Goal: Task Accomplishment & Management: Manage account settings

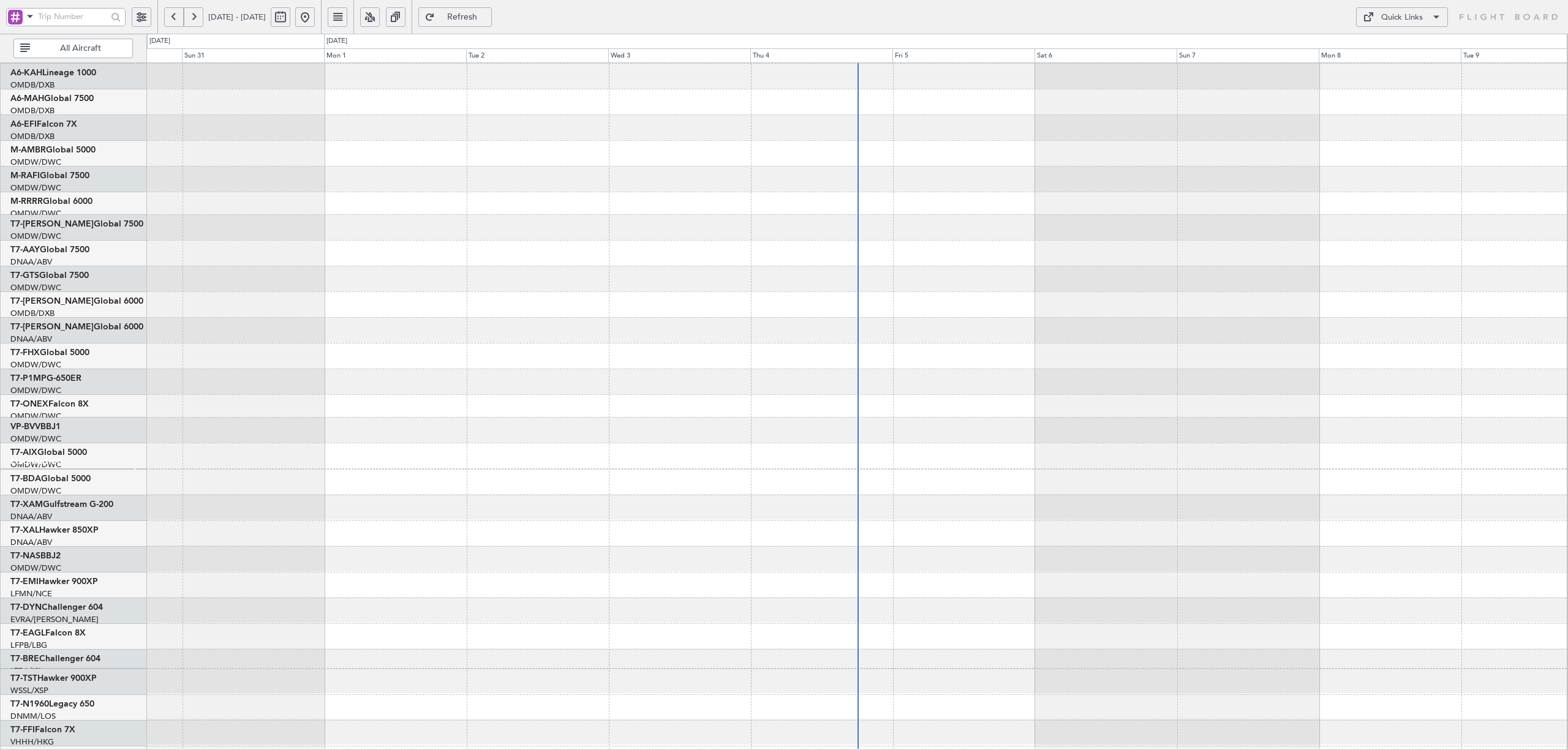
click at [50, 45] on button "All Aircraft" at bounding box center [73, 48] width 119 height 20
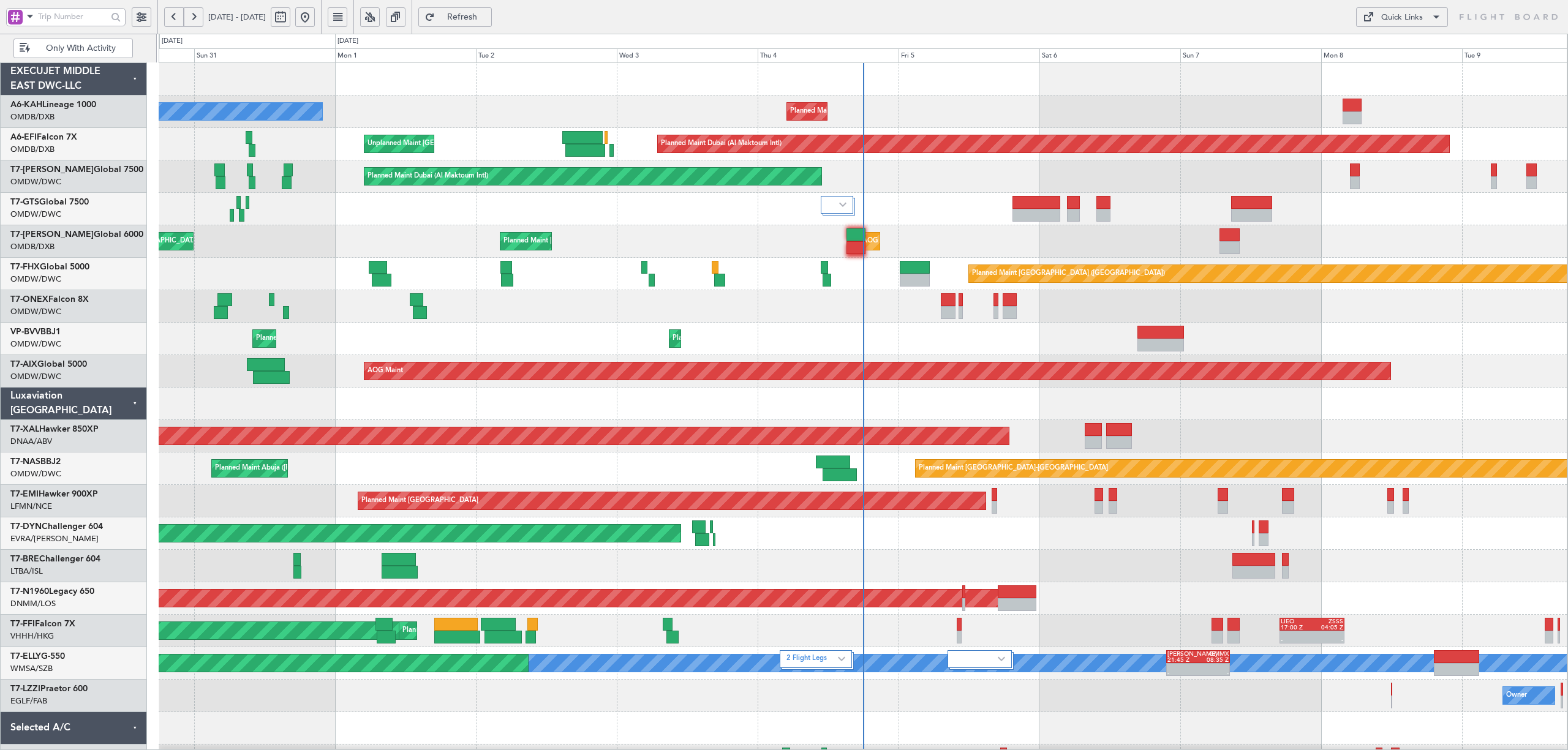
click at [30, 17] on span at bounding box center [30, 16] width 15 height 15
click at [40, 81] on span "A/C (Reg. or Type)" at bounding box center [63, 82] width 68 height 12
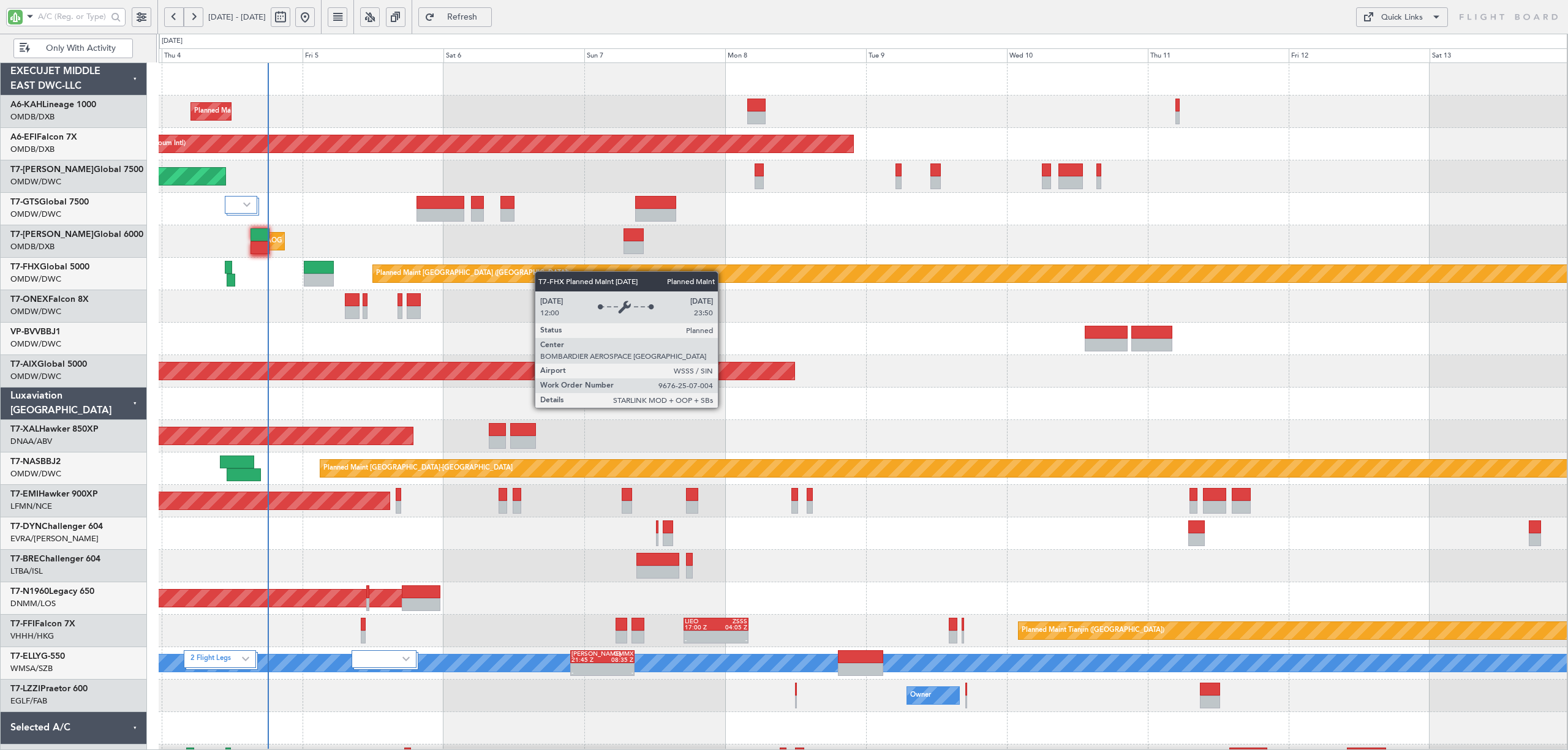
click at [398, 281] on div "Planned Maint [GEOGRAPHIC_DATA] ([GEOGRAPHIC_DATA])" at bounding box center [862, 274] width 1408 height 32
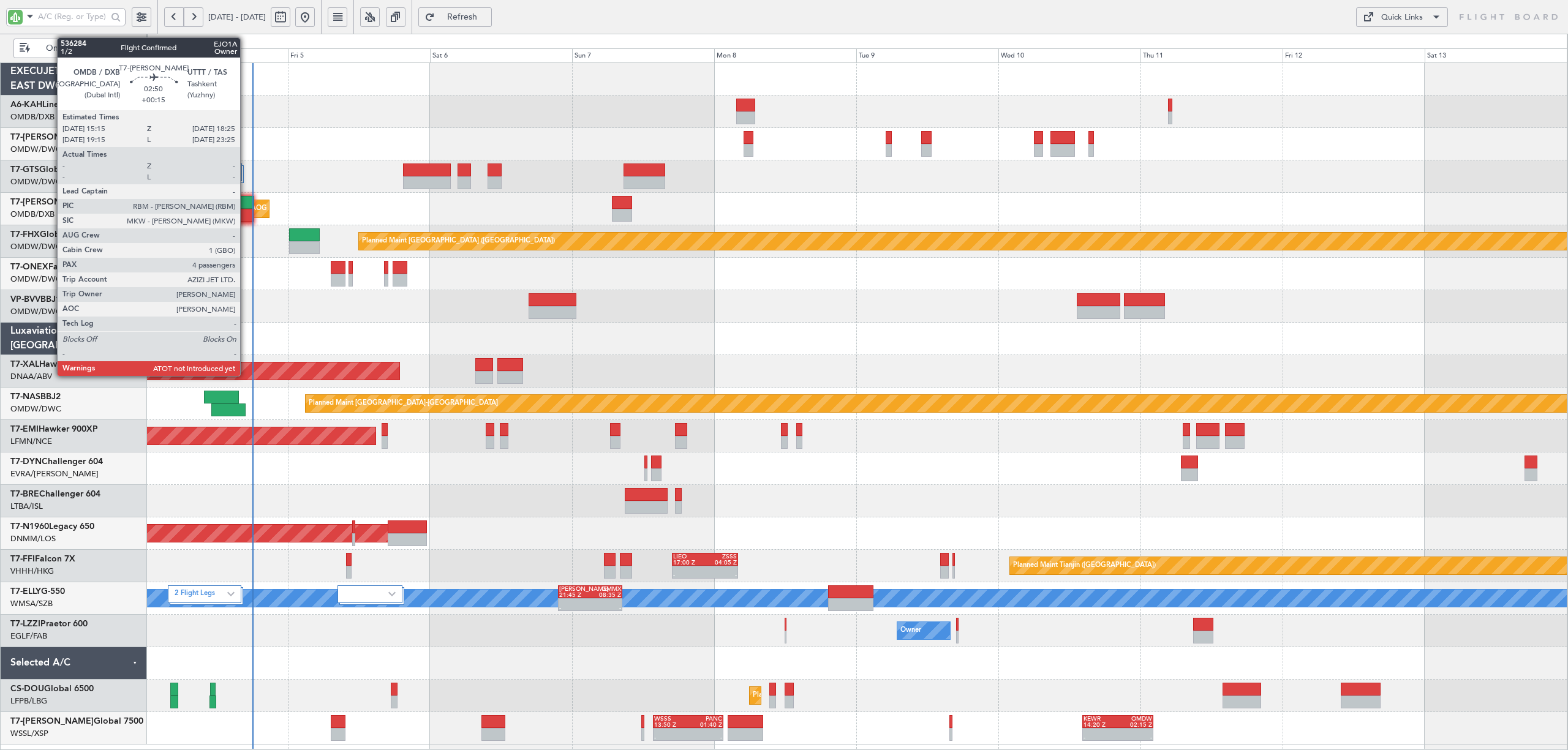
click at [246, 215] on div at bounding box center [245, 215] width 19 height 13
click at [244, 214] on div at bounding box center [245, 215] width 19 height 13
click at [236, 216] on div at bounding box center [245, 215] width 19 height 13
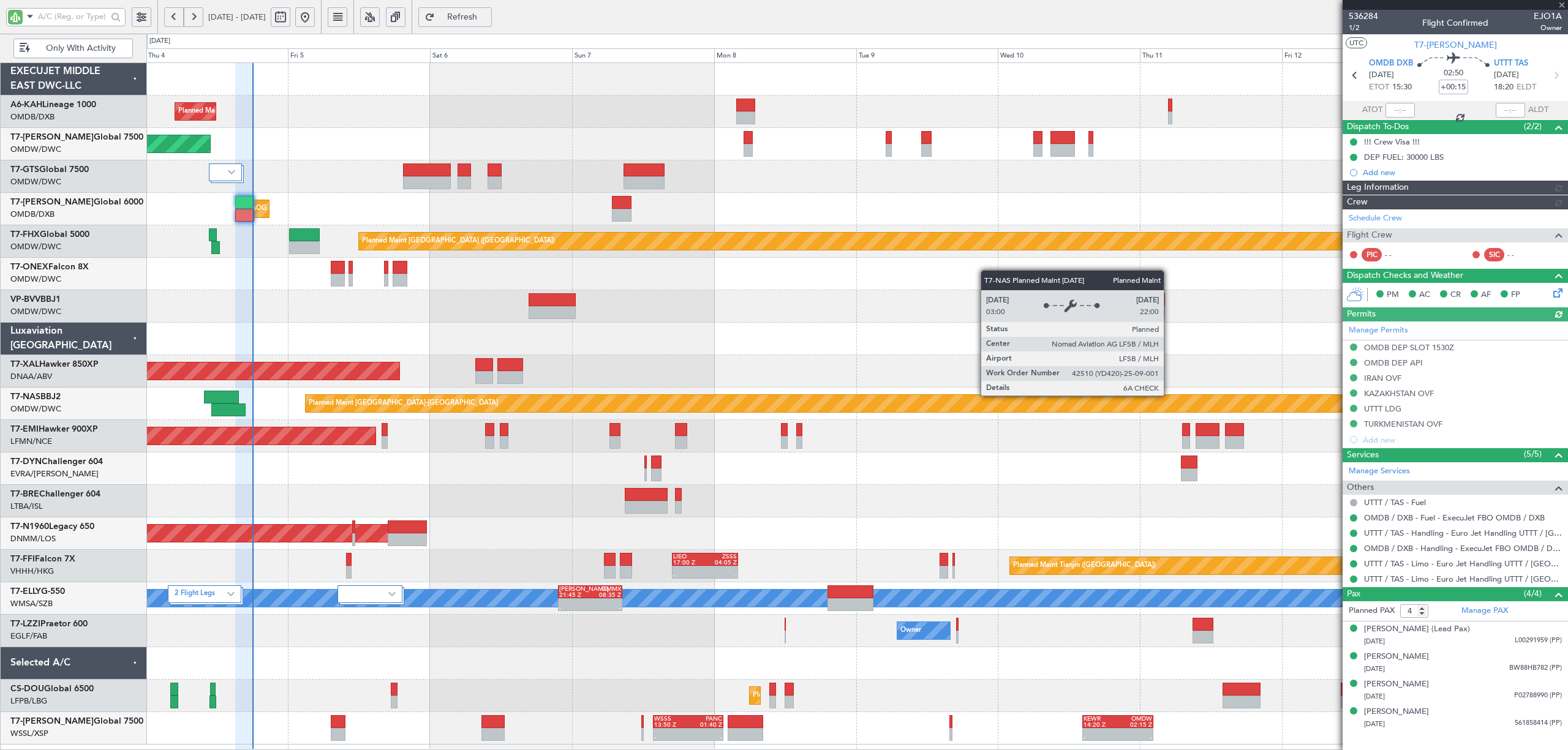
type input "[PERSON_NAME] (SYS)"
type input "7192"
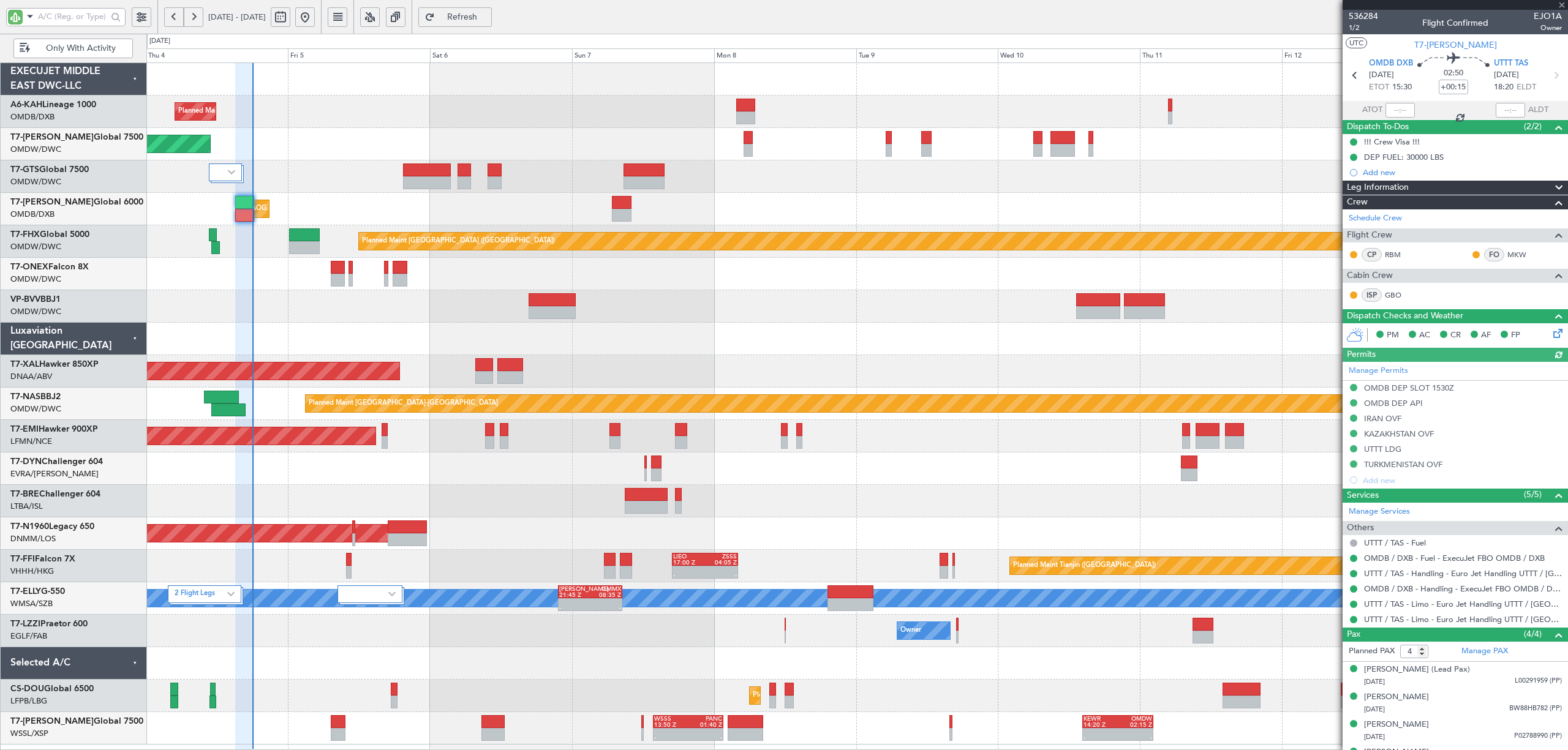
click at [1424, 387] on div "Manage Permits OMDB DEP SLOT 1530Z OMDB DEP API [GEOGRAPHIC_DATA] OVF [GEOGRAPH…" at bounding box center [1455, 425] width 226 height 126
click at [1424, 387] on div "OMDB DEP SLOT 1530Z" at bounding box center [1409, 388] width 90 height 10
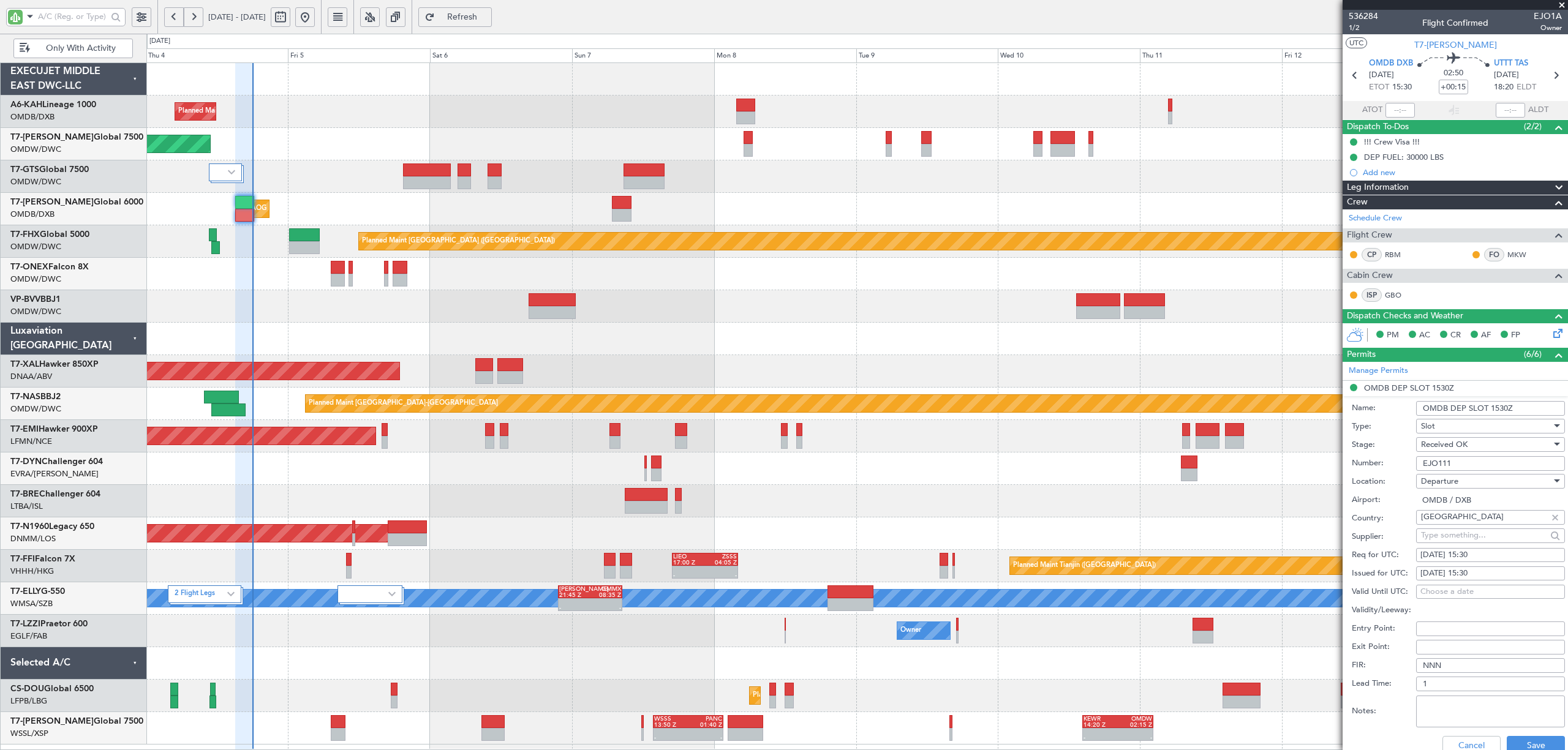
click at [1481, 555] on div "[DATE] 15:30" at bounding box center [1491, 555] width 140 height 12
select select "9"
select select "2025"
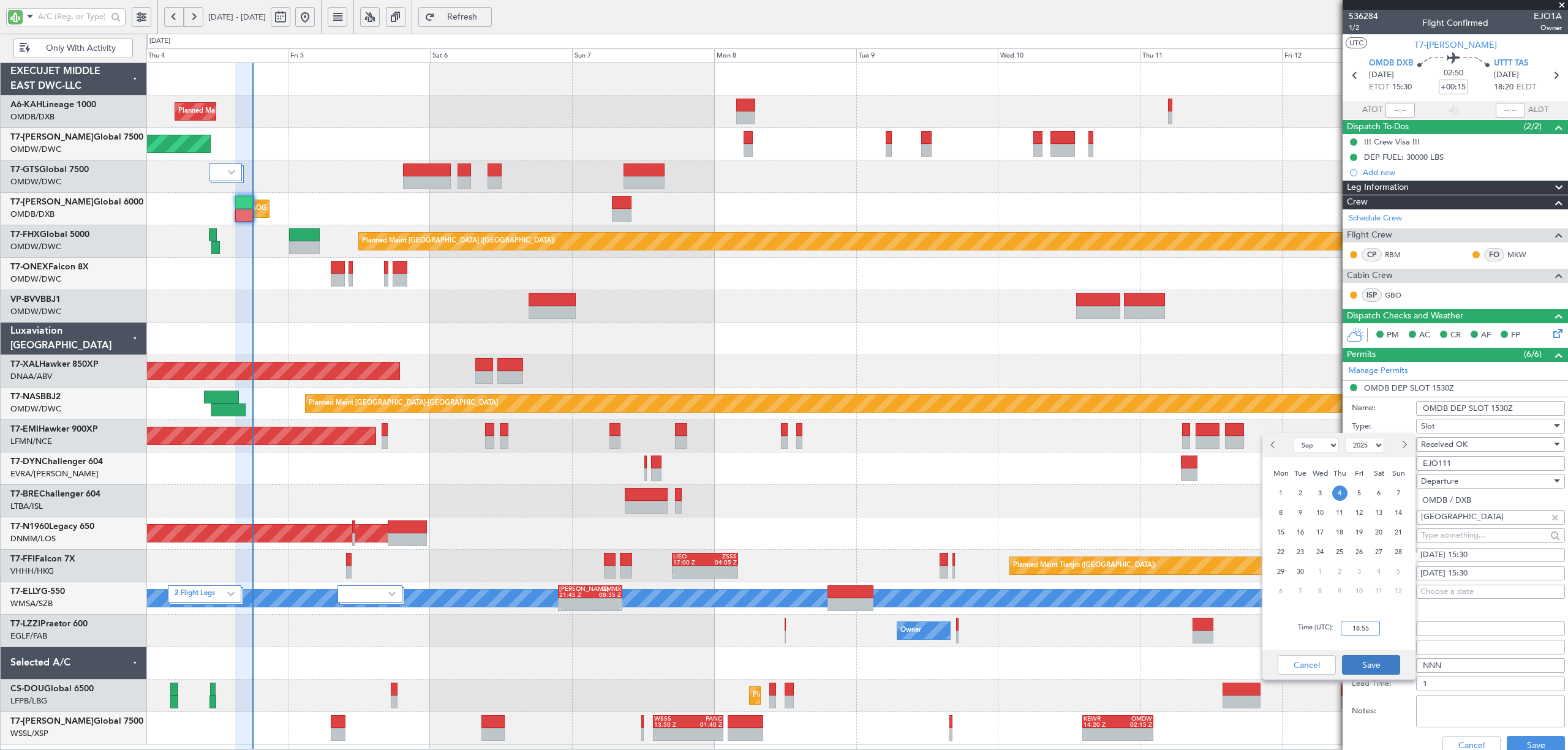
type input "18:55"
drag, startPoint x: 1373, startPoint y: 666, endPoint x: 1412, endPoint y: 645, distance: 44.3
click at [1373, 667] on button "Save" at bounding box center [1371, 665] width 58 height 20
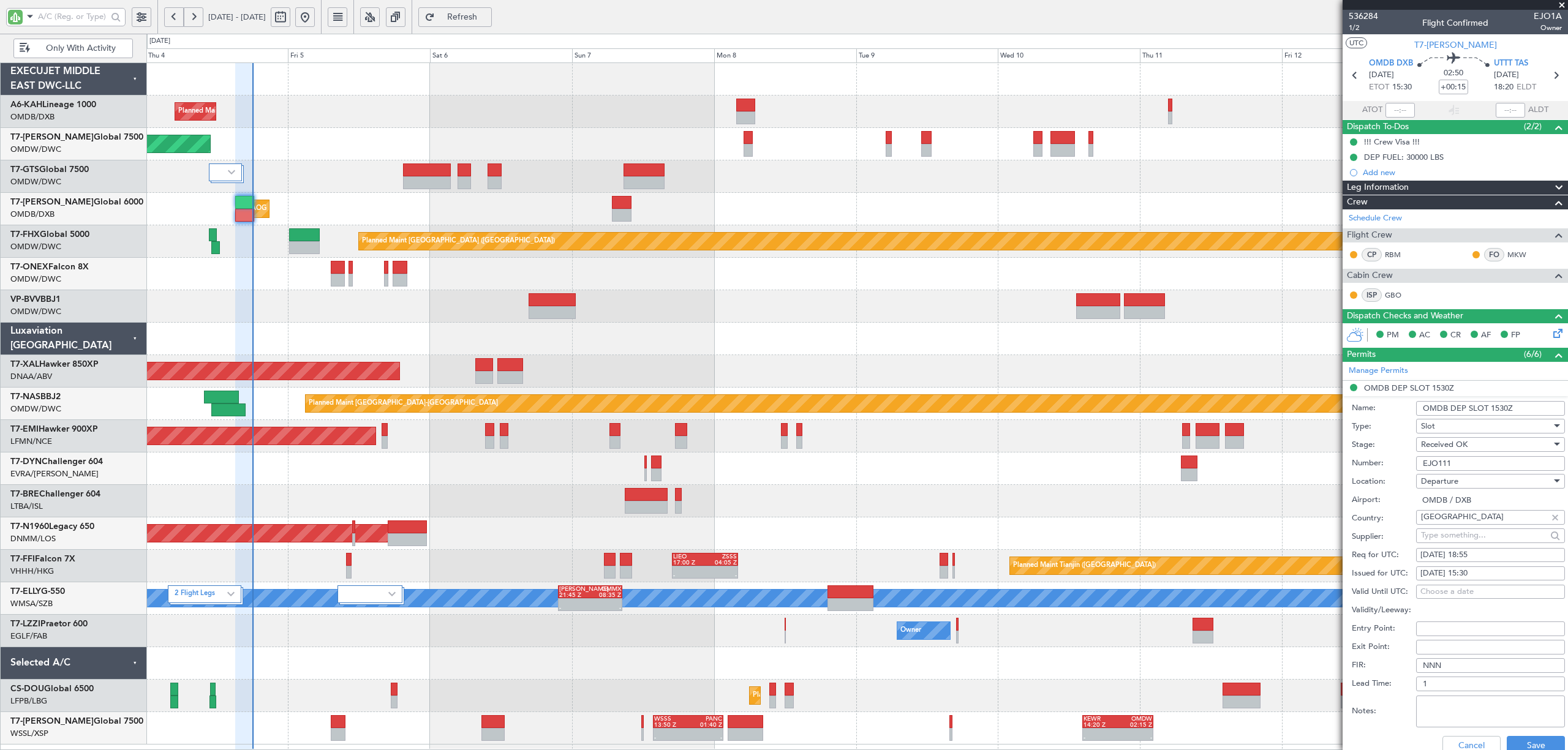
click at [1459, 576] on div "[DATE] 15:30" at bounding box center [1491, 573] width 140 height 12
select select "9"
select select "2025"
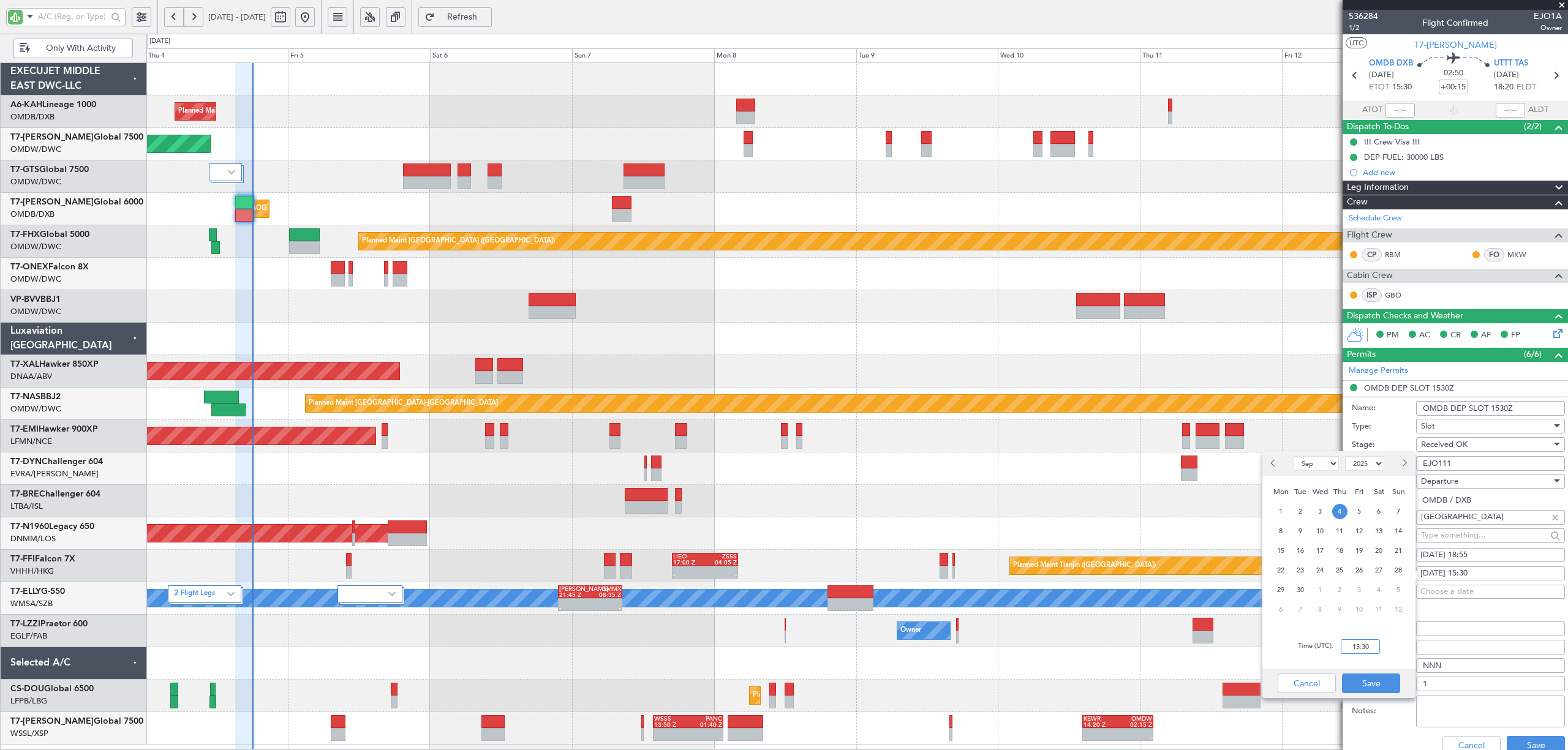
click at [1344, 643] on input "15:30" at bounding box center [1361, 646] width 39 height 15
type input "18:55"
click at [1364, 679] on button "Save" at bounding box center [1371, 683] width 58 height 20
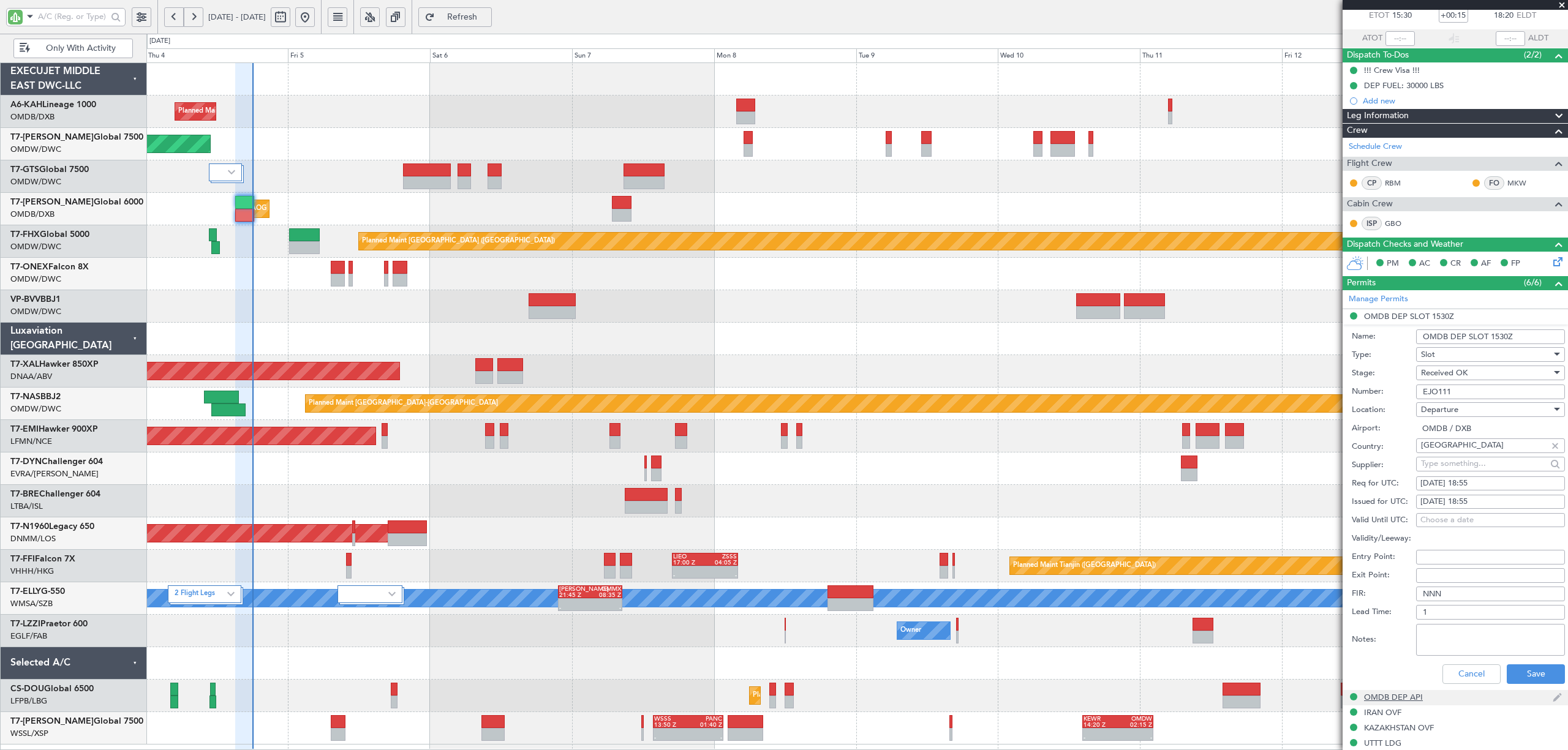
scroll to position [163, 0]
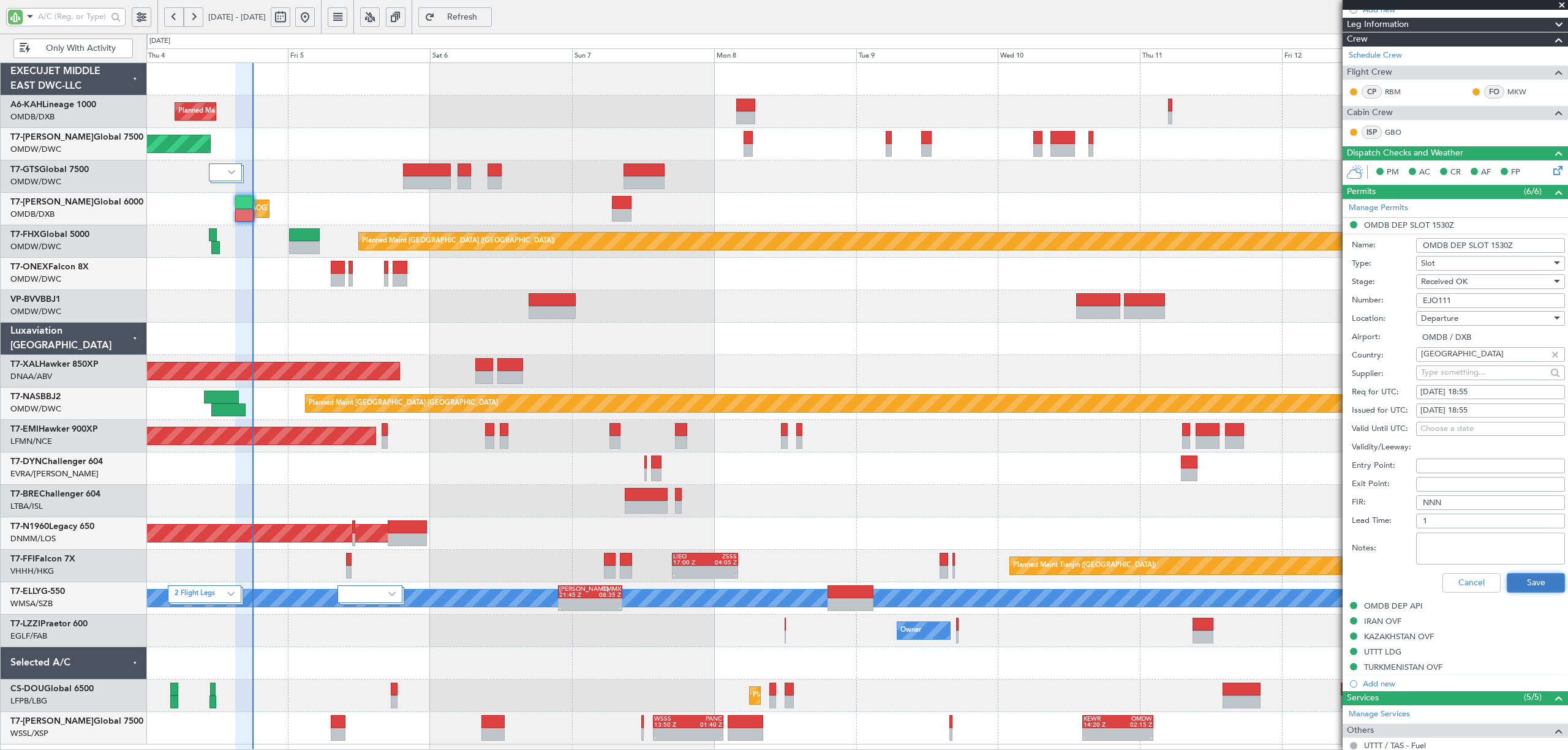
click at [1523, 588] on button "Save" at bounding box center [1536, 583] width 58 height 20
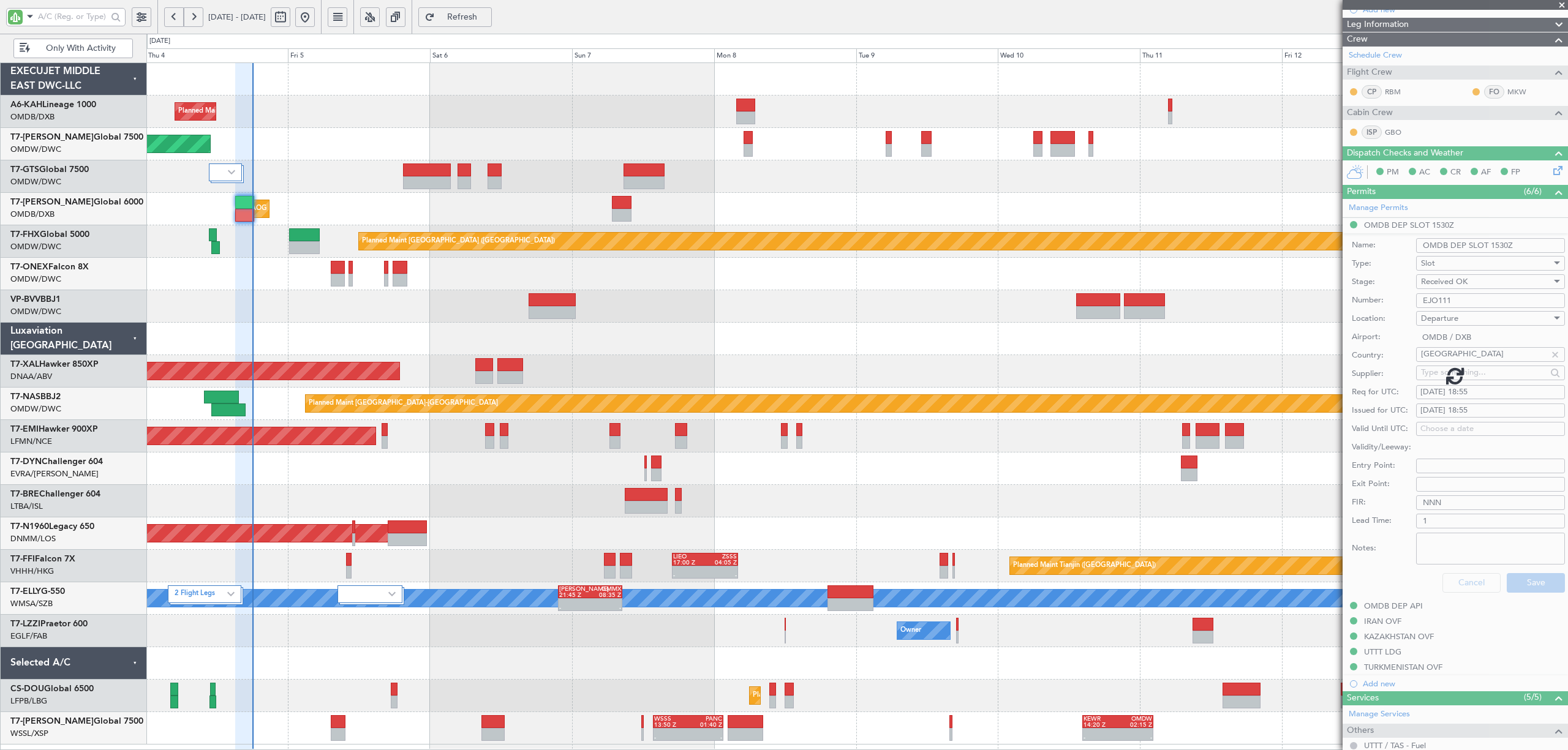
scroll to position [25, 0]
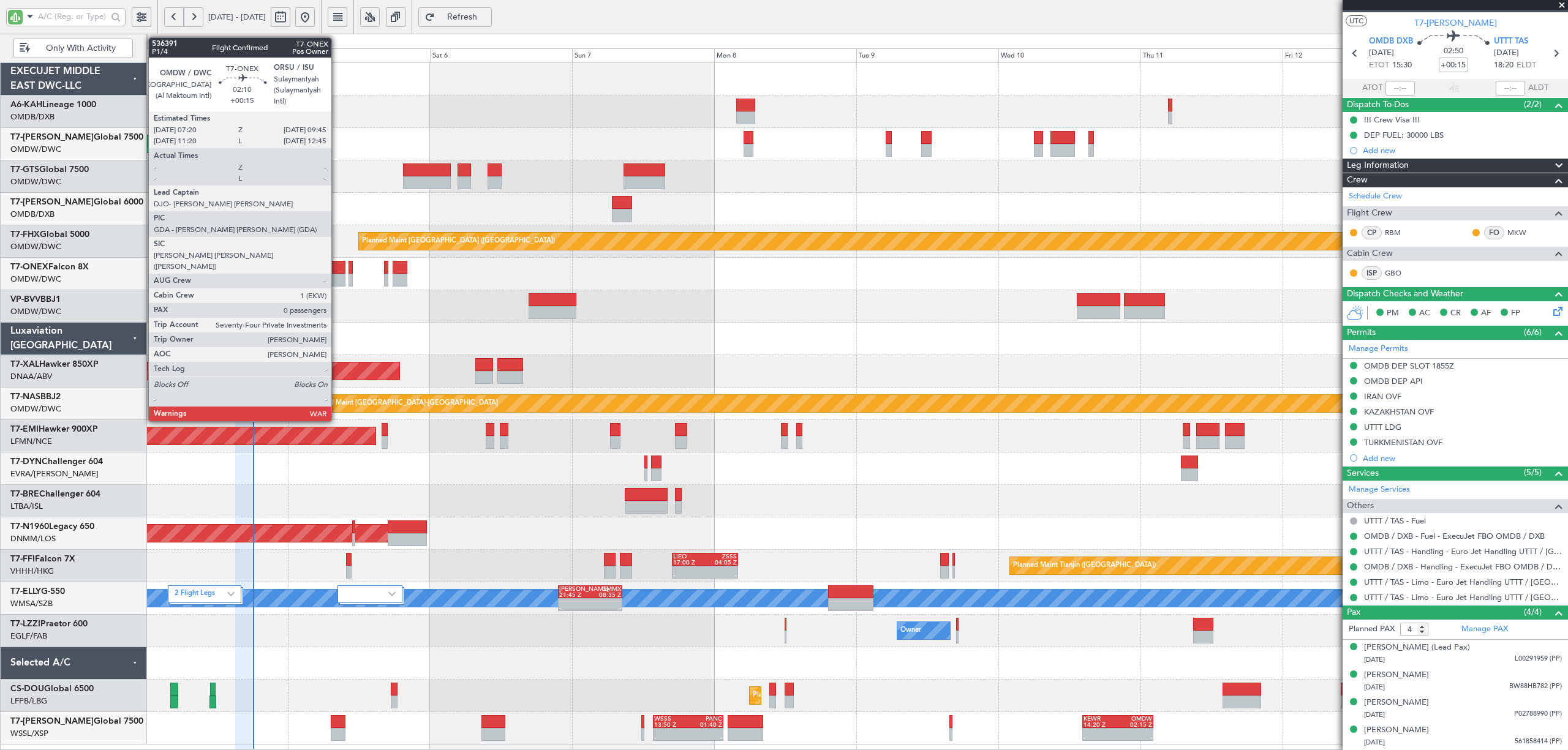
click at [337, 277] on div at bounding box center [338, 280] width 15 height 13
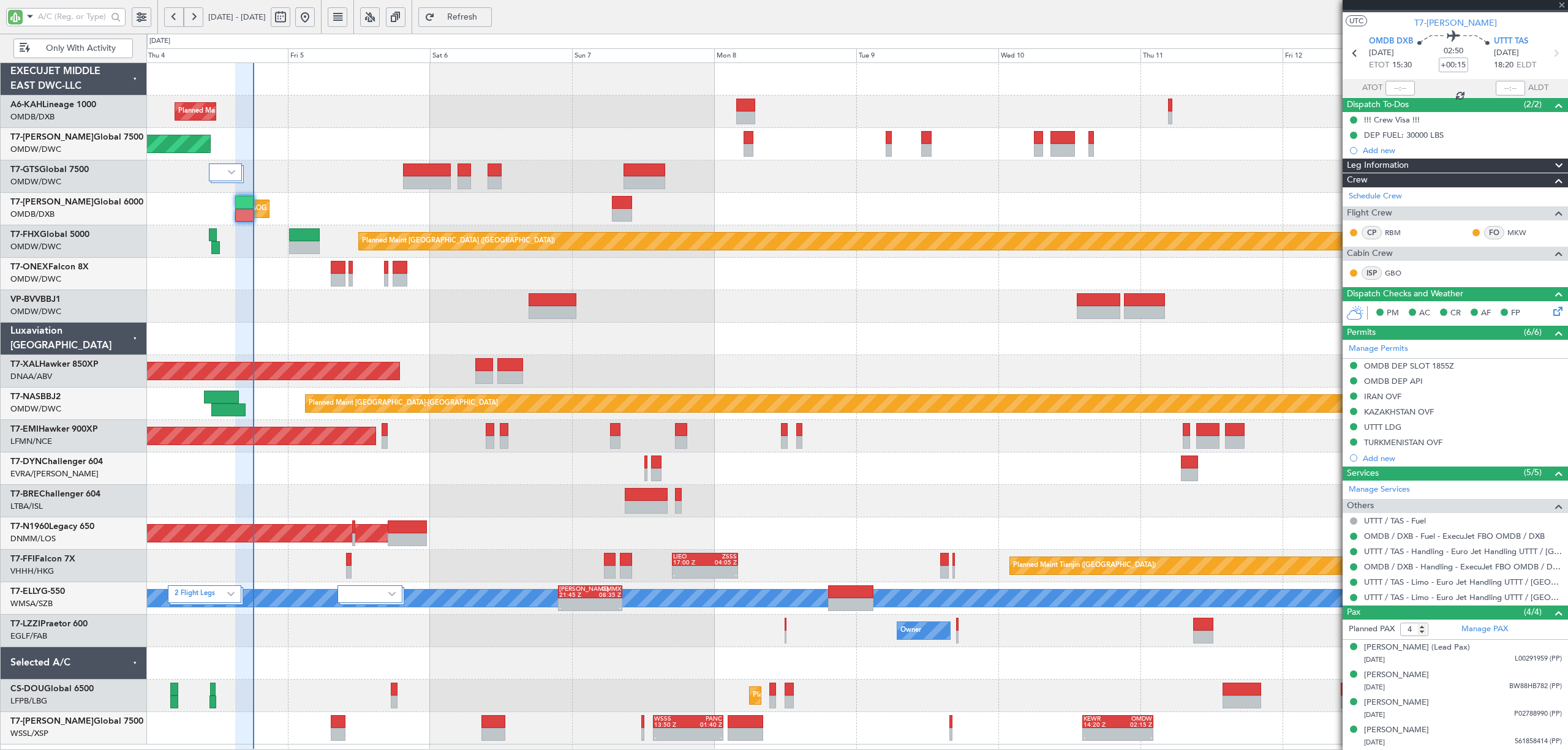
type input "0"
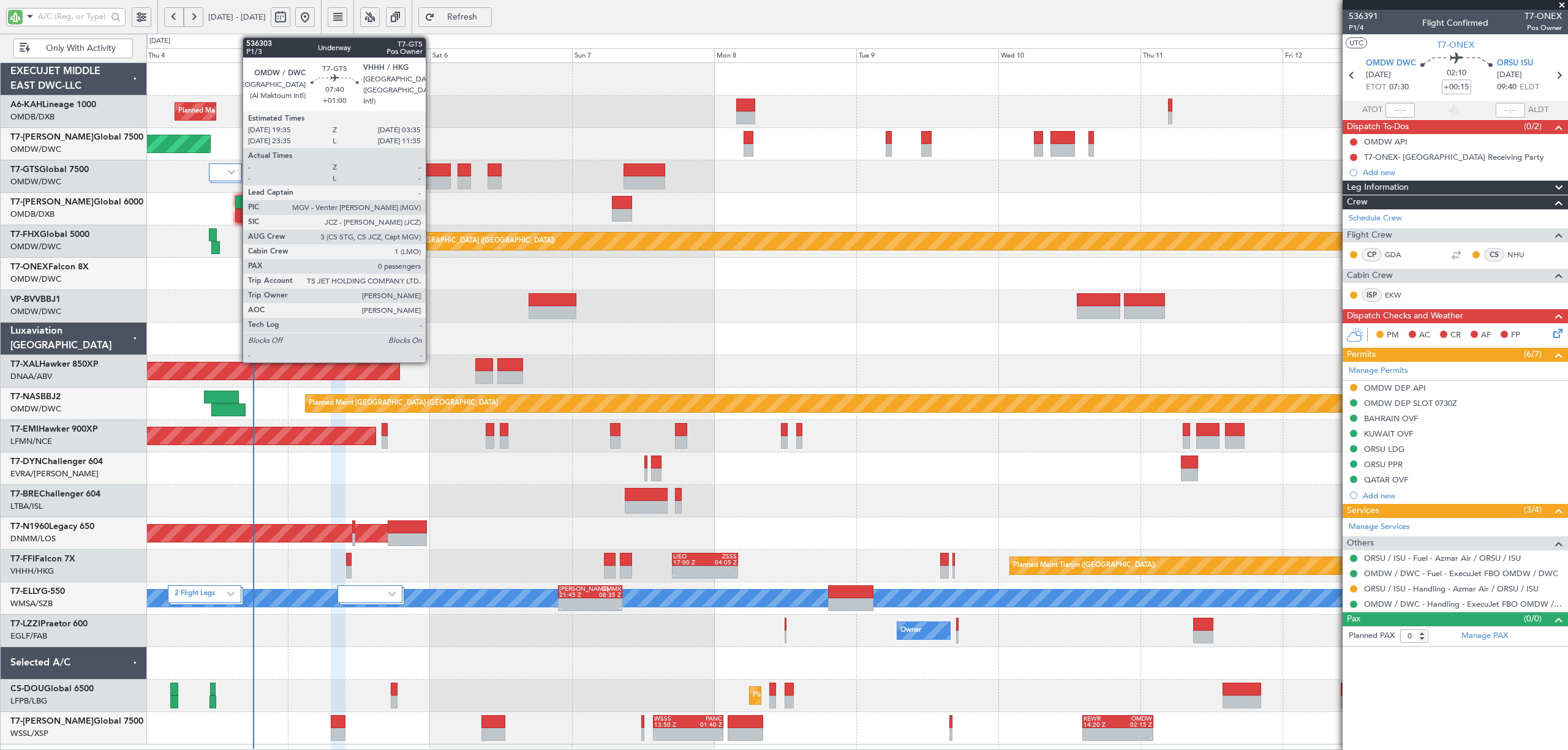
click at [432, 172] on div at bounding box center [427, 170] width 48 height 13
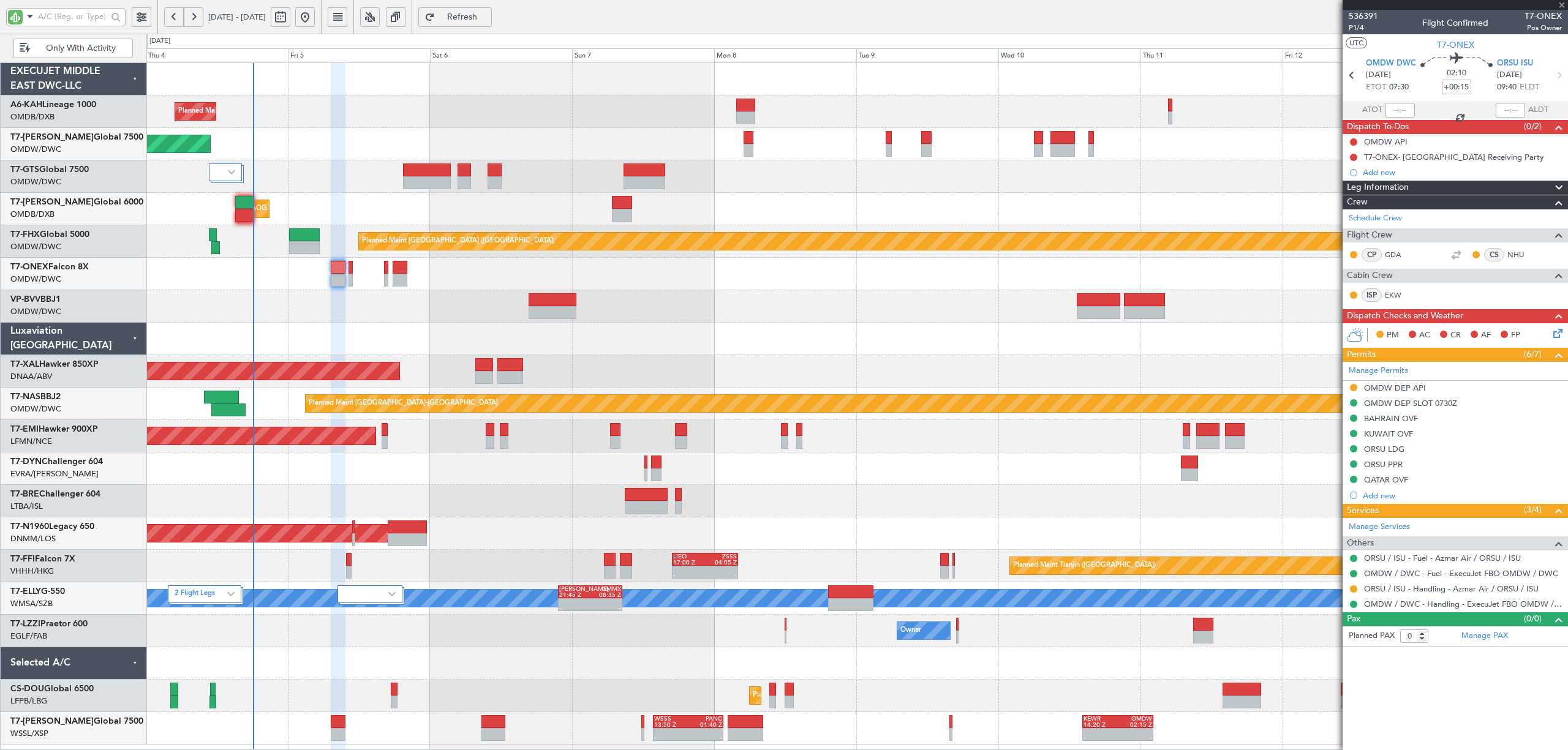
type input "+01:00"
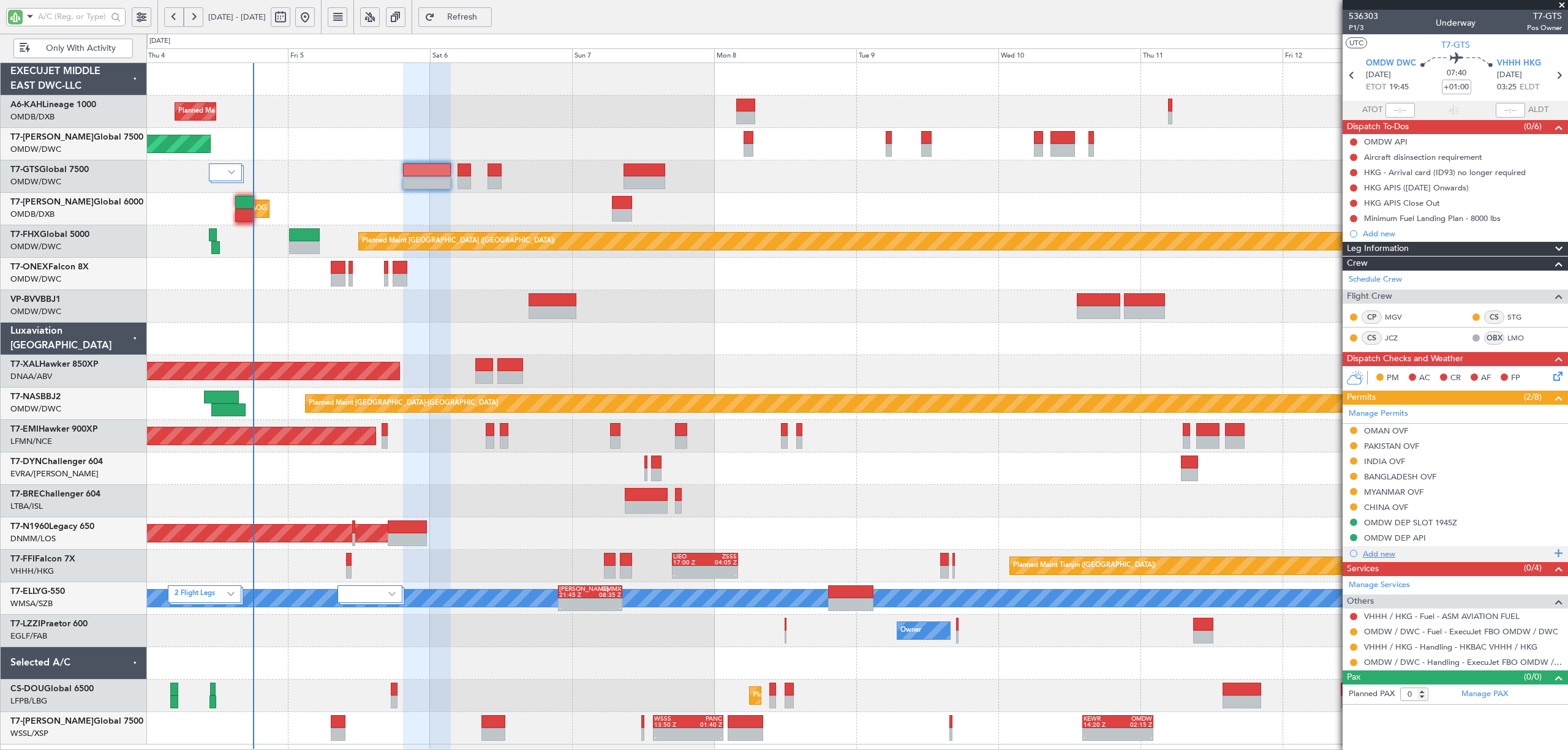
click at [1385, 553] on div "Add new" at bounding box center [1457, 553] width 188 height 10
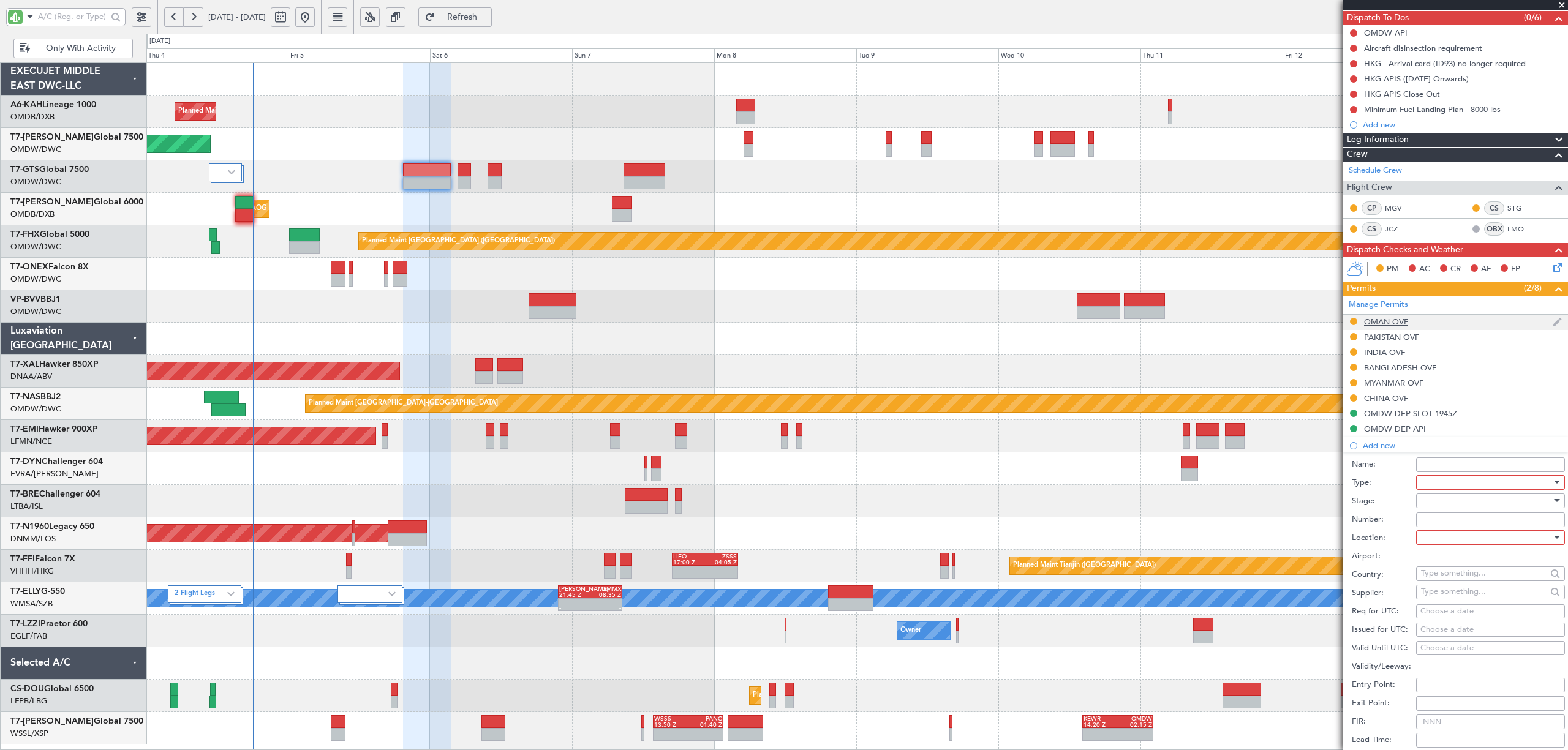
scroll to position [322, 0]
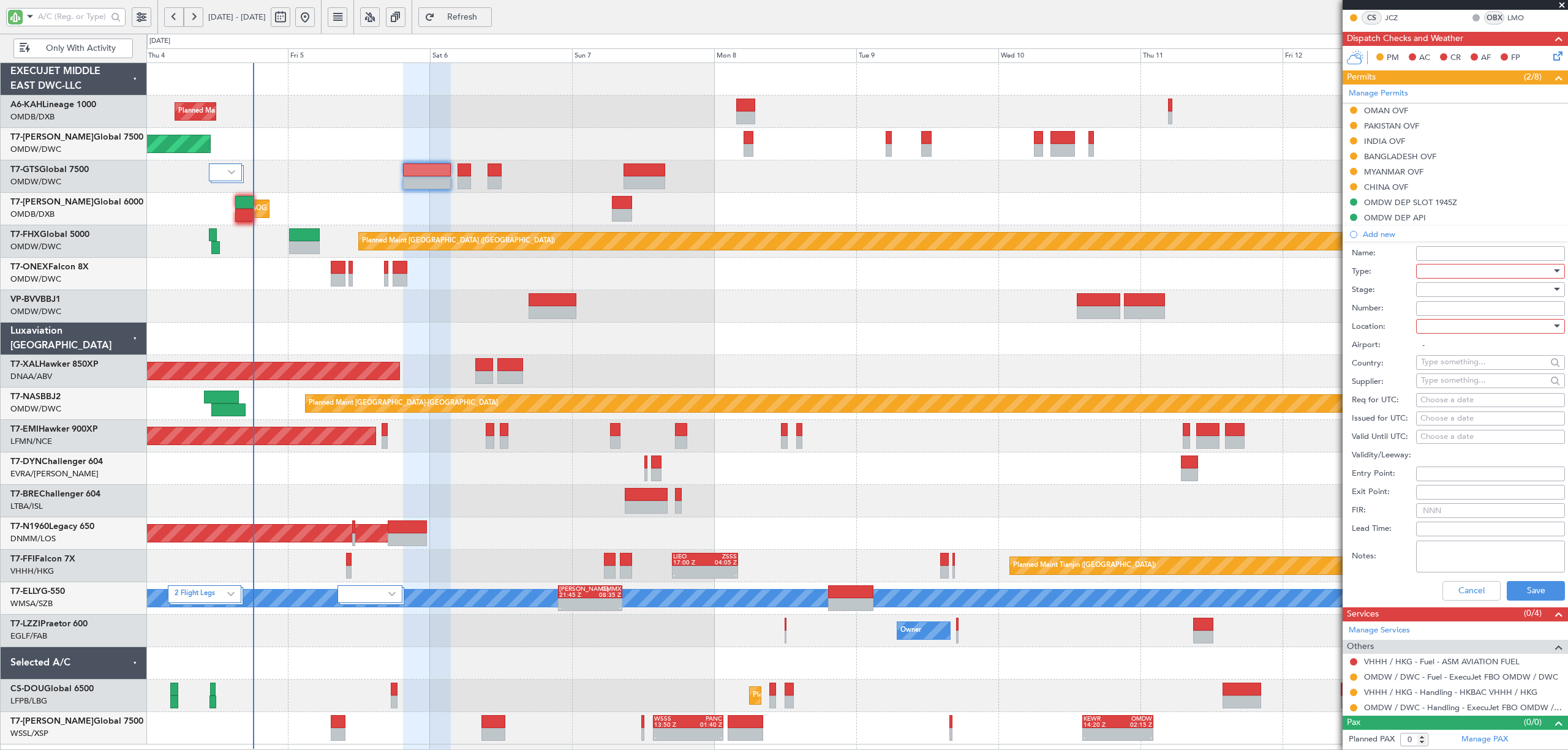
click at [1449, 268] on div at bounding box center [1486, 271] width 130 height 18
click at [1450, 383] on span "Slot" at bounding box center [1485, 386] width 125 height 18
click at [1447, 285] on div at bounding box center [1486, 289] width 130 height 18
click at [1452, 385] on span "Received OK" at bounding box center [1485, 387] width 125 height 18
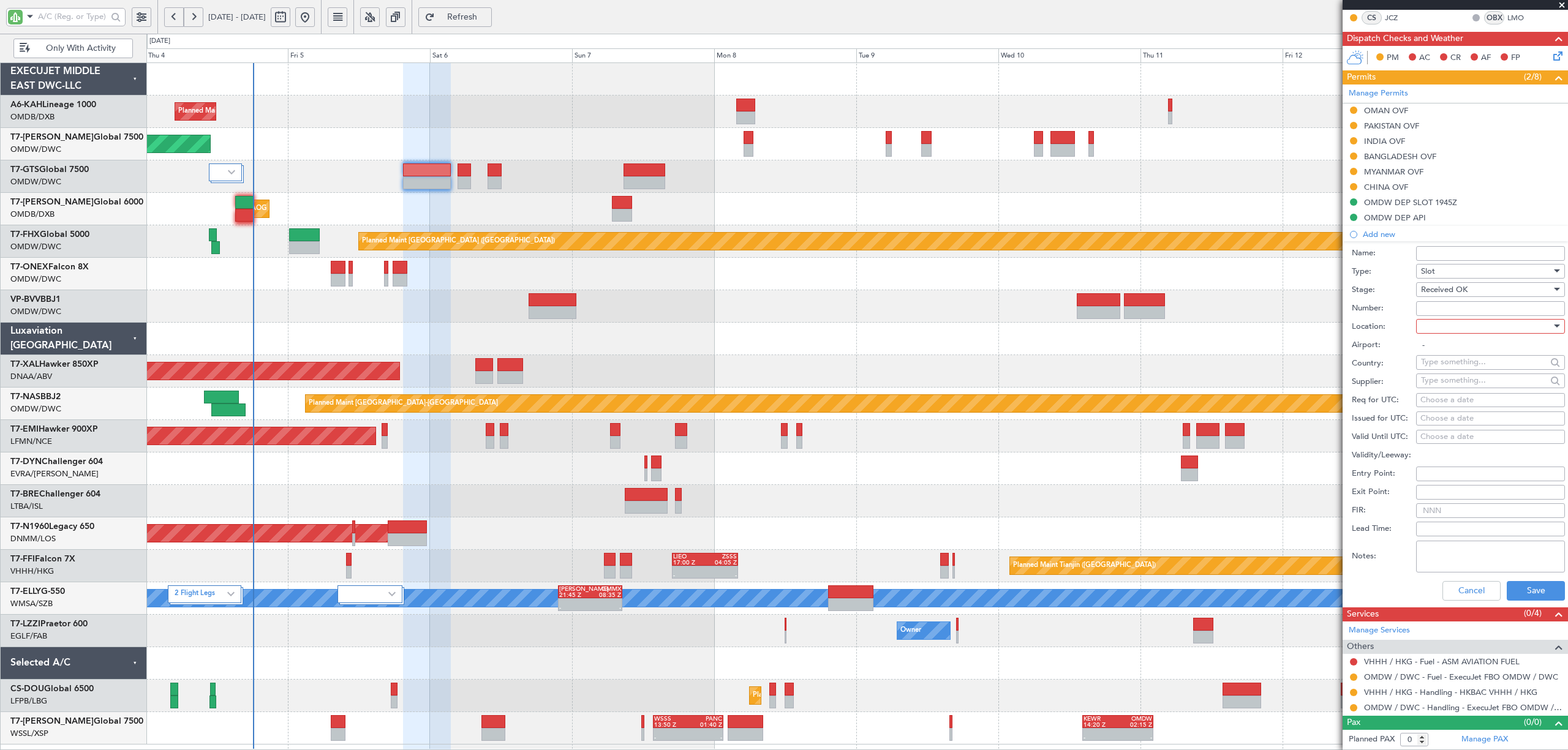
click at [1445, 306] on input "Number:" at bounding box center [1490, 308] width 149 height 15
click at [1442, 326] on div at bounding box center [1486, 326] width 130 height 18
click at [1437, 306] on div at bounding box center [784, 375] width 1568 height 750
click at [1437, 306] on input "Number:" at bounding box center [1490, 308] width 149 height 15
paste input "VHHHAGN0055000"
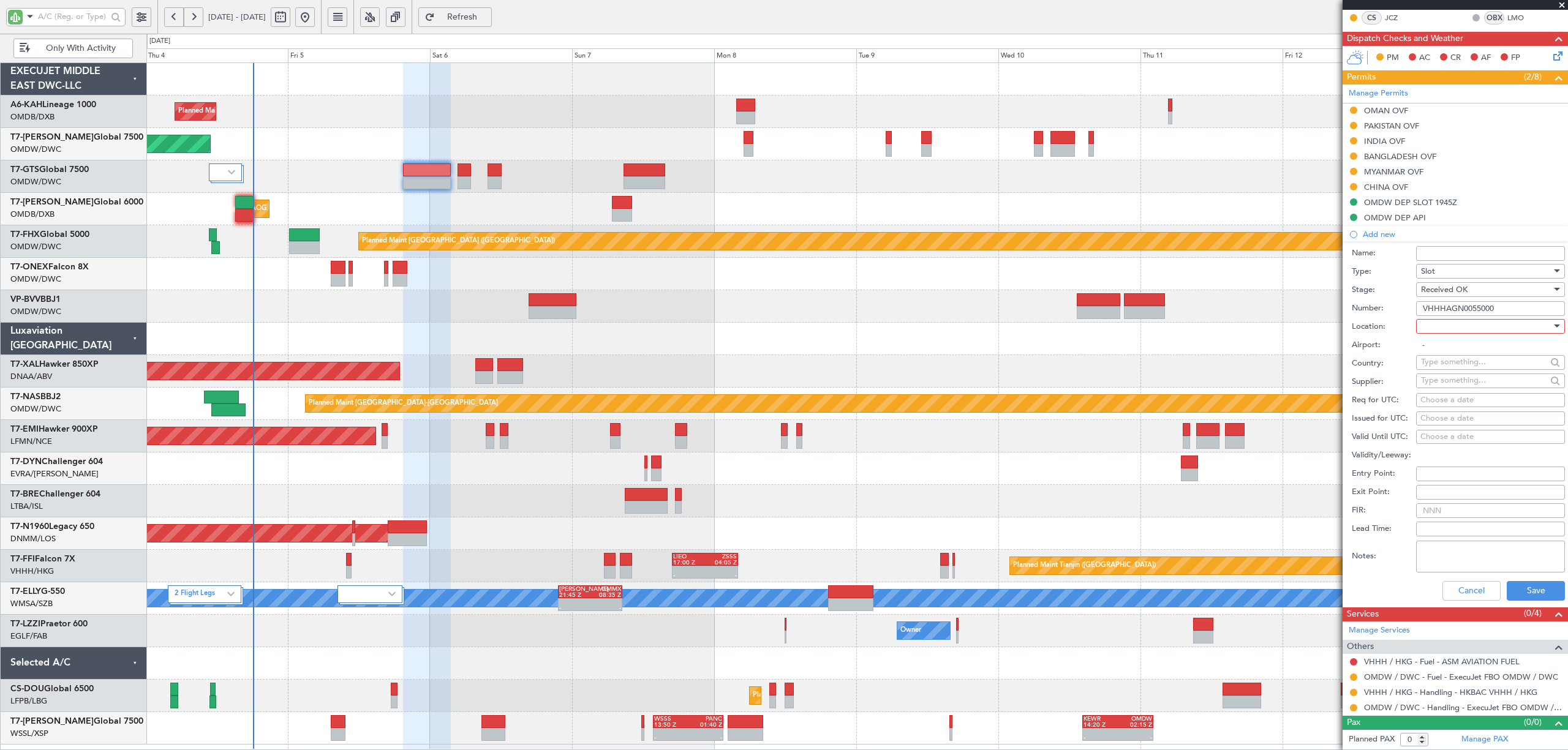
type input "VHHHAGN0055000"
click at [1436, 324] on div at bounding box center [1486, 326] width 130 height 18
click at [1442, 383] on span "Arrival" at bounding box center [1485, 387] width 125 height 18
type input "VHHH / HKG"
click at [1435, 397] on div "Choose a date" at bounding box center [1491, 400] width 140 height 12
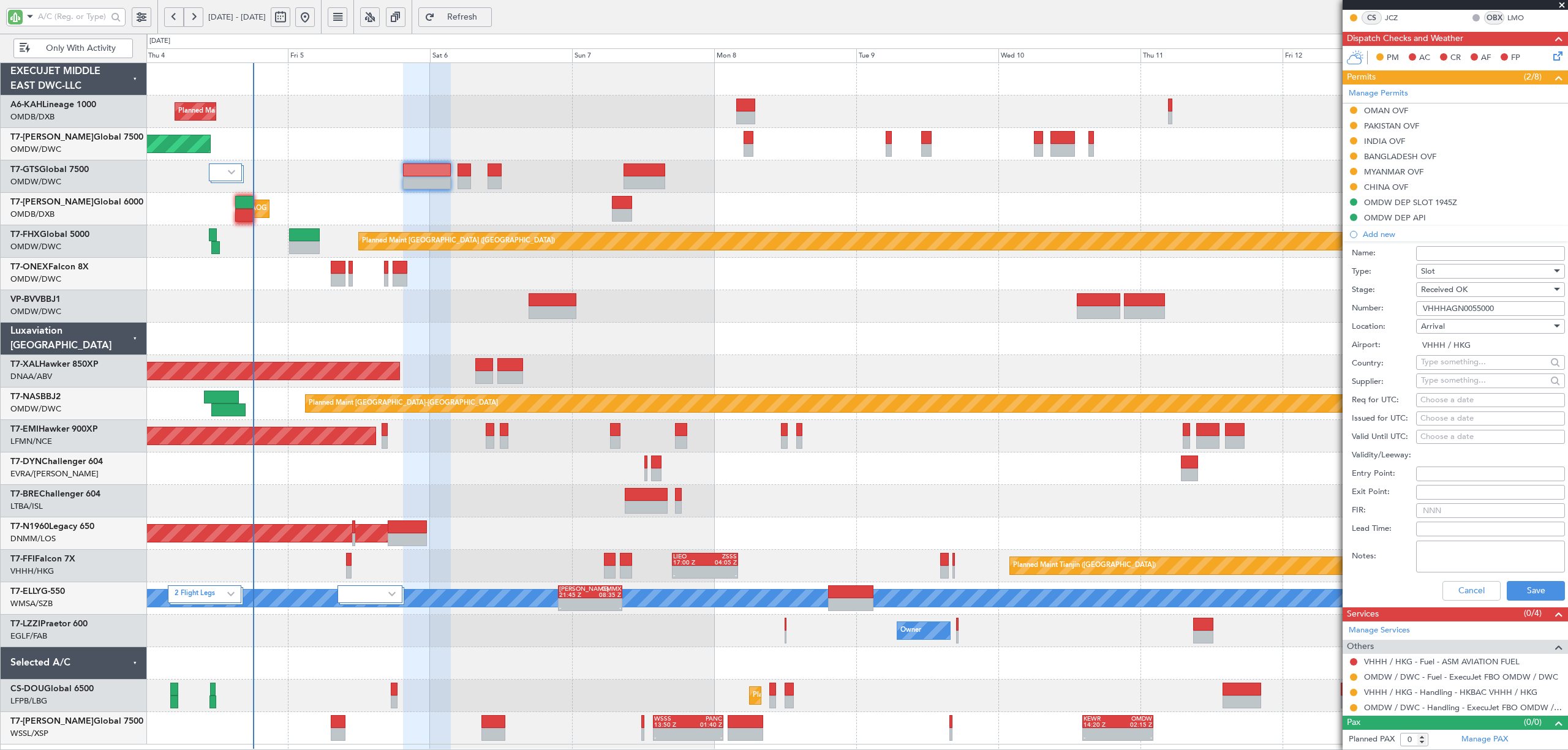
select select "9"
select select "2025"
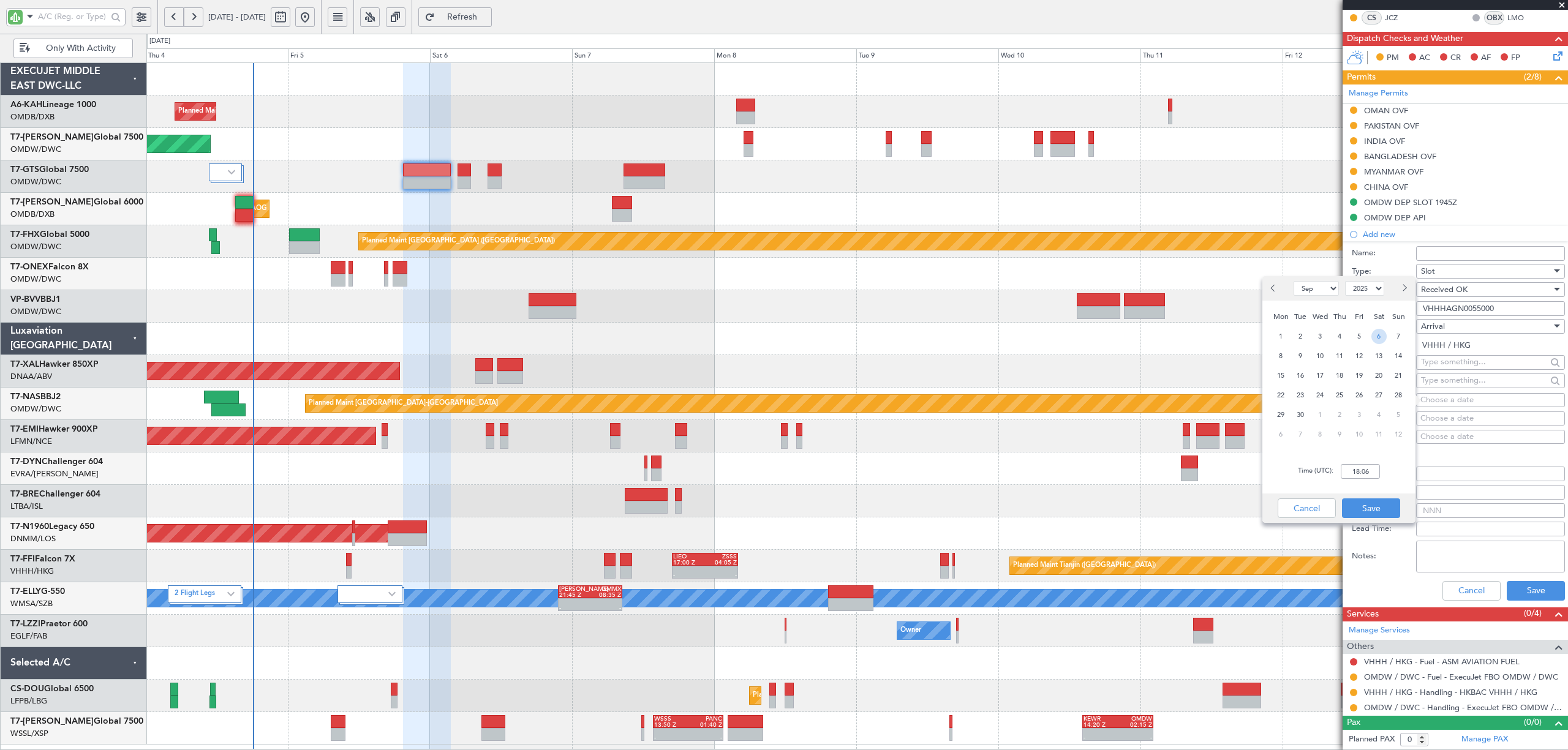
click at [1375, 330] on span "6" at bounding box center [1379, 336] width 15 height 15
click at [1363, 466] on input "00:00" at bounding box center [1361, 471] width 39 height 15
type input "03:25"
click at [1373, 503] on button "Save" at bounding box center [1371, 508] width 58 height 20
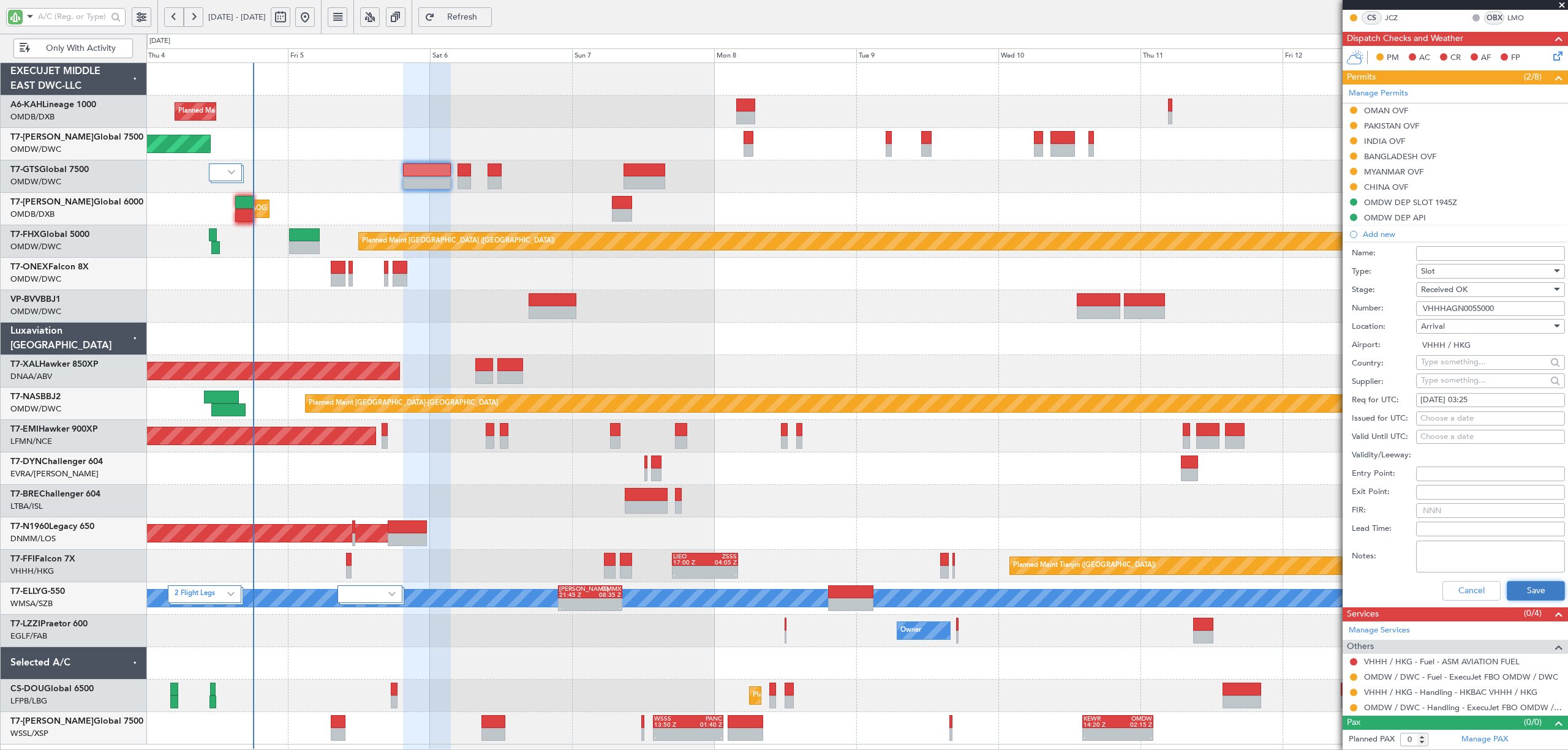
click at [1521, 581] on button "Save" at bounding box center [1536, 590] width 58 height 20
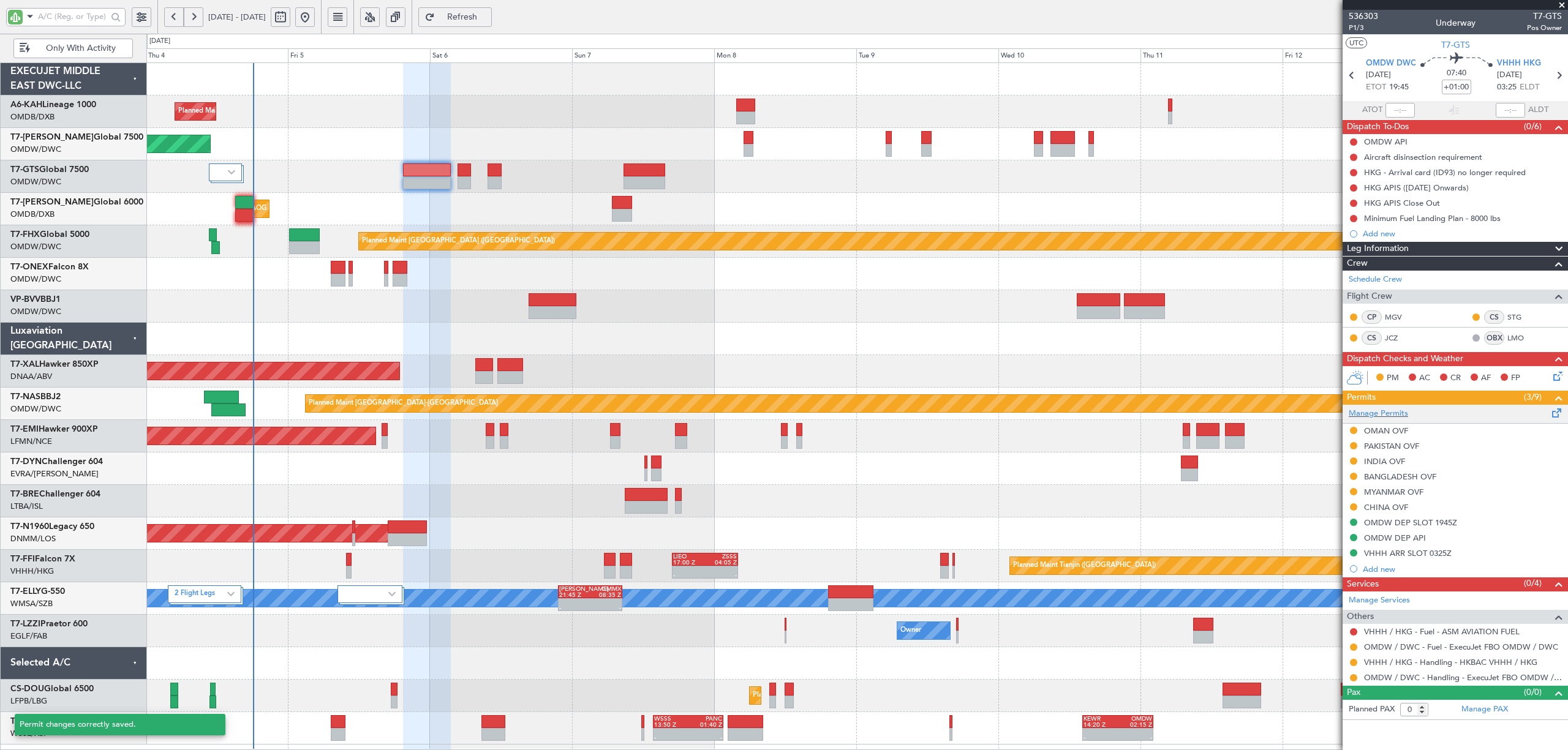
scroll to position [0, 0]
click at [1386, 567] on div "Add new" at bounding box center [1457, 569] width 188 height 10
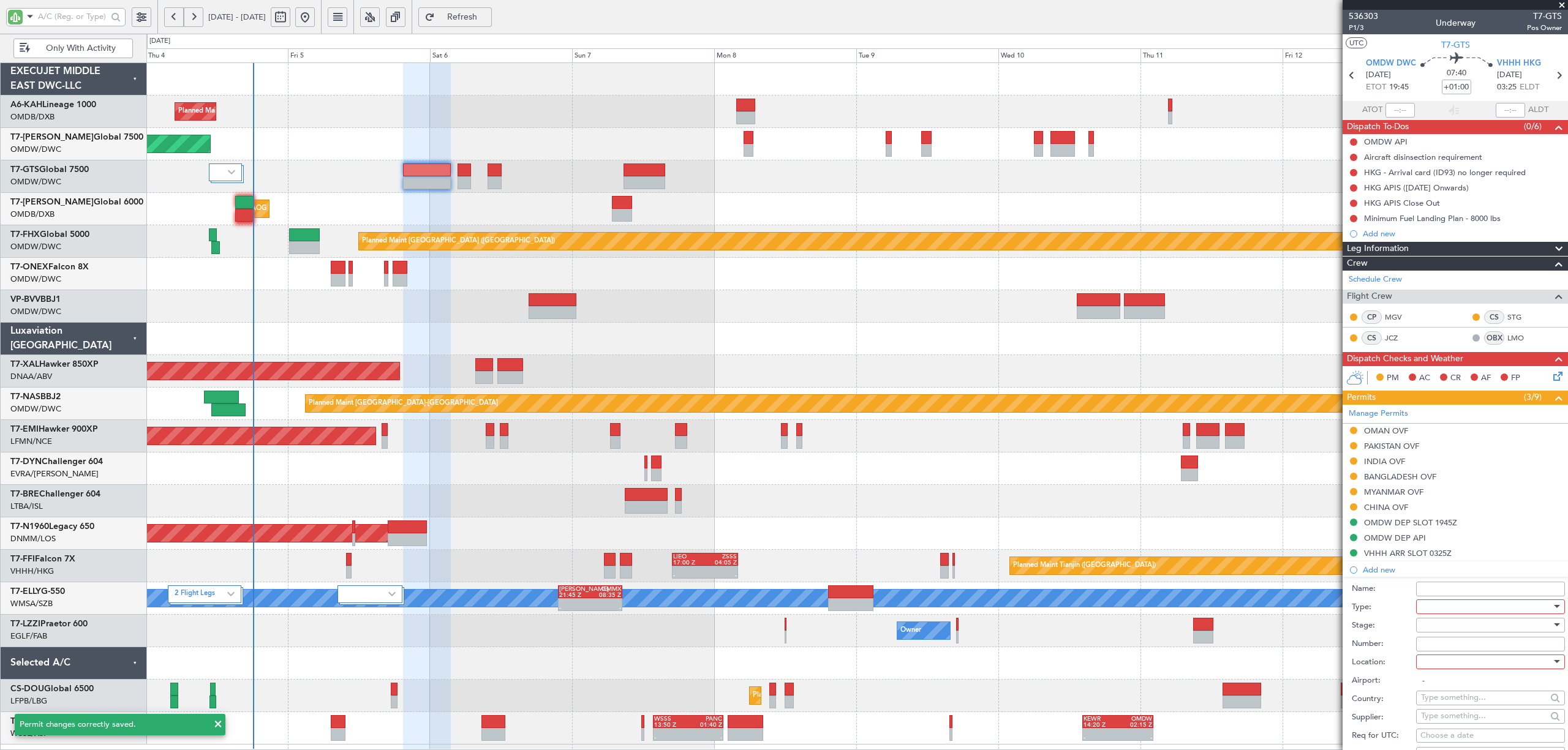
scroll to position [245, 0]
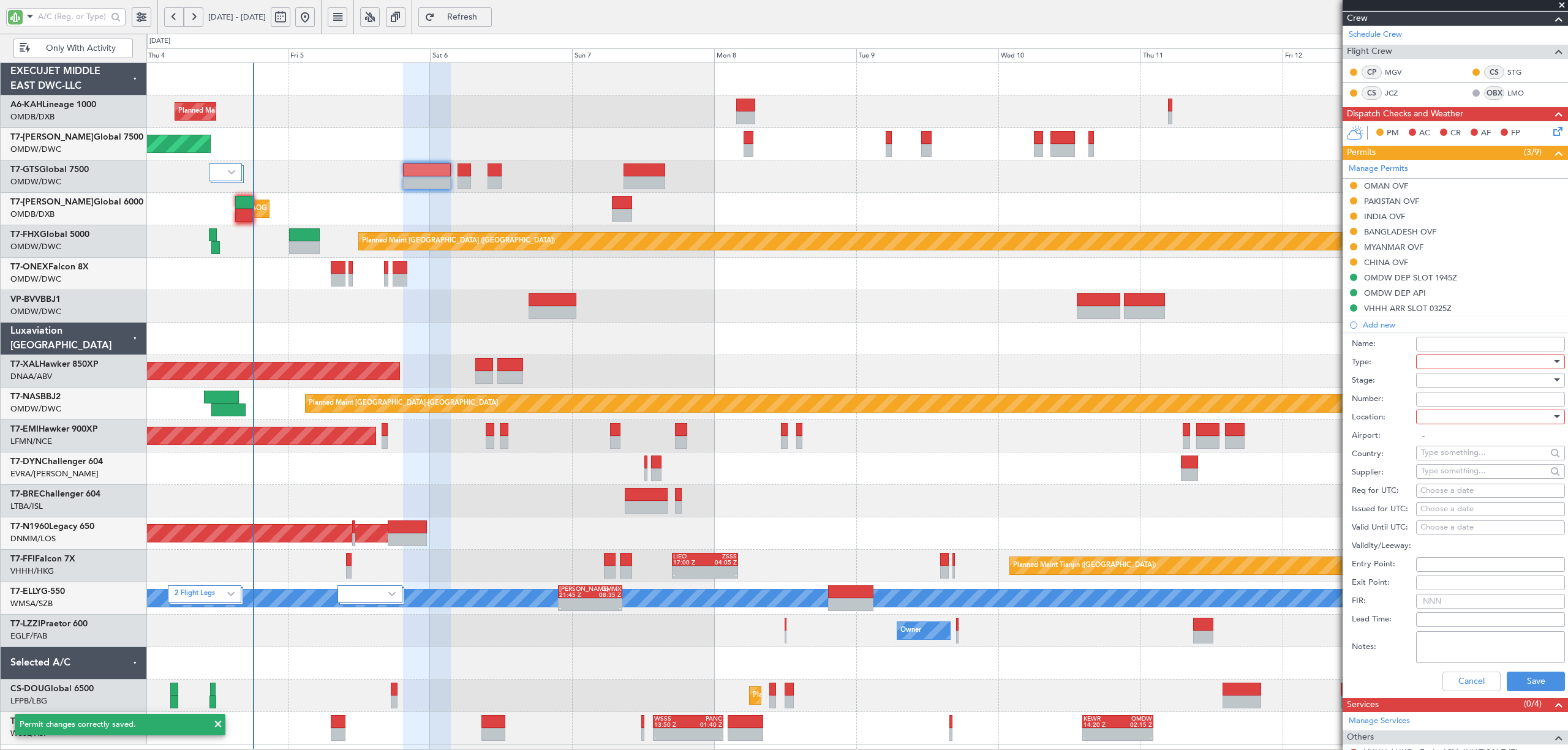
click at [1437, 363] on div at bounding box center [1486, 361] width 130 height 18
click at [1451, 436] on span "Landing" at bounding box center [1485, 437] width 125 height 18
click at [1438, 378] on div at bounding box center [1486, 380] width 130 height 18
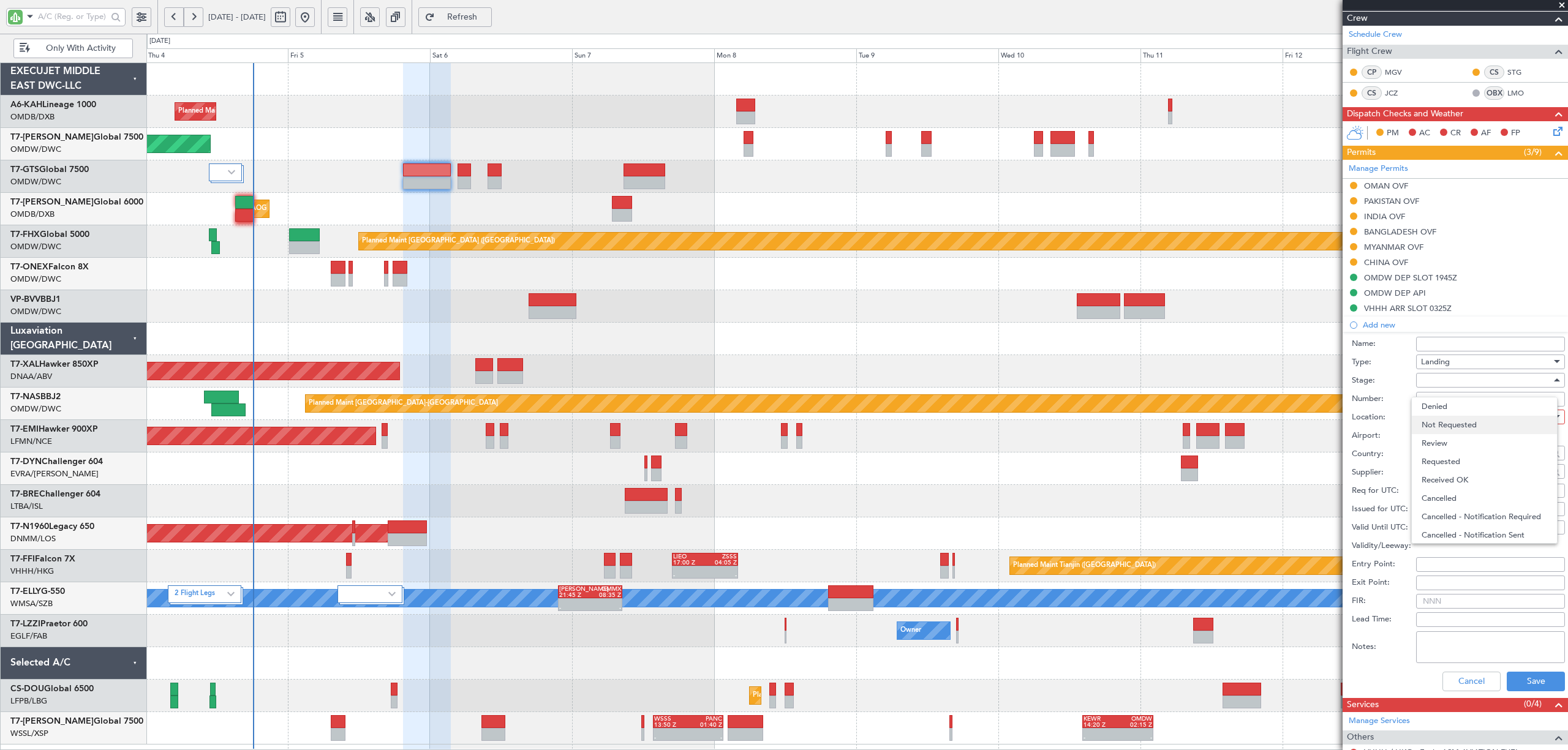
click at [1445, 428] on span "Not Requested" at bounding box center [1485, 425] width 125 height 18
click at [1439, 413] on div at bounding box center [1486, 416] width 130 height 18
click at [1446, 478] on span "Arrival" at bounding box center [1485, 480] width 125 height 18
type input "VHHH / HKG"
click at [1514, 679] on button "Save" at bounding box center [1536, 681] width 58 height 20
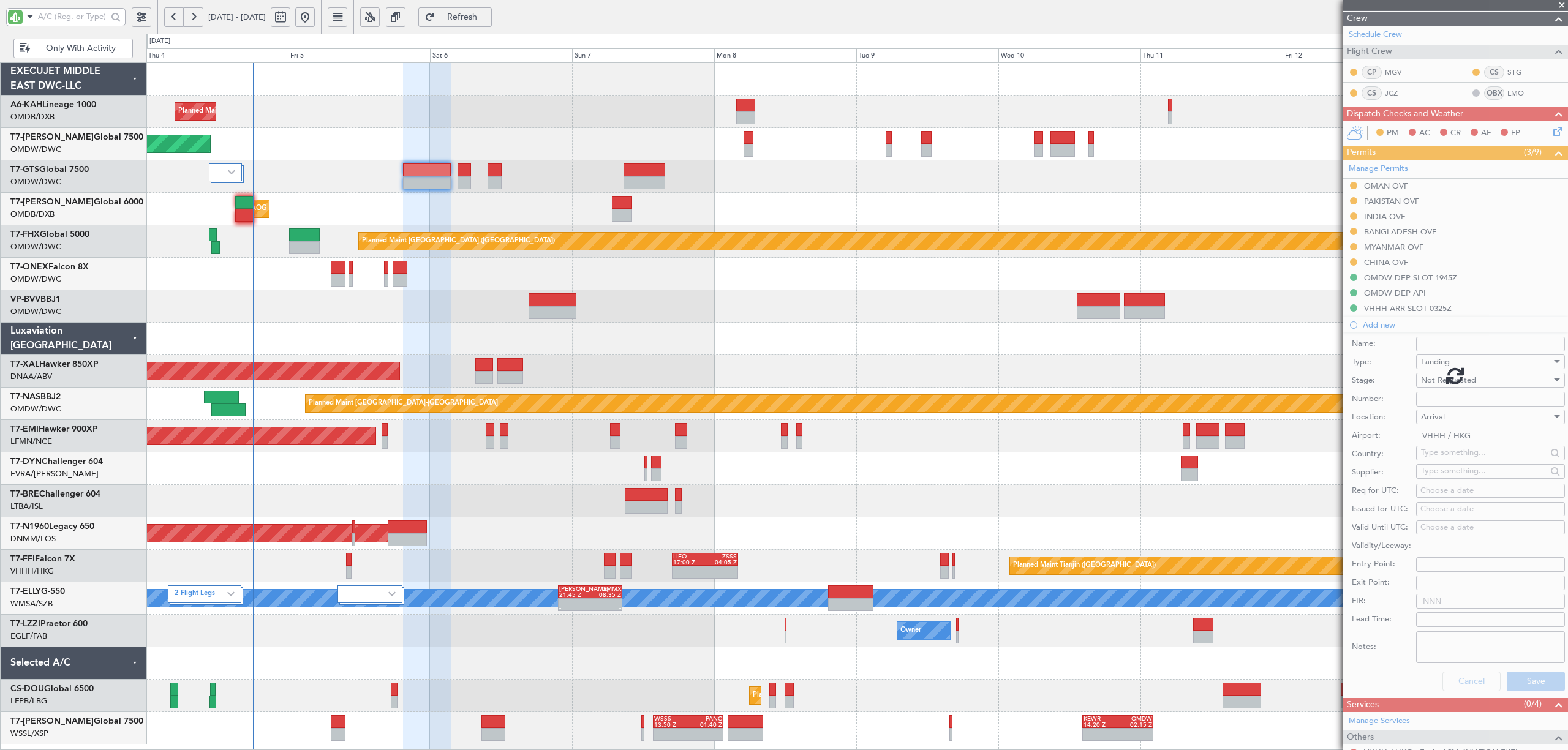
click at [1514, 677] on div at bounding box center [1455, 375] width 226 height 750
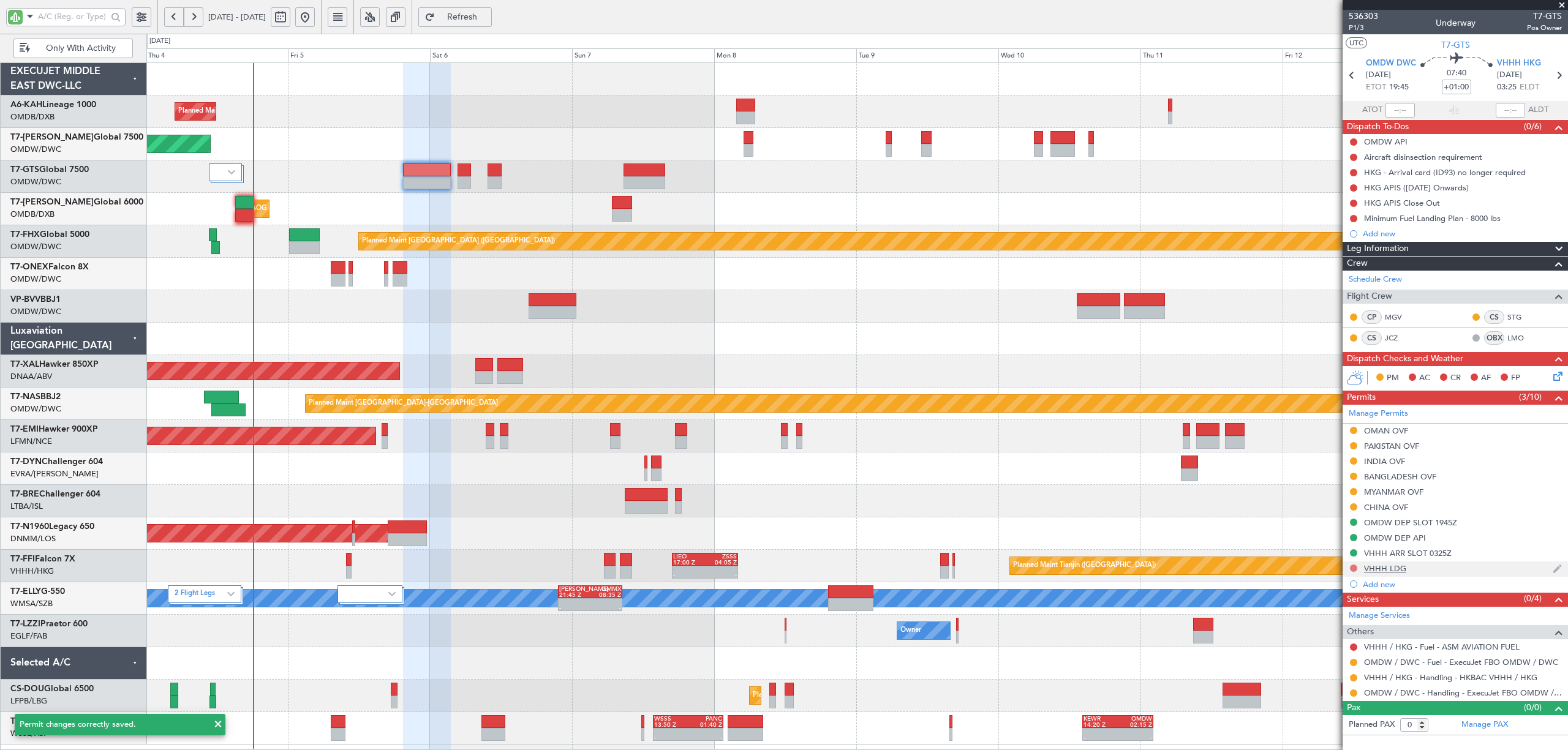
click at [1353, 571] on button at bounding box center [1354, 568] width 8 height 8
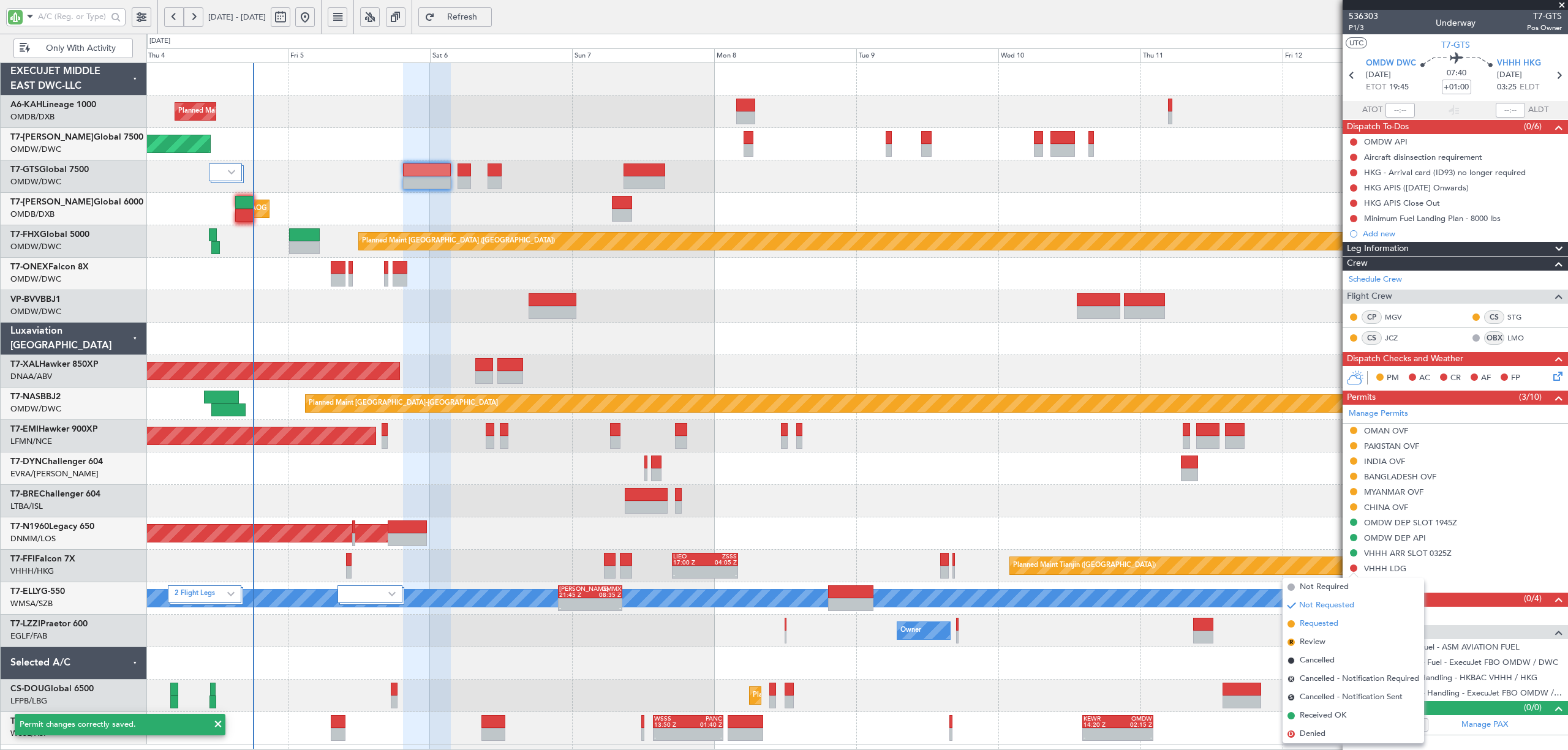
click at [1346, 620] on li "Requested" at bounding box center [1354, 624] width 142 height 18
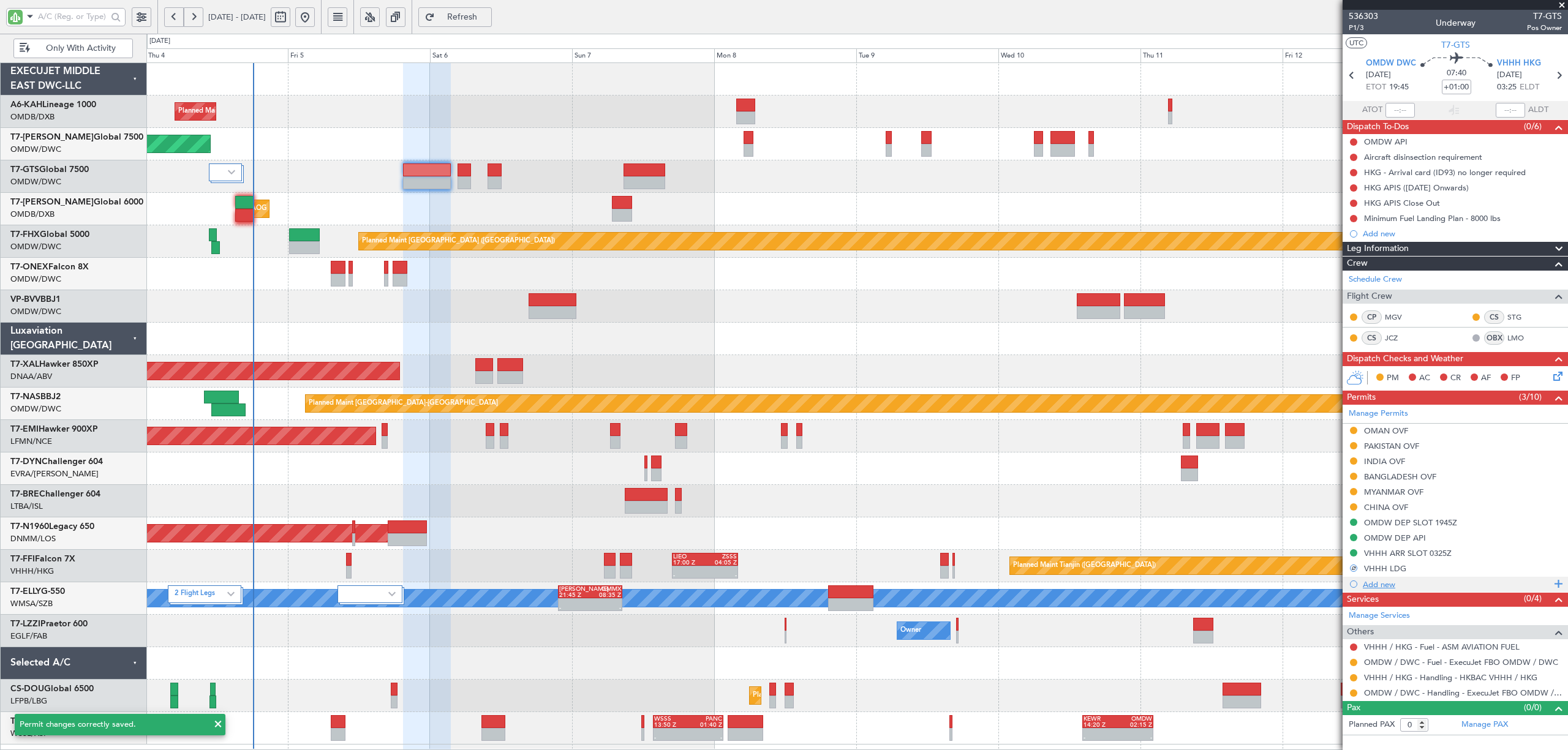
click at [1378, 586] on div "Add new" at bounding box center [1457, 584] width 188 height 10
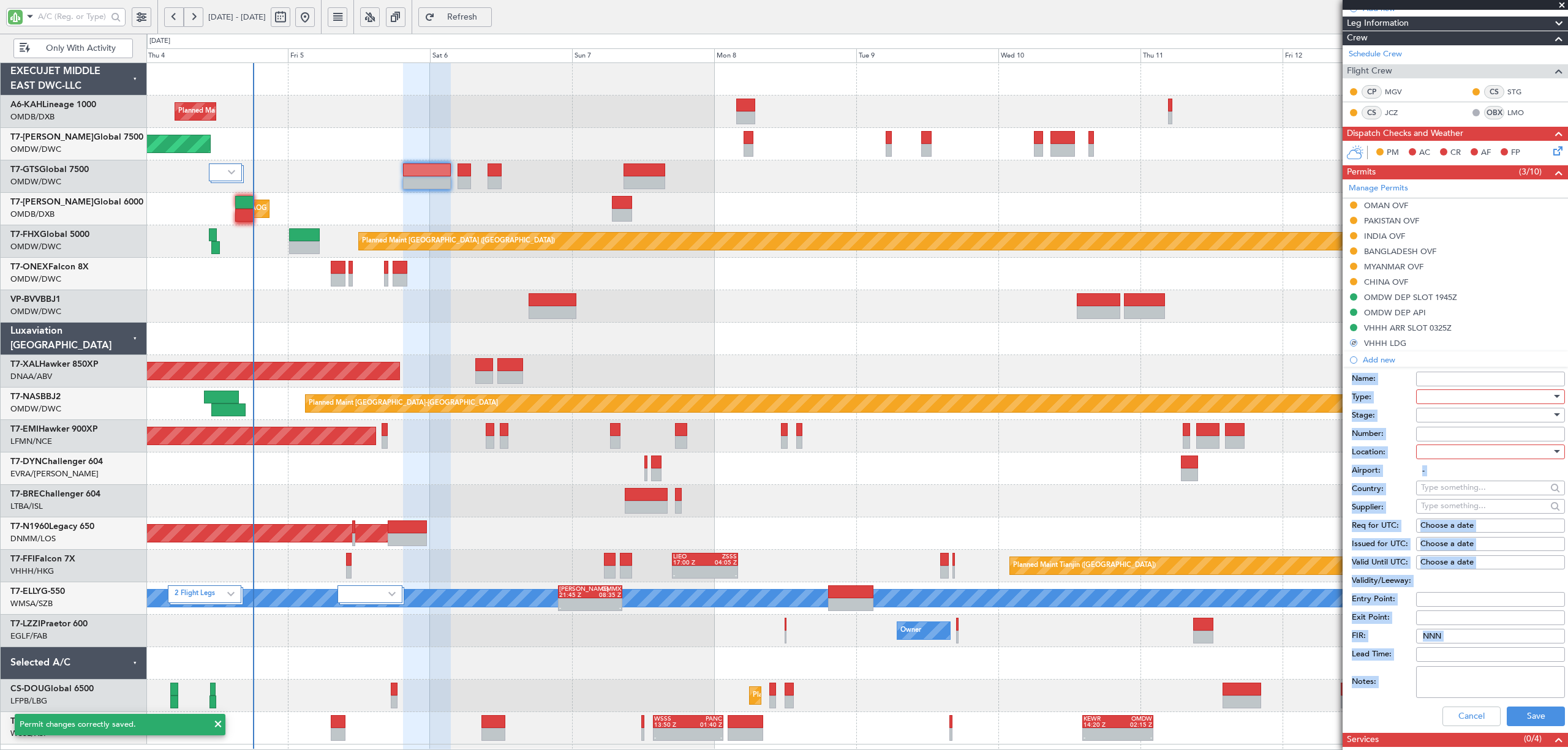
scroll to position [245, 0]
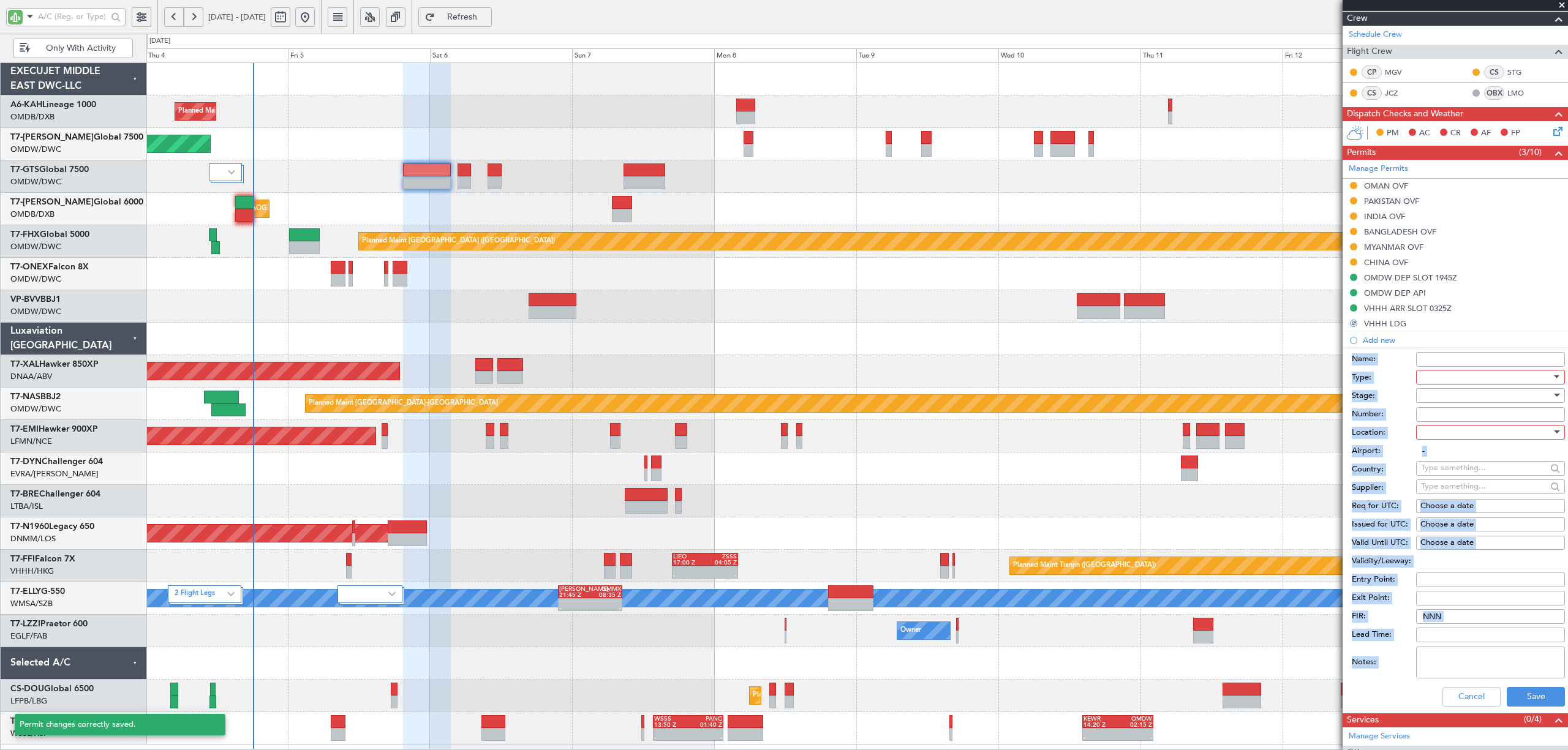
click at [1436, 380] on div at bounding box center [1486, 377] width 130 height 18
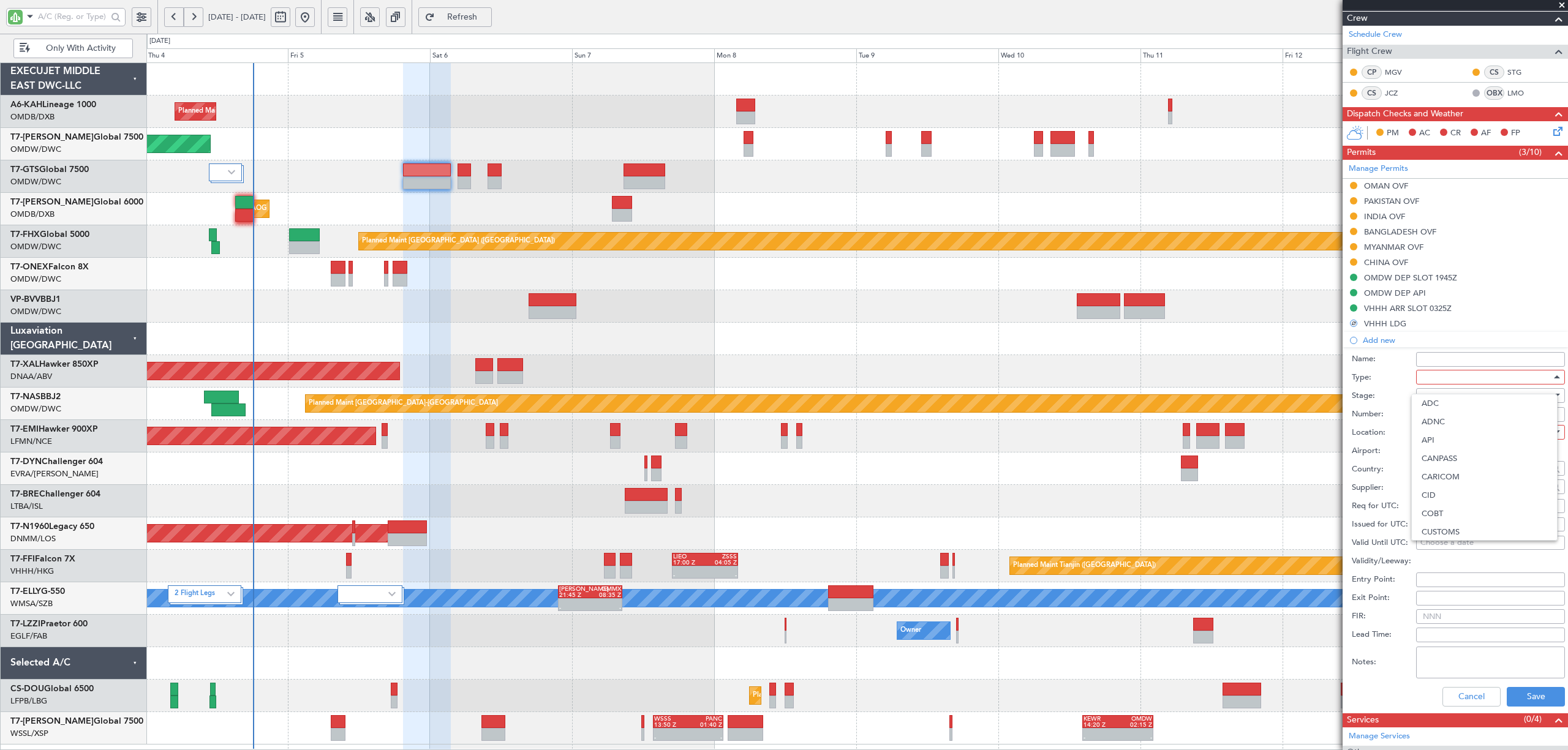
click at [1431, 437] on span "API" at bounding box center [1485, 440] width 125 height 18
click at [1435, 397] on div at bounding box center [1486, 395] width 130 height 18
click at [1435, 437] on span "Not Requested" at bounding box center [1485, 440] width 125 height 18
click at [1435, 431] on div at bounding box center [1486, 432] width 130 height 18
click at [1439, 490] on span "Arrival" at bounding box center [1485, 495] width 125 height 18
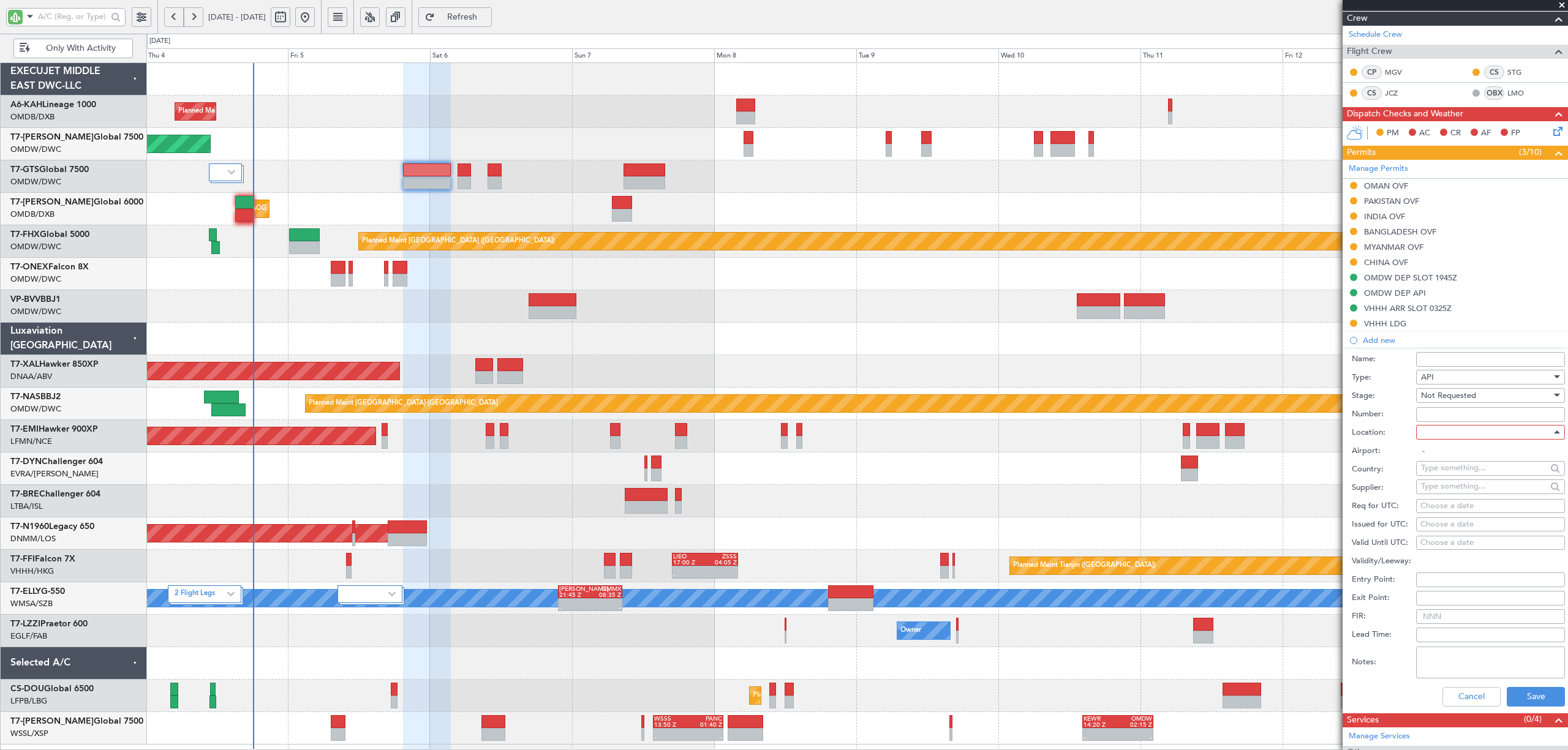
type input "VHHH / HKG"
click at [1515, 696] on button "Save" at bounding box center [1536, 696] width 58 height 20
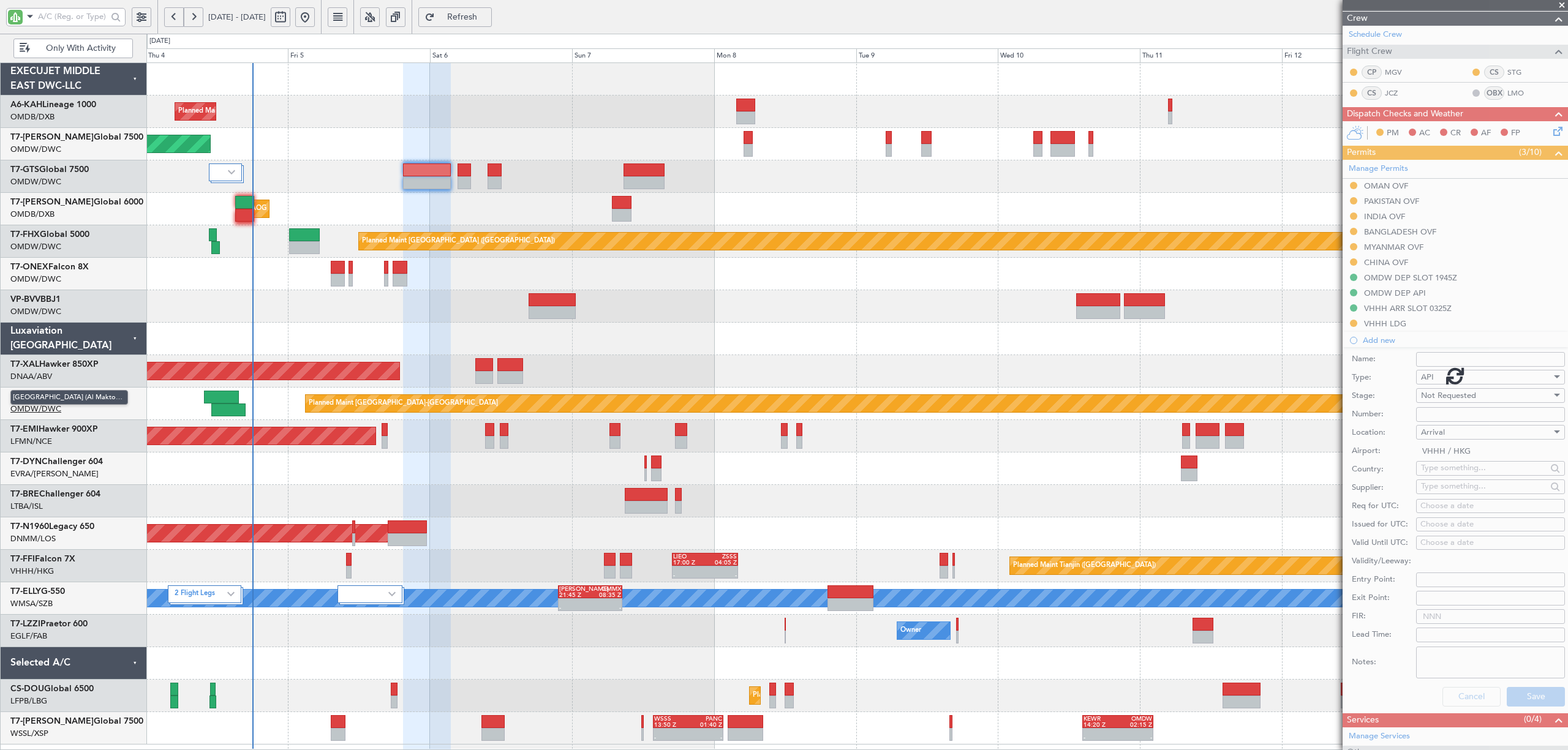
scroll to position [3, 0]
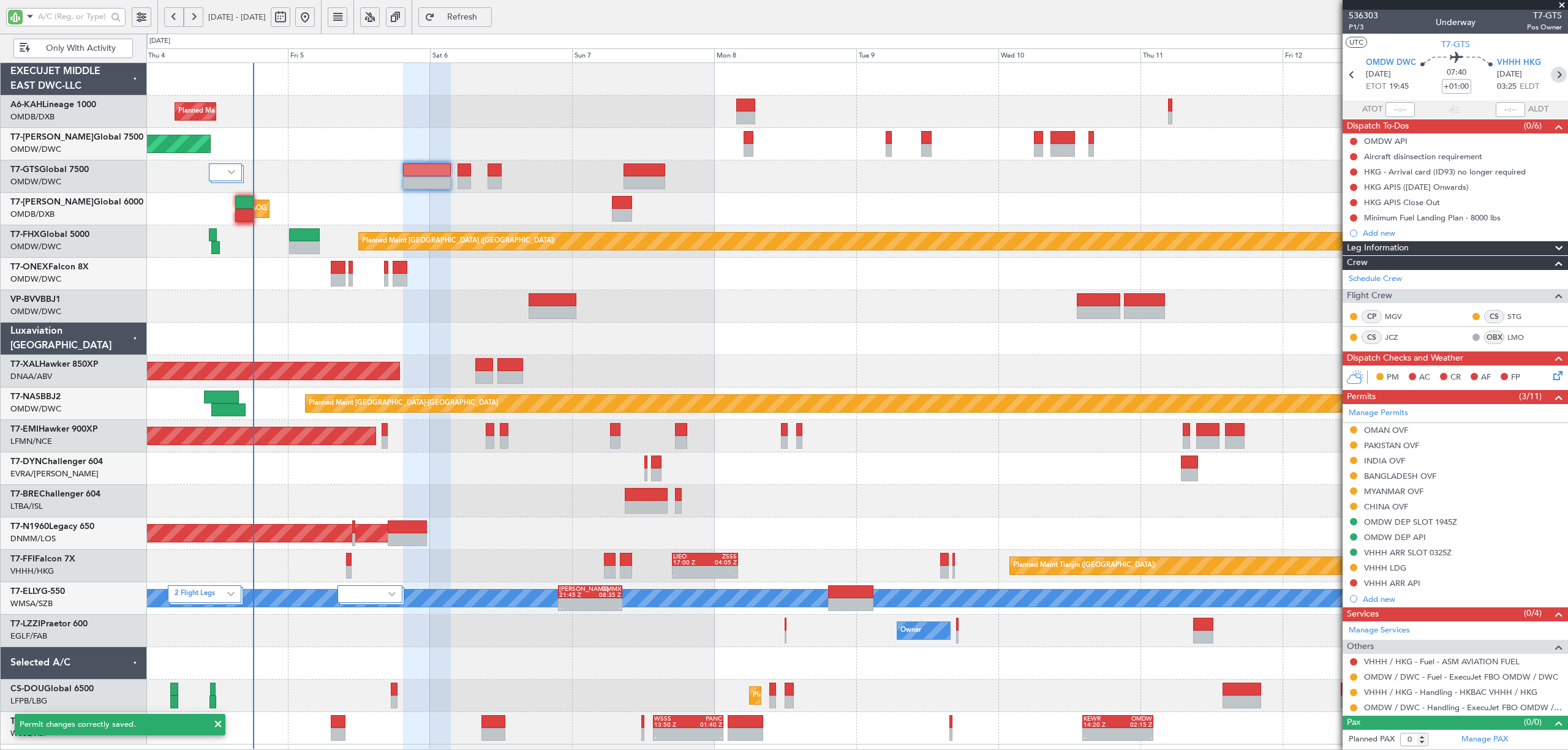
click at [1551, 74] on icon at bounding box center [1559, 75] width 16 height 16
type input "+00:15"
type input "5"
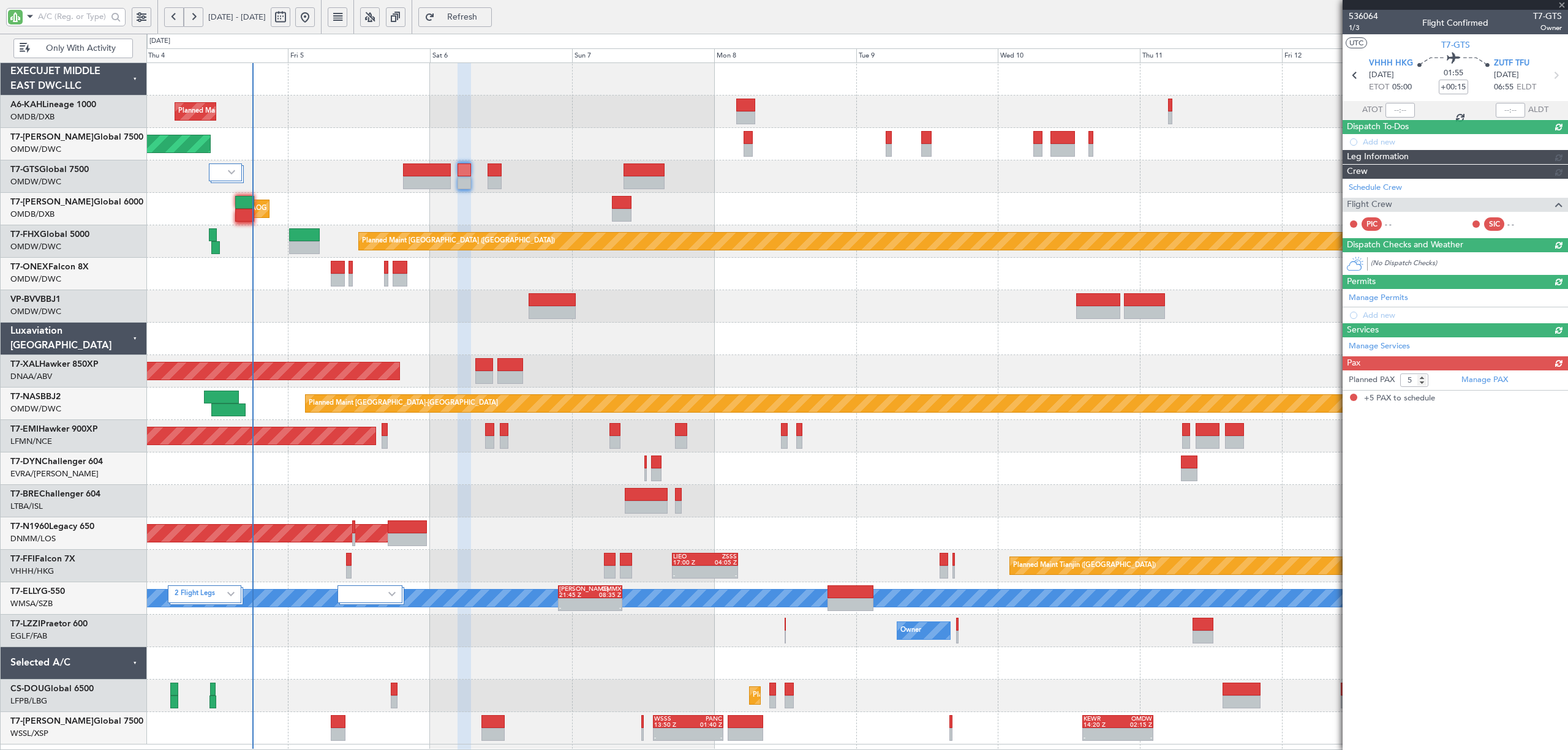
scroll to position [0, 0]
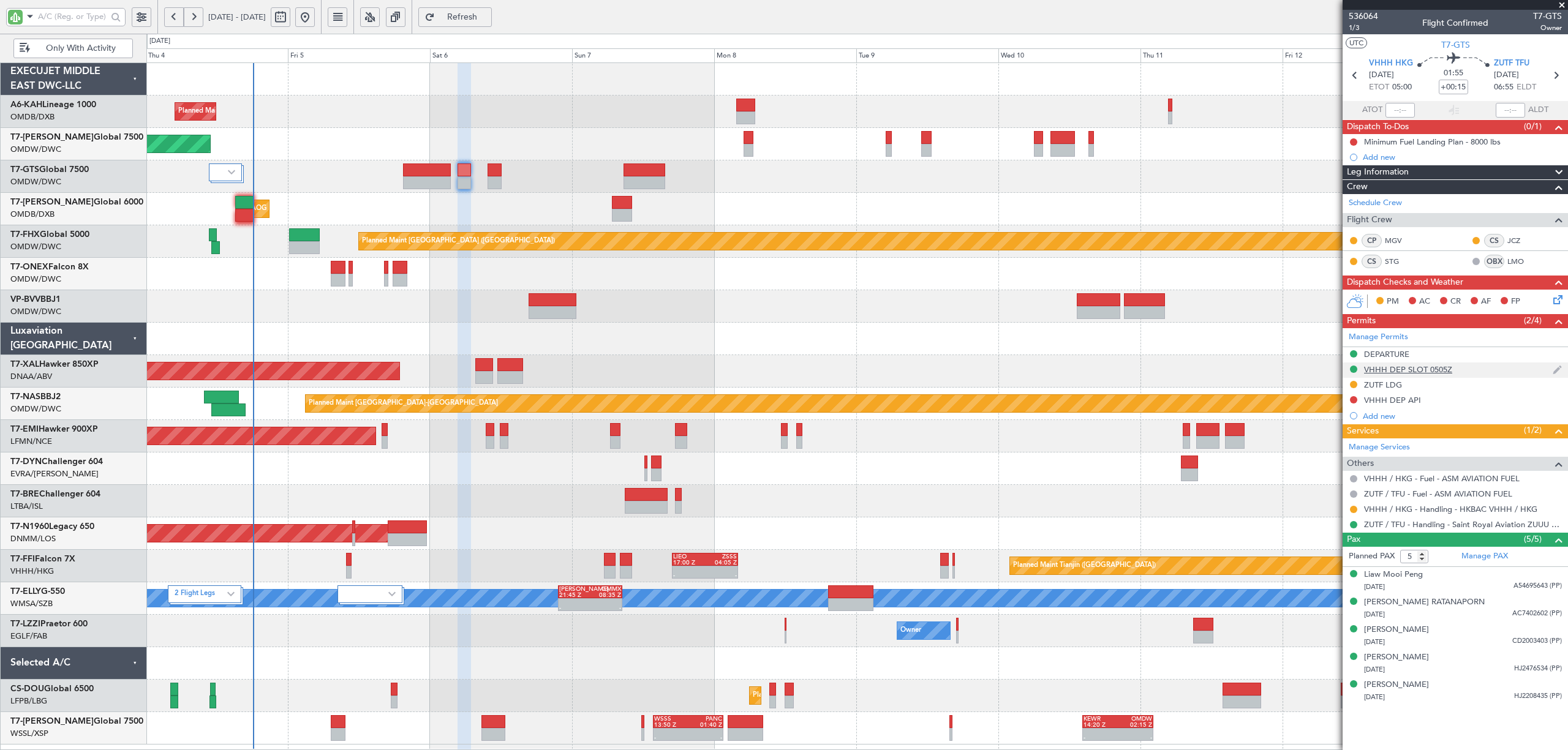
click at [1394, 372] on div "VHHH DEP SLOT 0505Z" at bounding box center [1409, 369] width 89 height 10
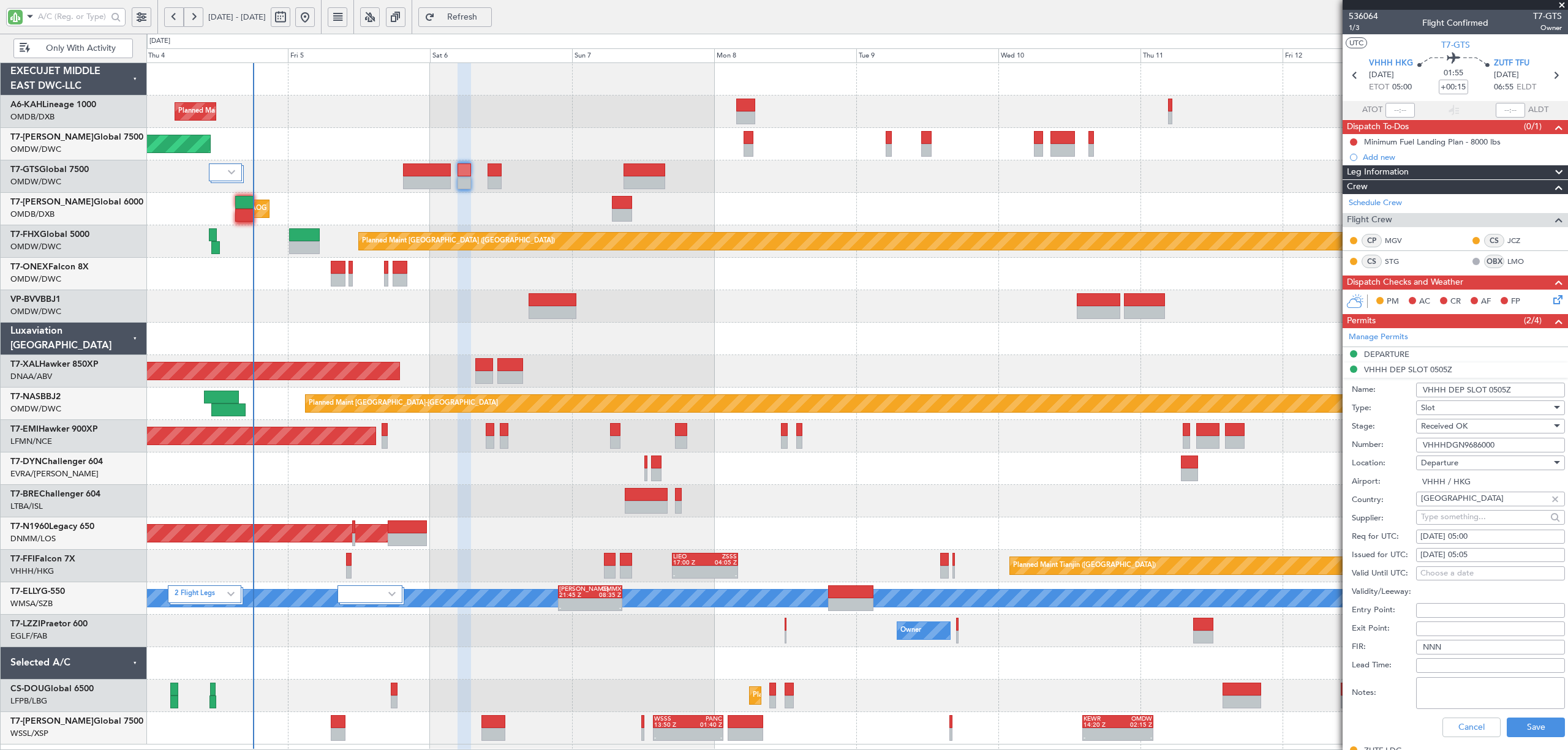
drag, startPoint x: 1505, startPoint y: 443, endPoint x: 1358, endPoint y: 451, distance: 147.2
click at [1356, 451] on div "Number: VHHHDGN9686000" at bounding box center [1458, 445] width 213 height 18
paste input "0057"
type input "VHHHDGN0057000"
click at [1445, 539] on div "[DATE] 05:00" at bounding box center [1491, 536] width 140 height 12
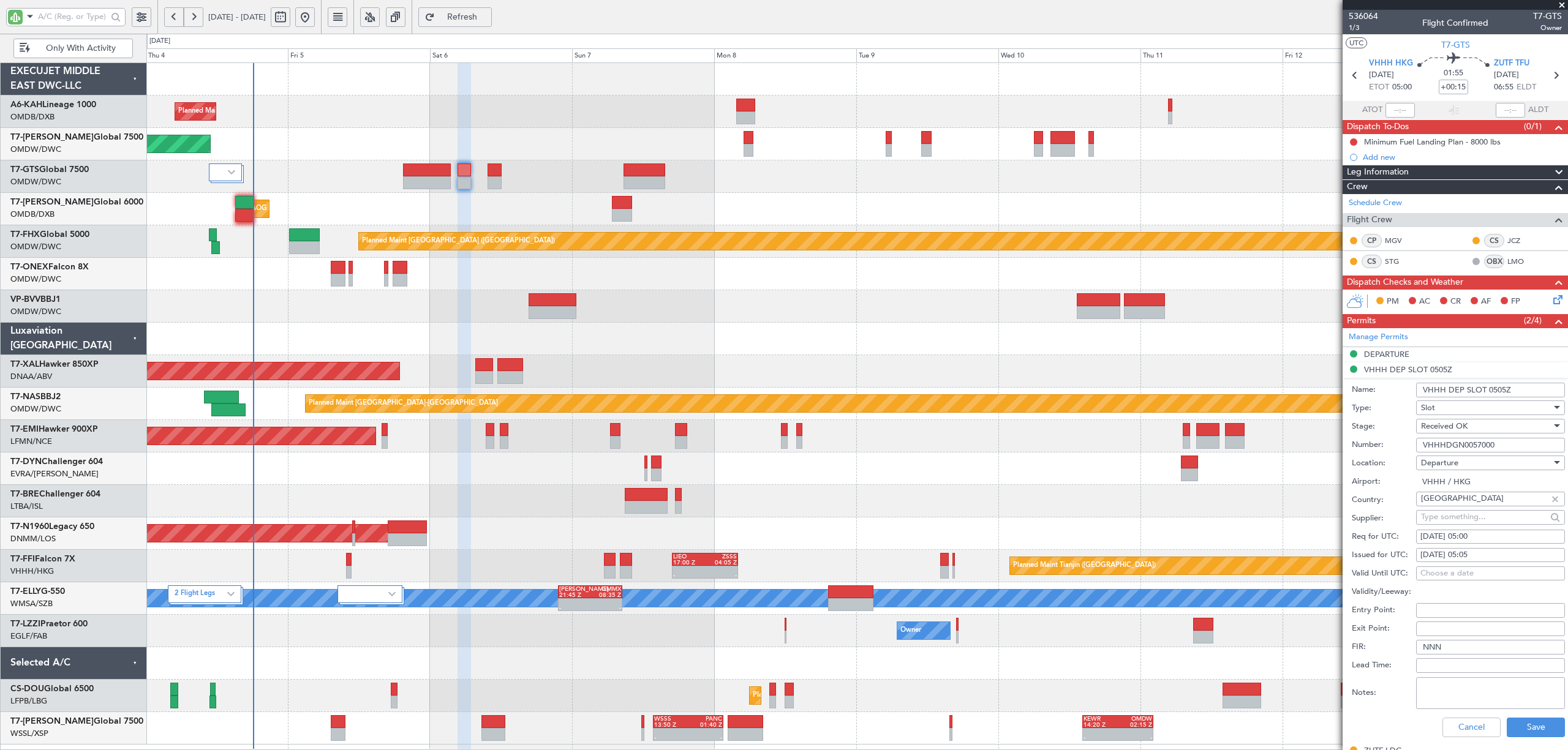
select select "9"
select select "2025"
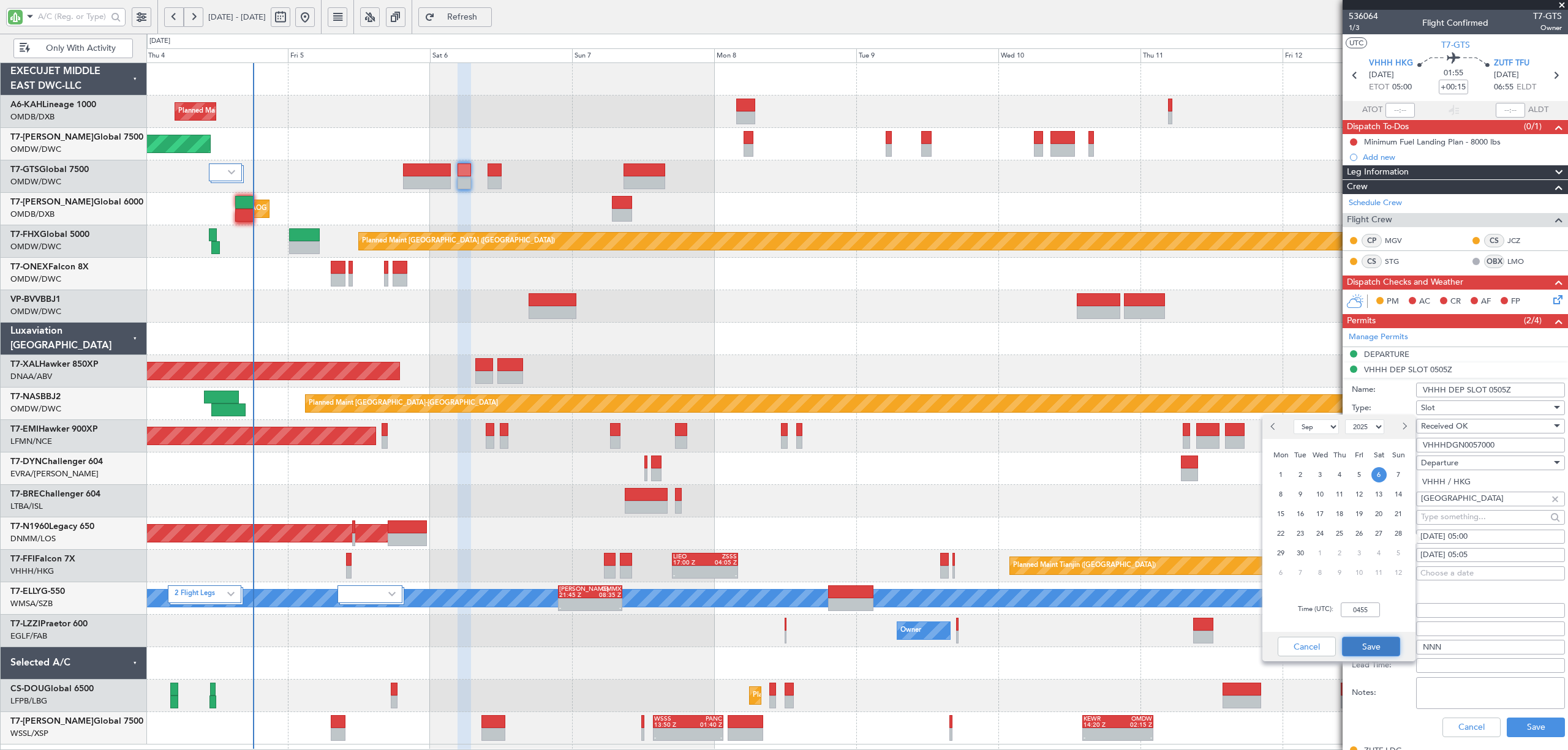
type input "04:55"
click at [1373, 650] on button "Save" at bounding box center [1371, 646] width 58 height 20
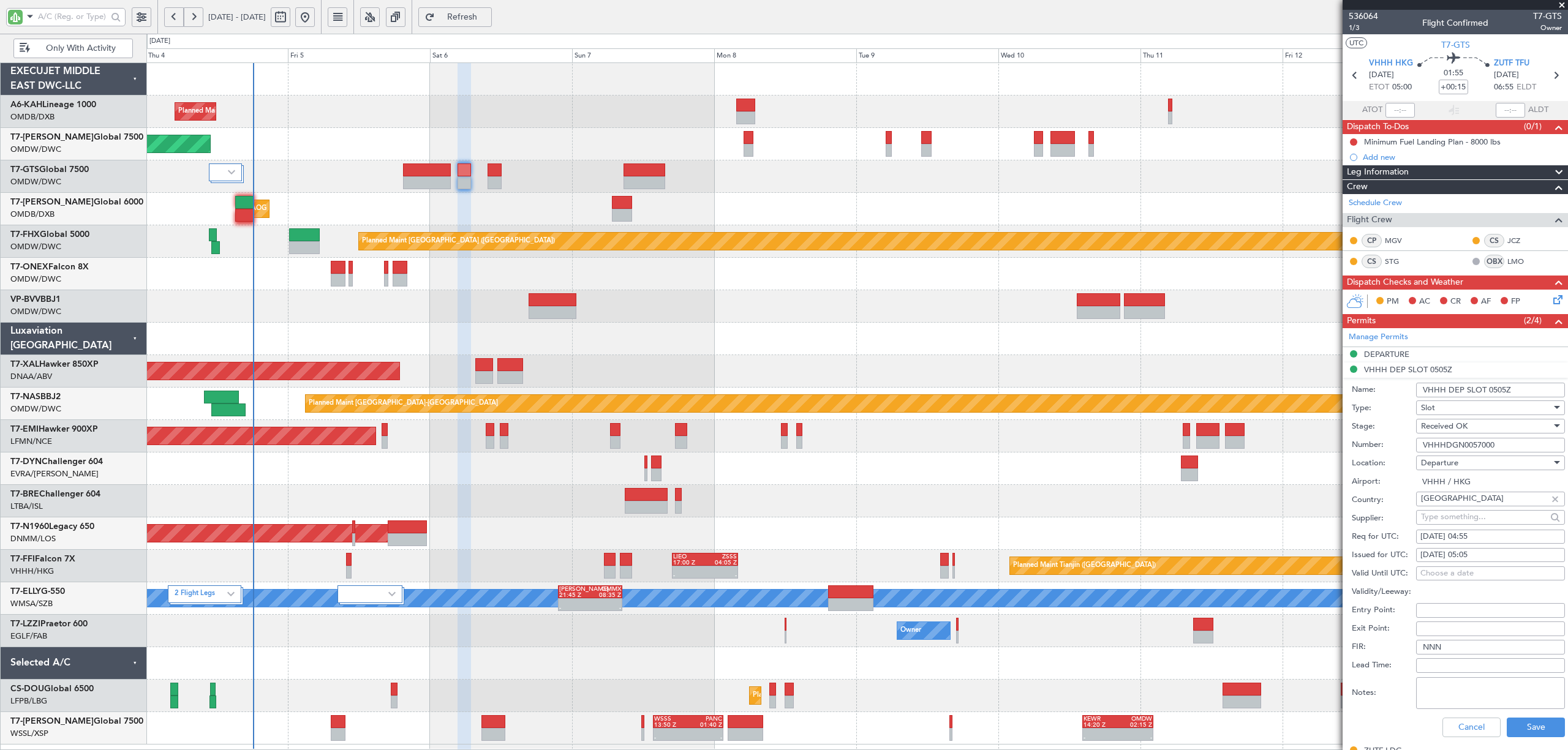
click at [1486, 559] on div "[DATE] 05:05" at bounding box center [1491, 555] width 140 height 12
select select "9"
select select "2025"
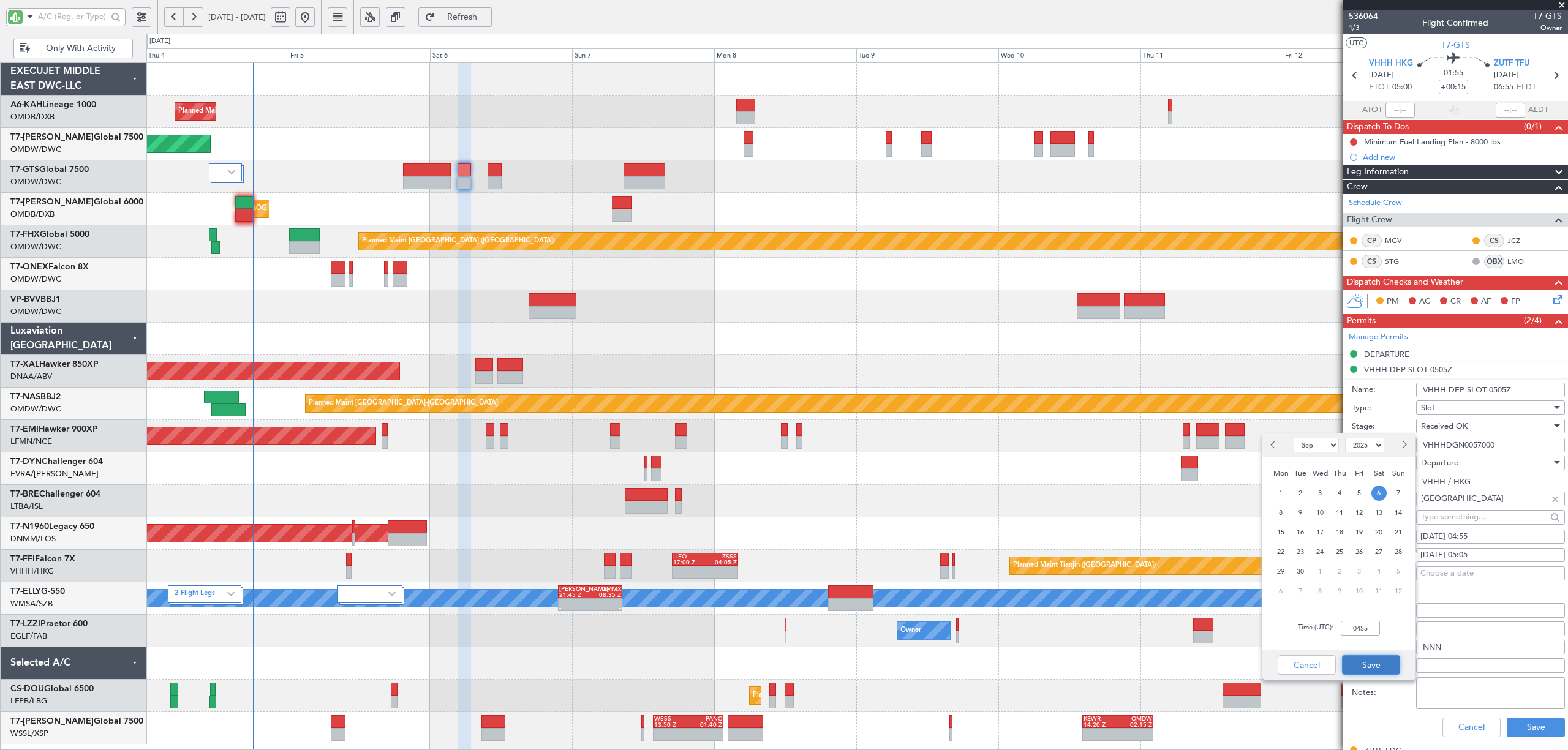
type input "04:55"
click at [1377, 663] on button "Save" at bounding box center [1371, 665] width 58 height 20
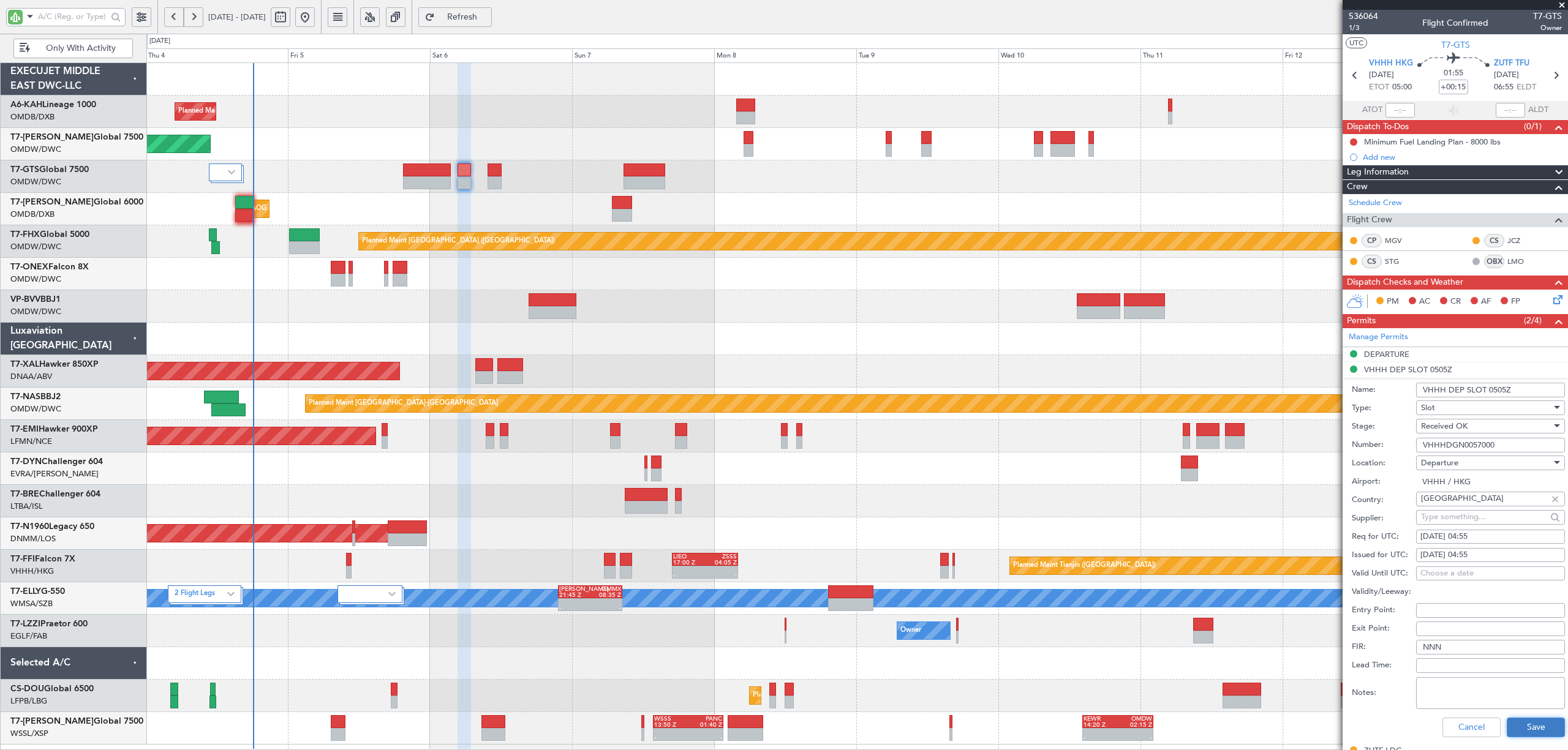
click at [1523, 720] on button "Save" at bounding box center [1536, 727] width 58 height 20
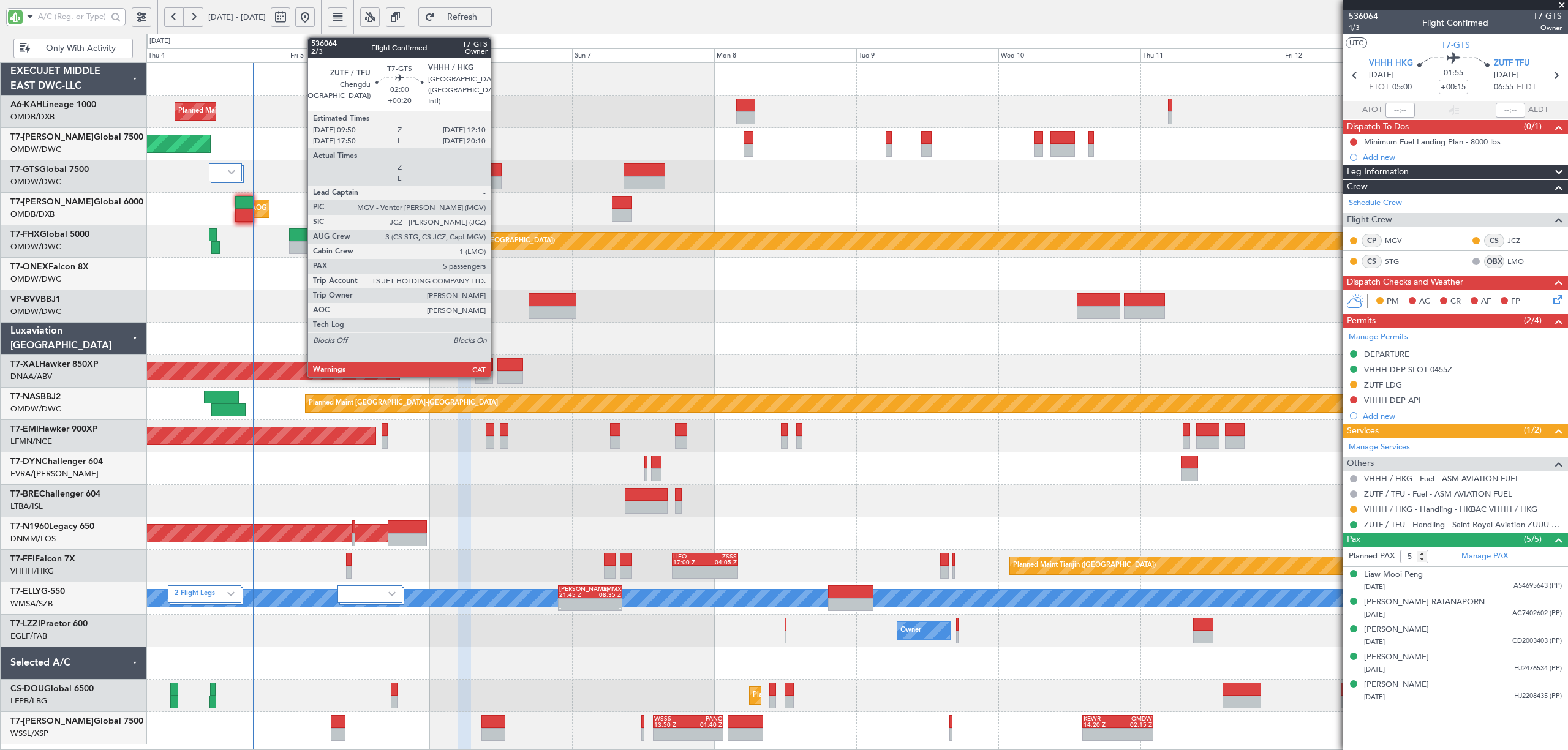
click at [496, 183] on div at bounding box center [494, 183] width 14 height 13
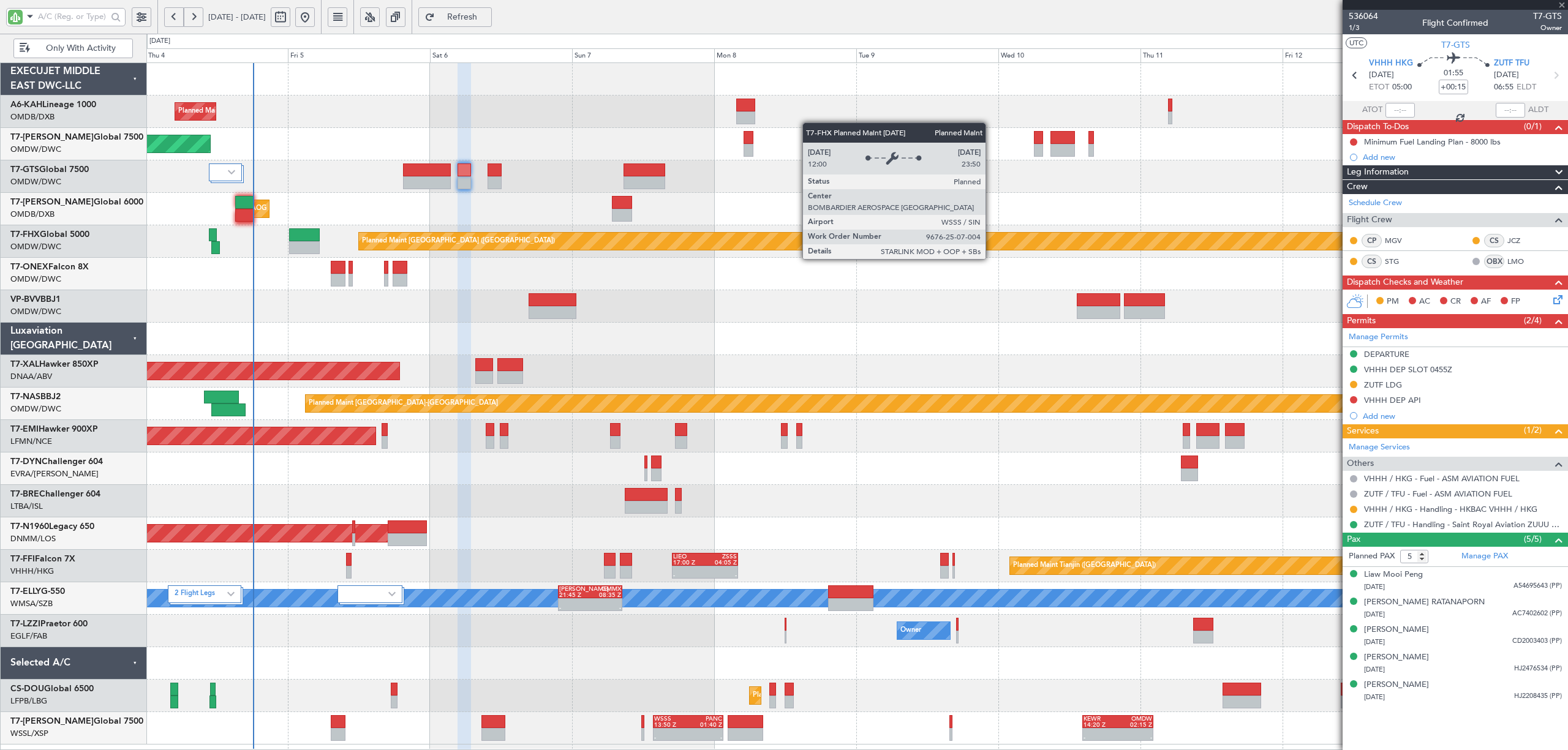
type input "+00:20"
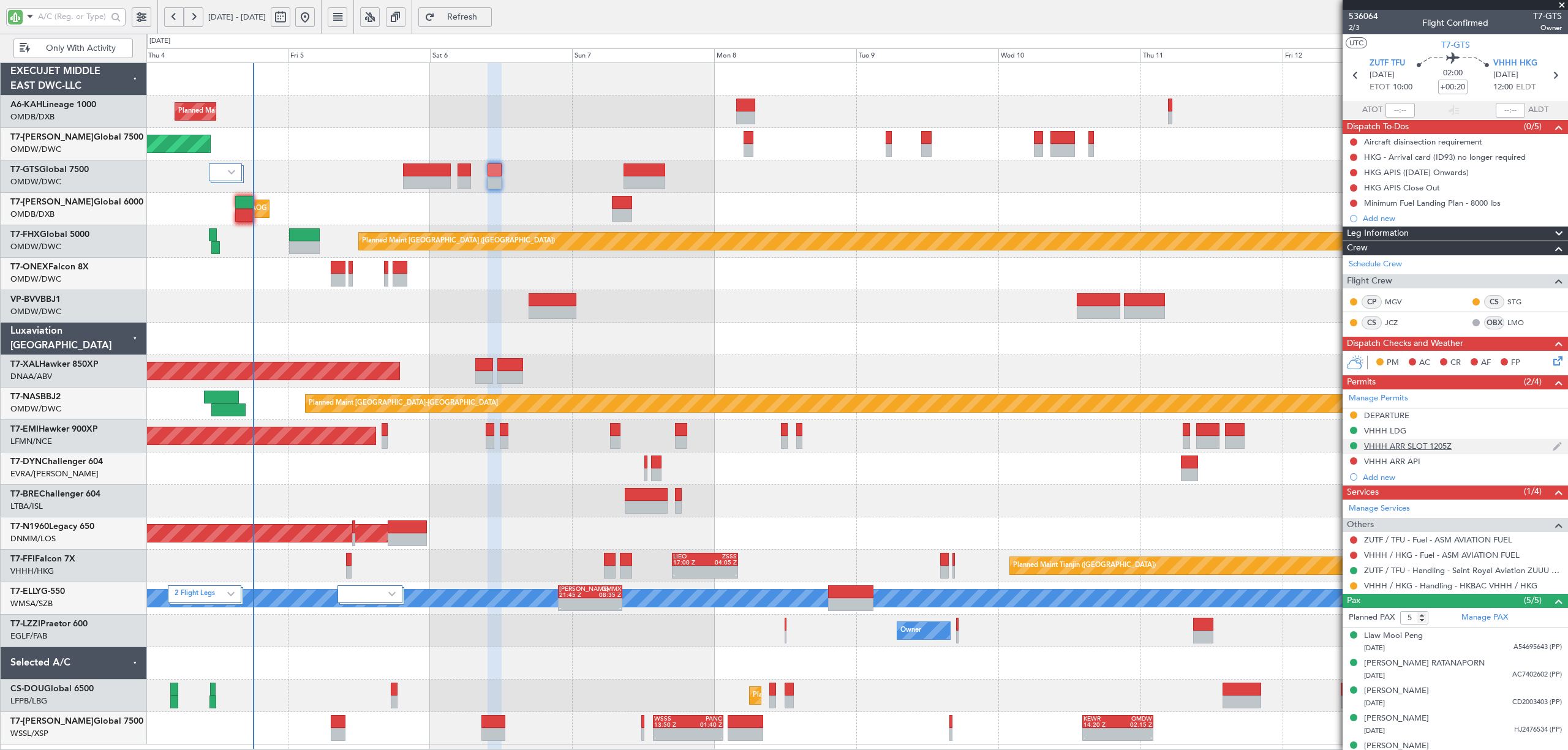
click at [1402, 442] on div "VHHH ARR SLOT 1205Z" at bounding box center [1408, 446] width 88 height 10
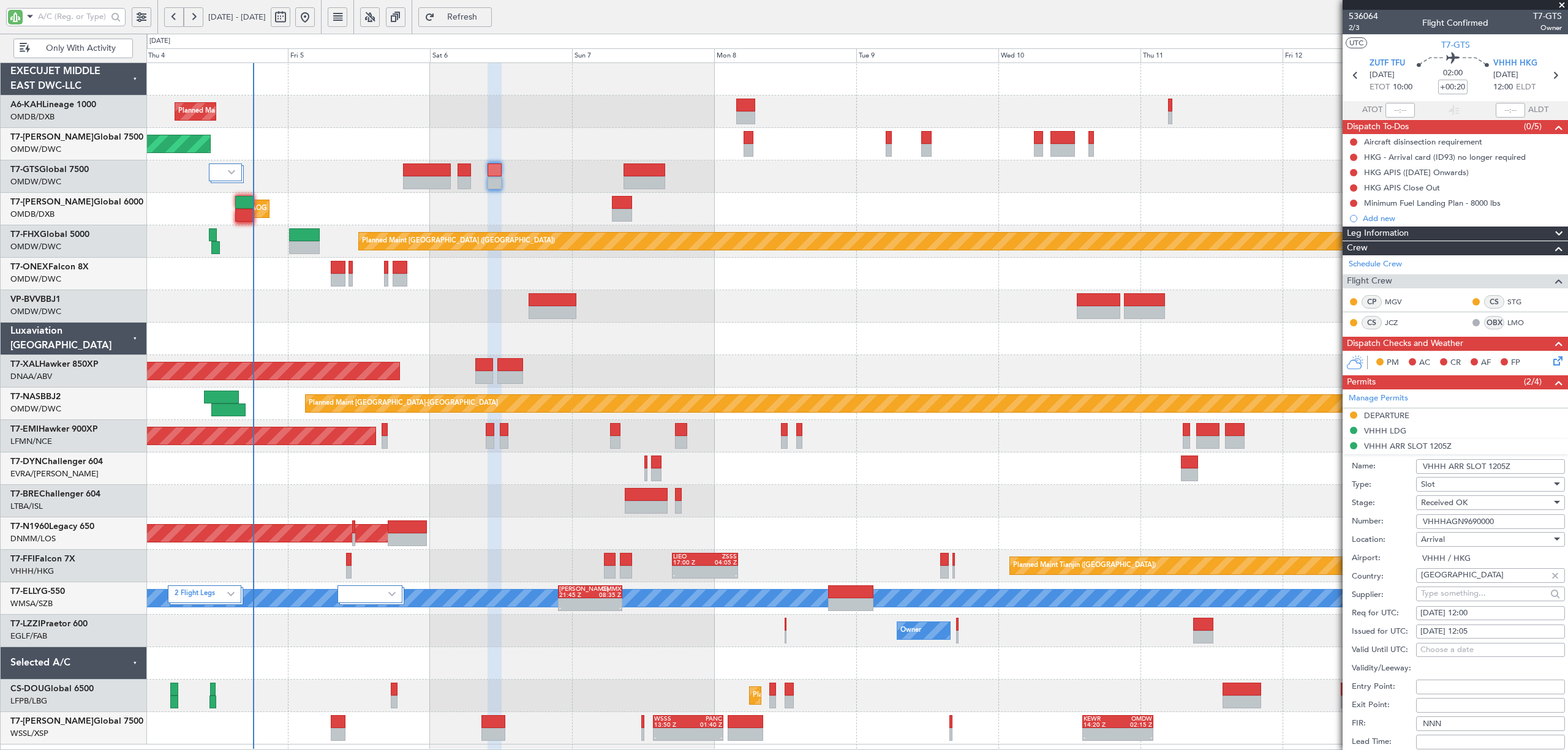
drag, startPoint x: 1500, startPoint y: 521, endPoint x: 1332, endPoint y: 521, distance: 168.0
click at [1332, 521] on fb-app "[DATE] - [DATE] Refresh Quick Links Only With Activity Planned Maint [GEOGRAPHI…" at bounding box center [784, 383] width 1568 height 735
paste input "0063"
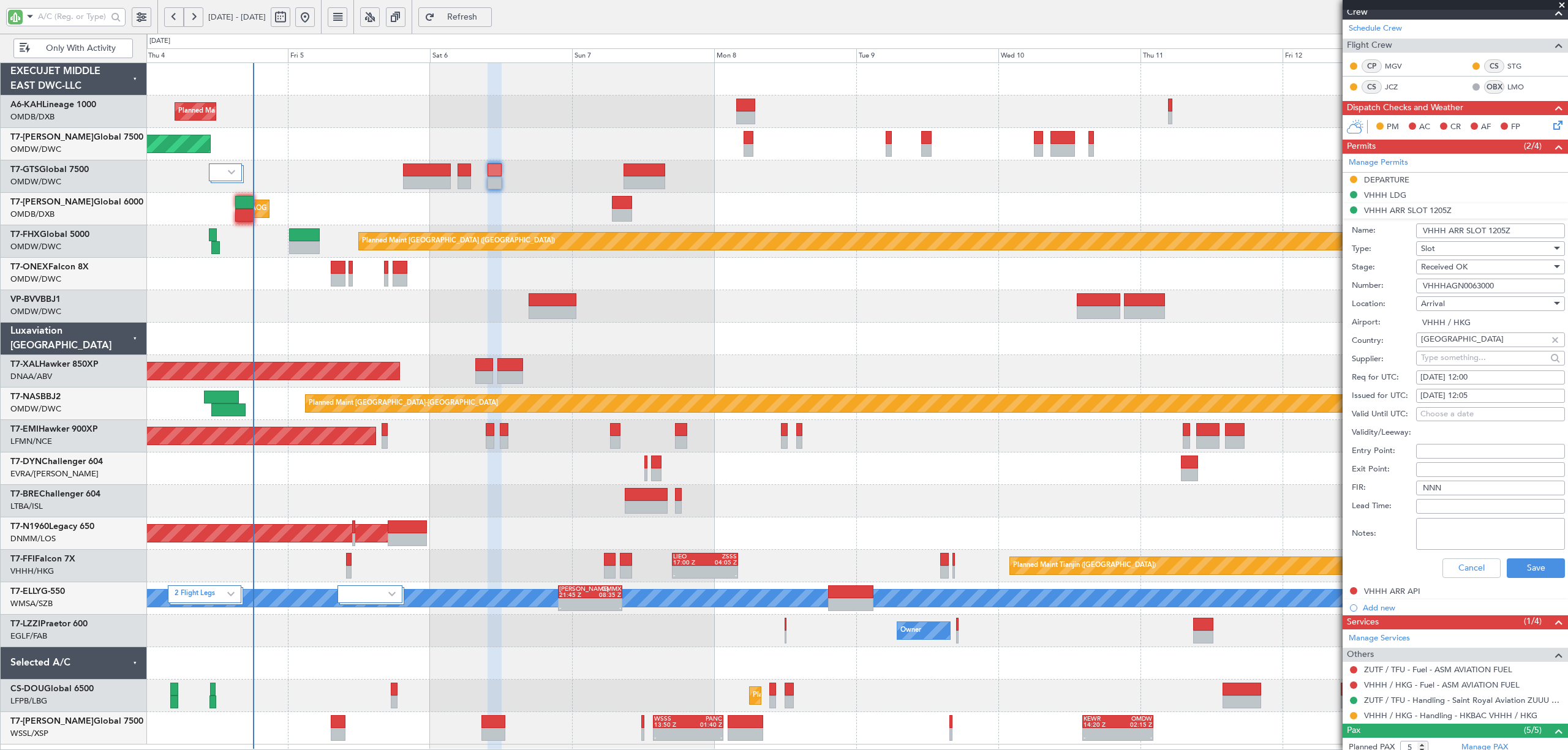
scroll to position [245, 0]
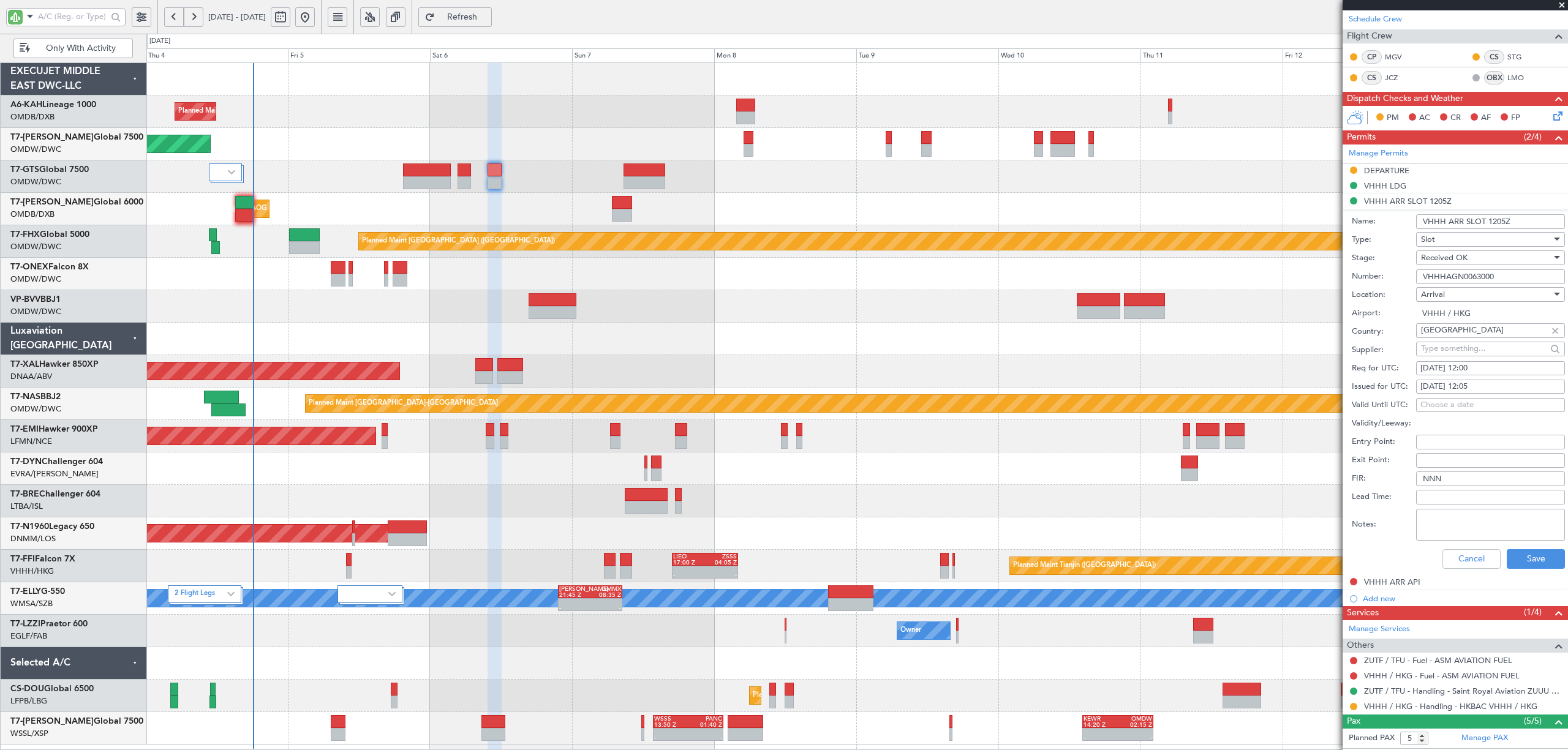
type input "VHHHAGN0063000"
click at [1470, 371] on div "[DATE] 12:00" at bounding box center [1491, 368] width 140 height 12
select select "9"
select select "2025"
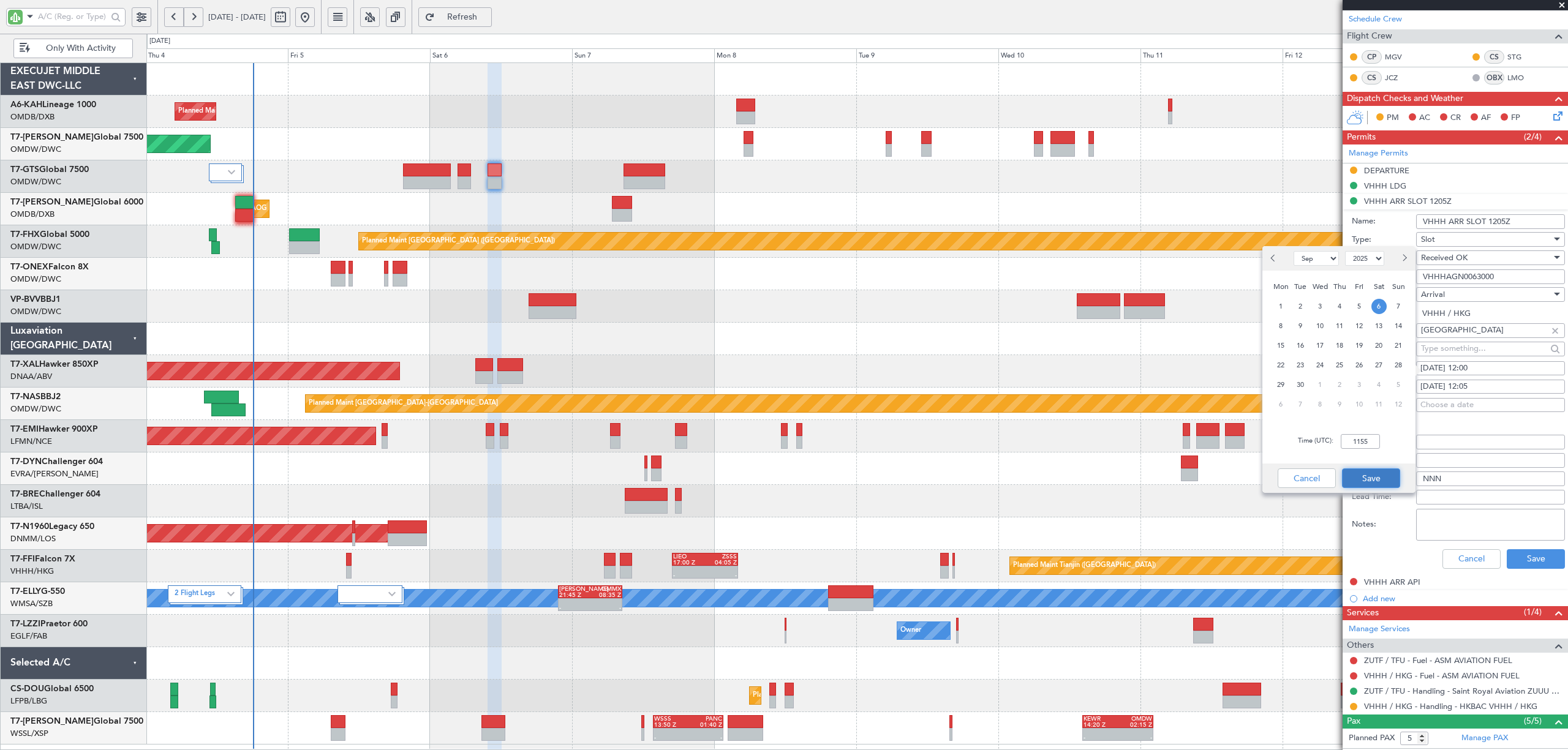
type input "11:55"
click at [1373, 473] on button "Save" at bounding box center [1371, 478] width 58 height 20
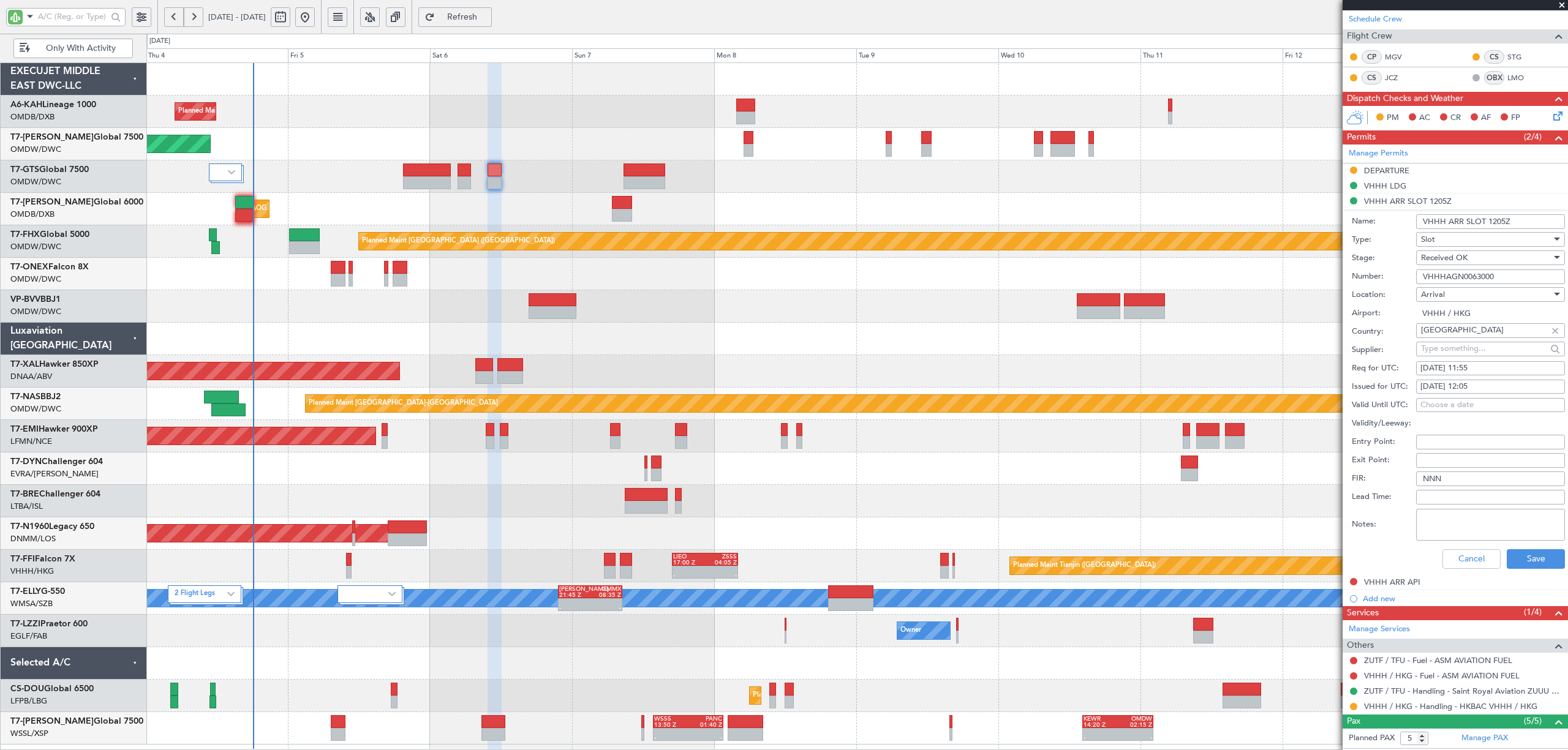
click at [1451, 390] on div "[DATE] 12:05" at bounding box center [1491, 387] width 140 height 12
select select "9"
select select "2025"
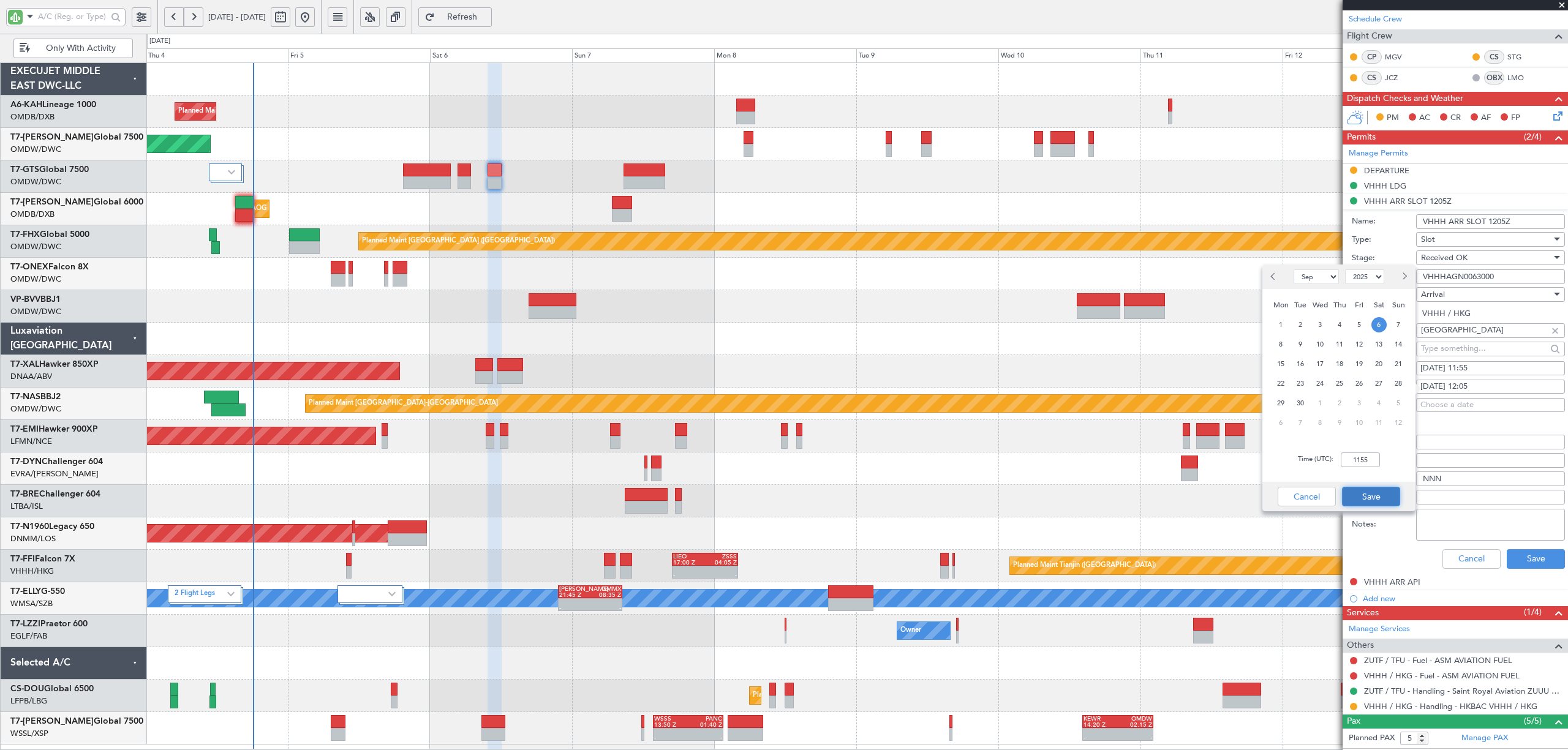
type input "11:55"
click at [1375, 499] on button "Save" at bounding box center [1371, 496] width 58 height 20
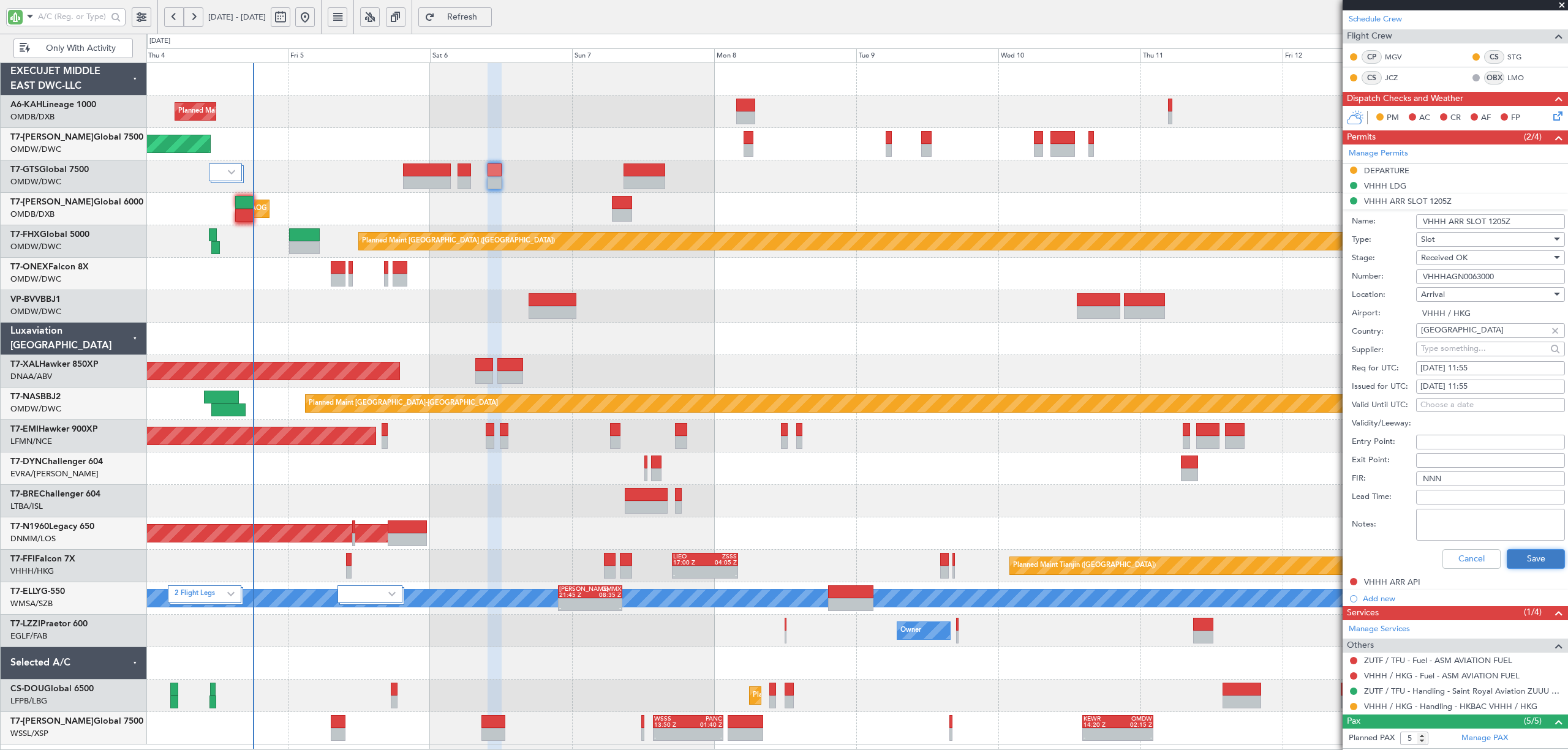
click at [1509, 561] on button "Save" at bounding box center [1536, 559] width 58 height 20
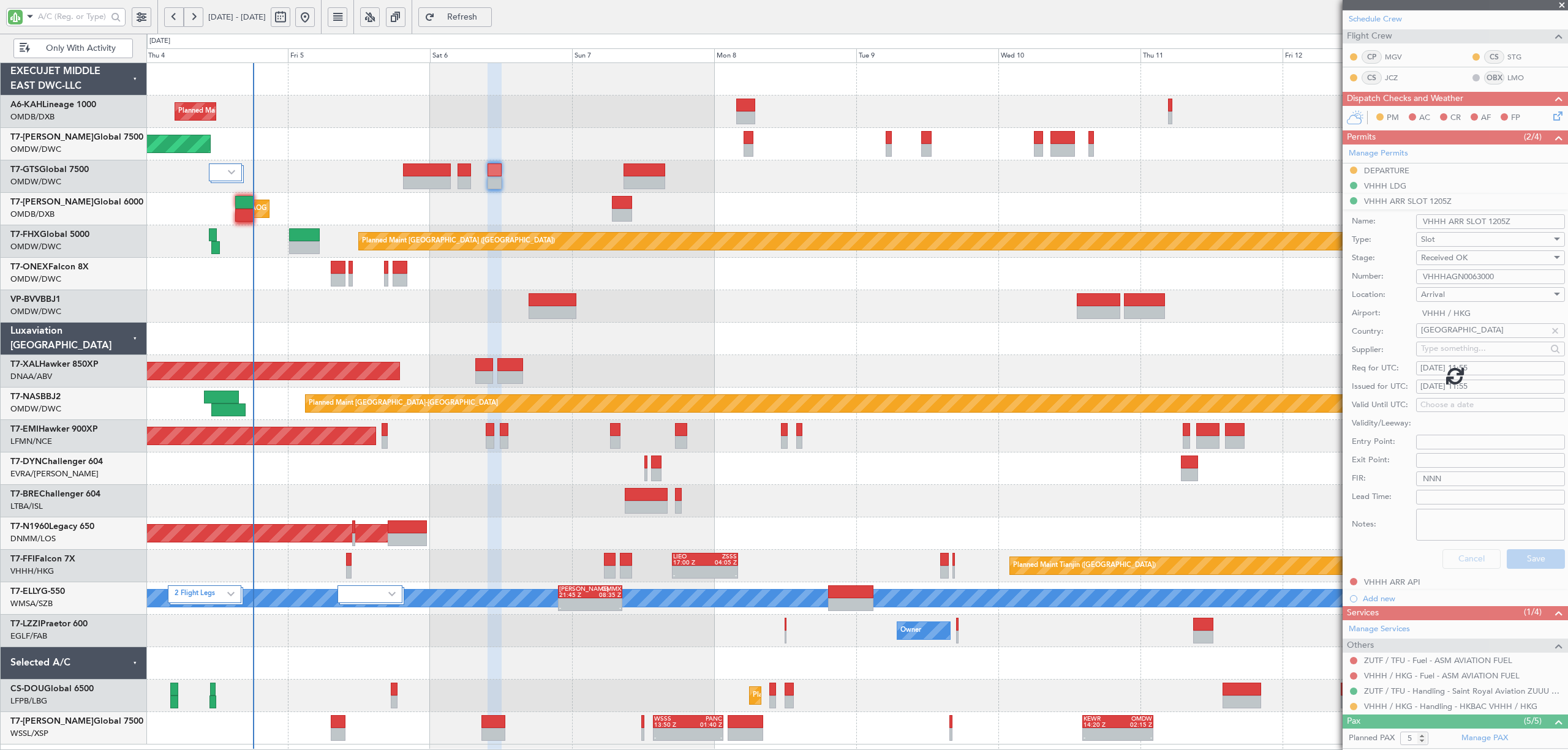
scroll to position [18, 0]
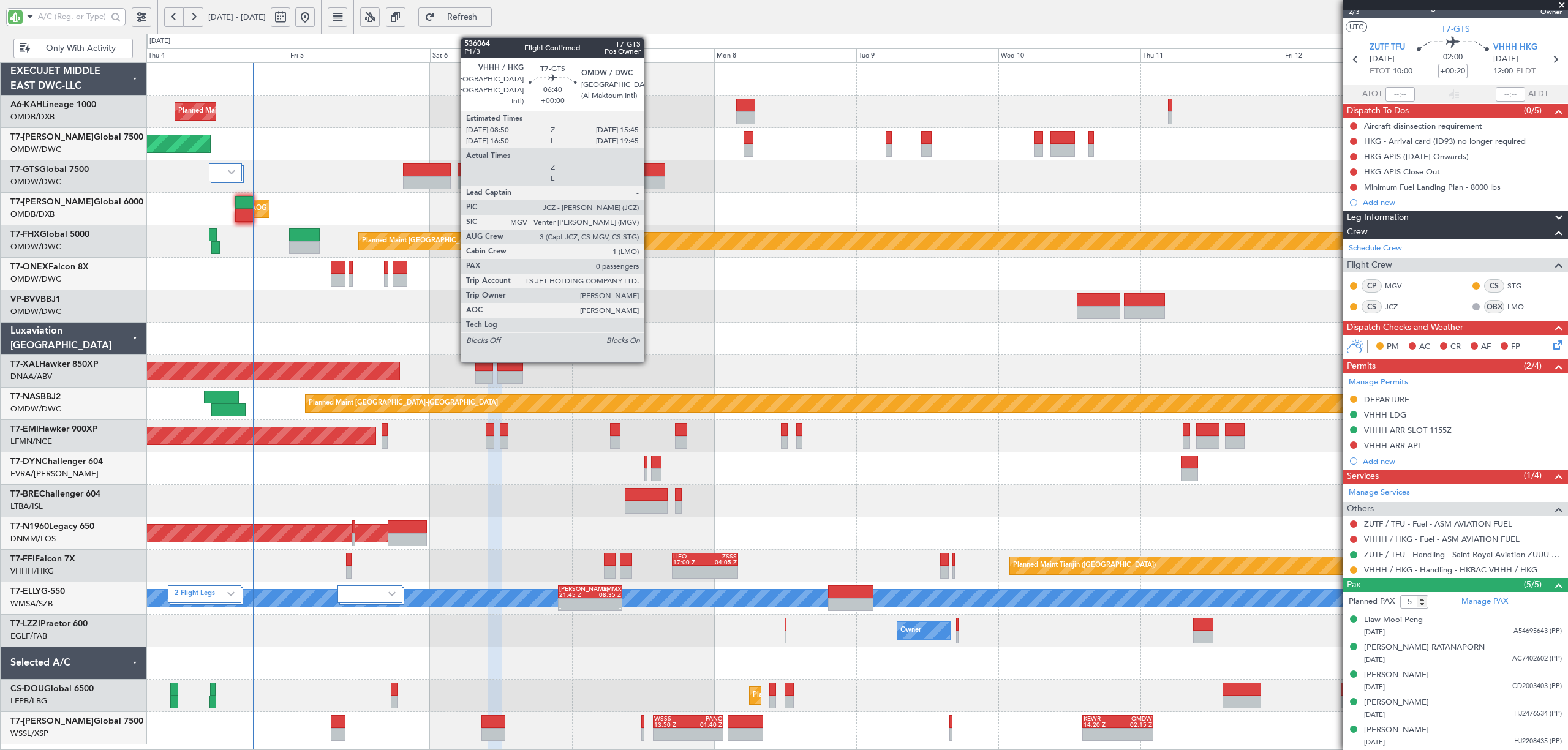
click at [649, 180] on div at bounding box center [644, 183] width 41 height 13
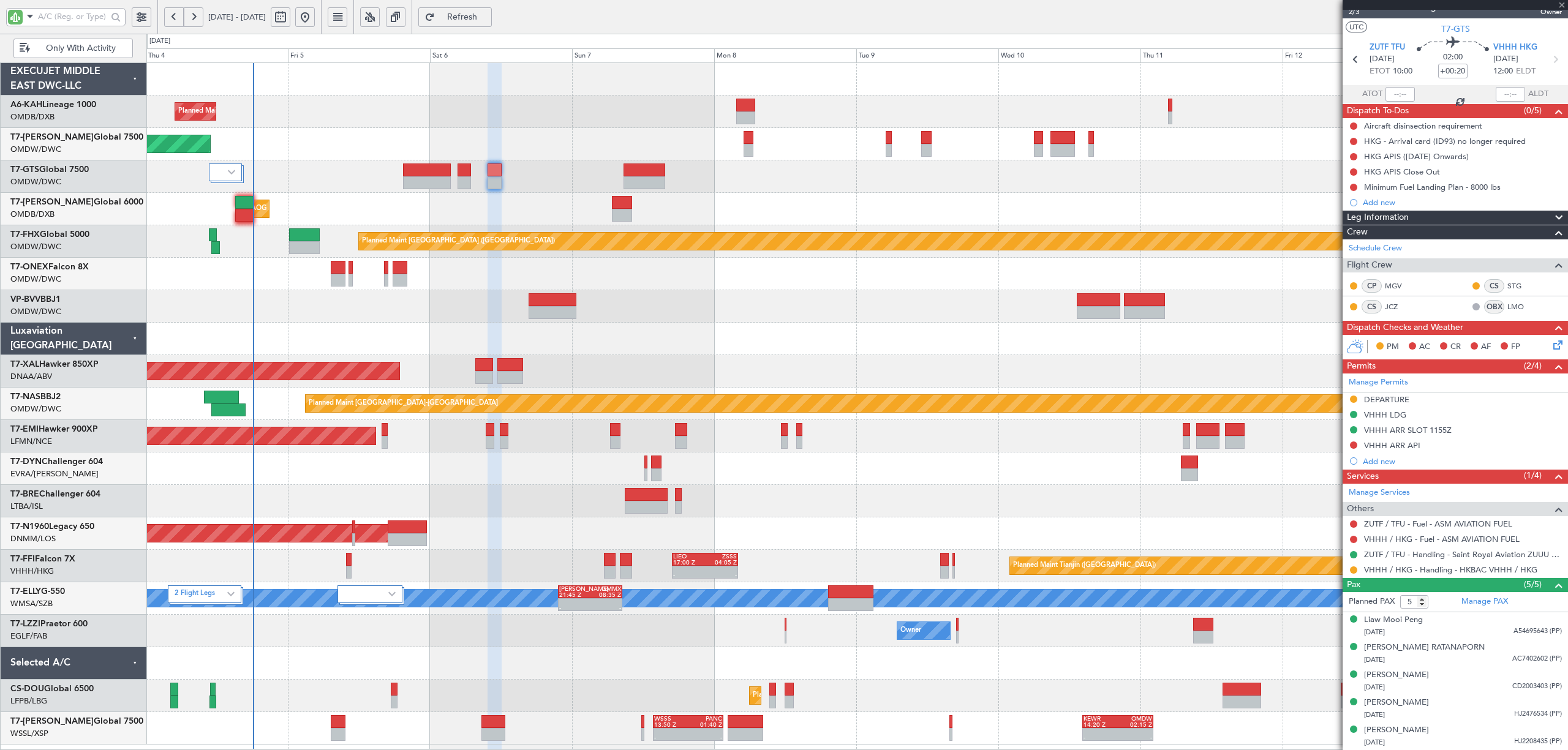
type input "0"
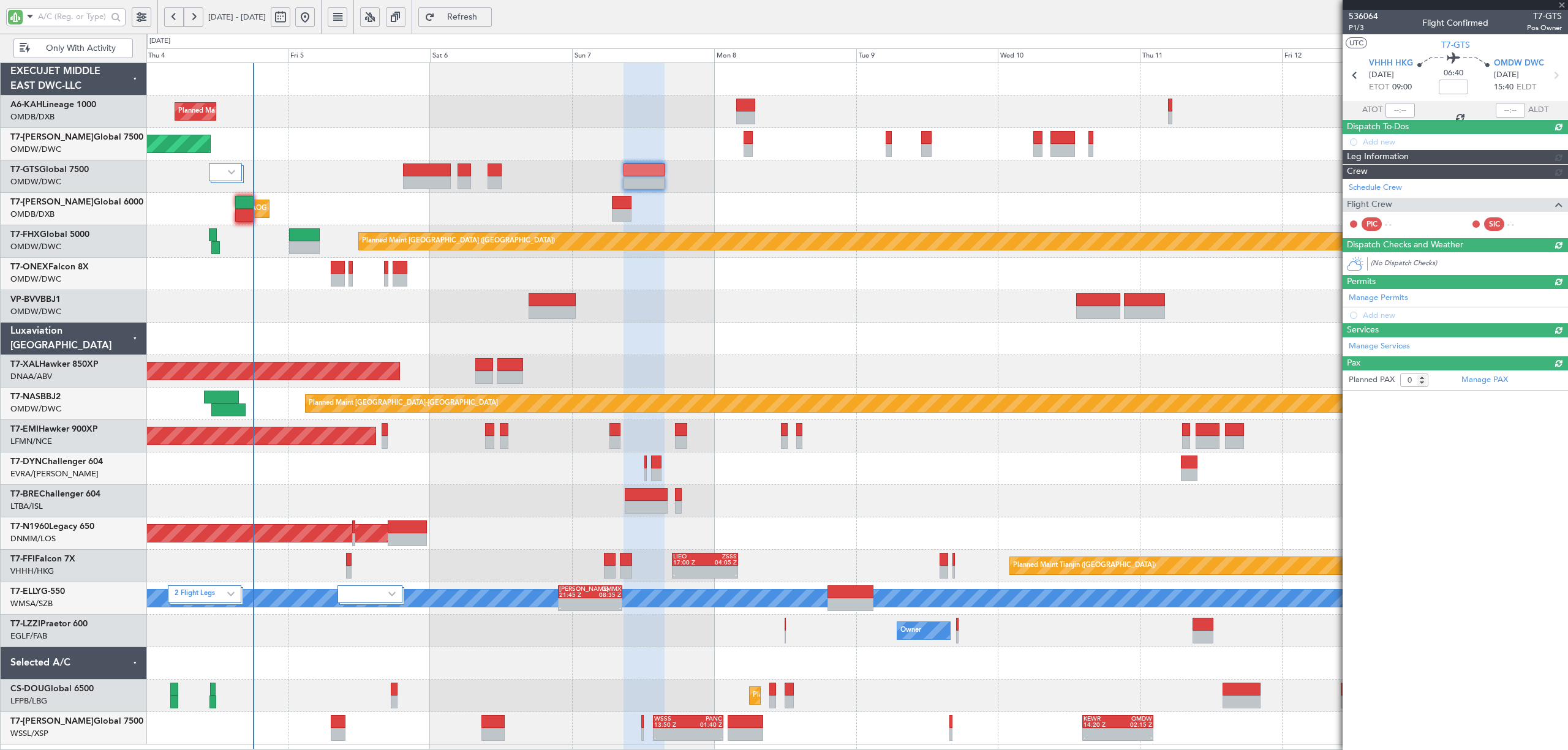
scroll to position [0, 0]
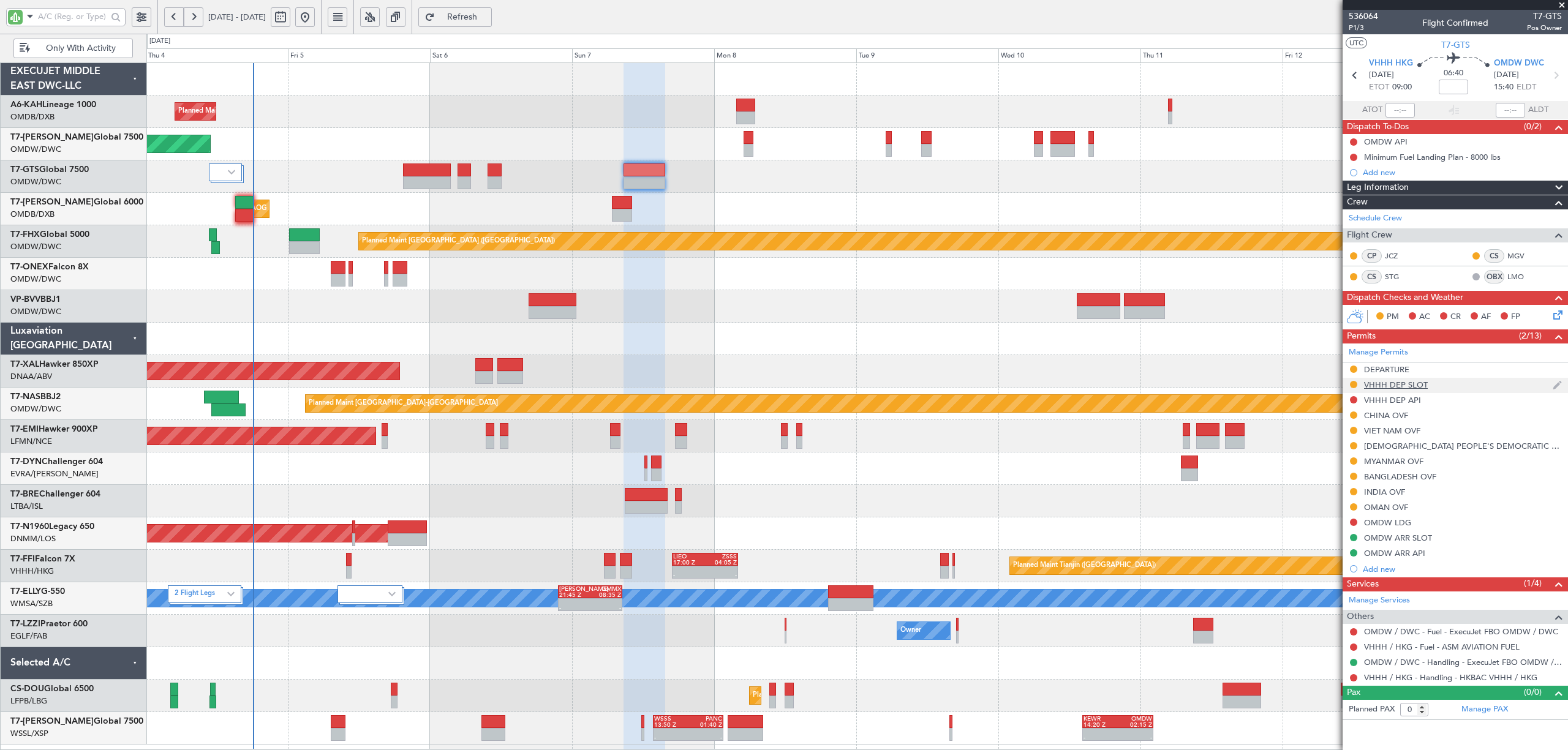
click at [1394, 385] on div "VHHH DEP SLOT" at bounding box center [1396, 385] width 64 height 10
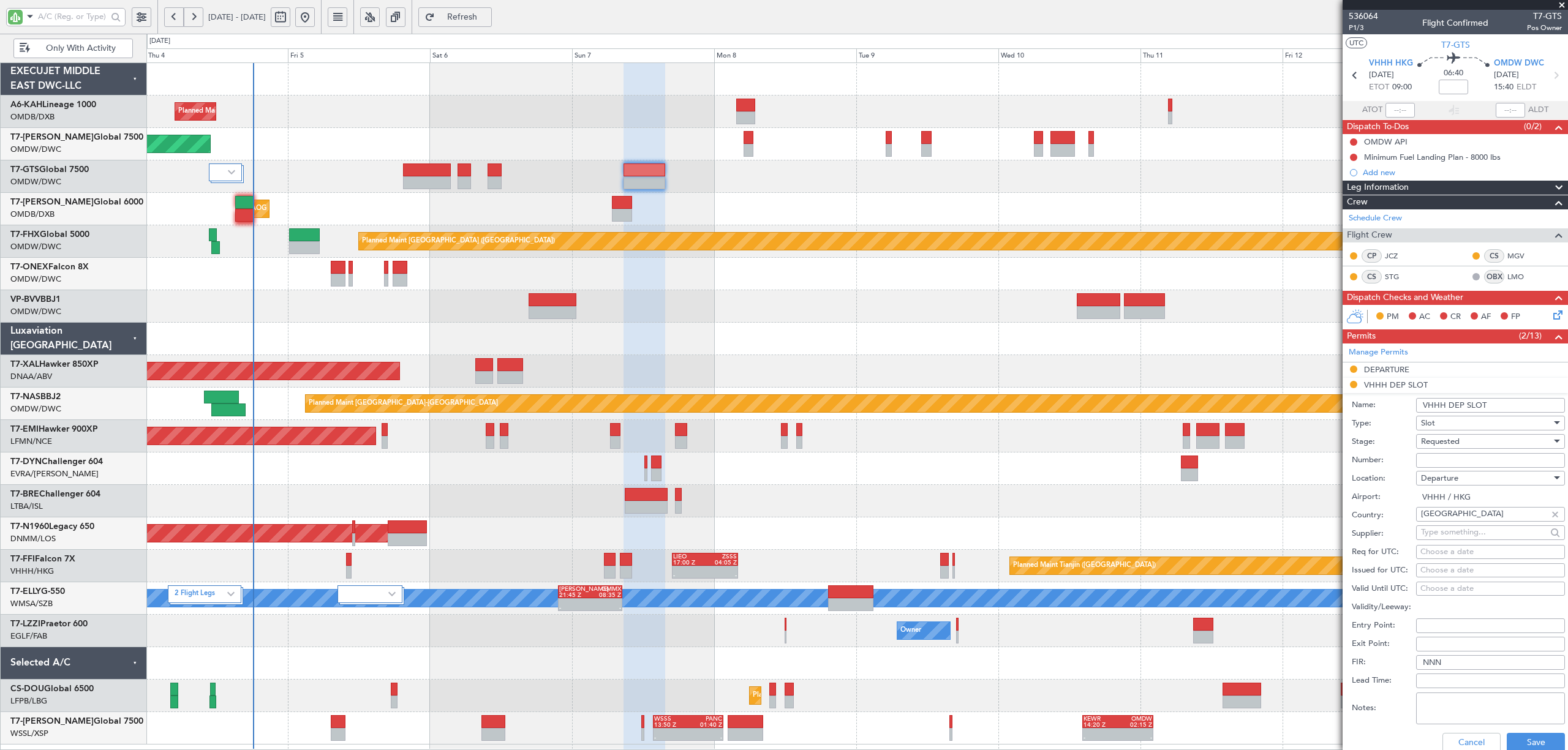
click at [1462, 444] on div "Requested" at bounding box center [1486, 441] width 130 height 18
click at [1459, 531] on span "Received OK" at bounding box center [1485, 536] width 125 height 18
click at [1454, 464] on input "Number:" at bounding box center [1490, 460] width 149 height 15
paste input "VHHHDGN0065000"
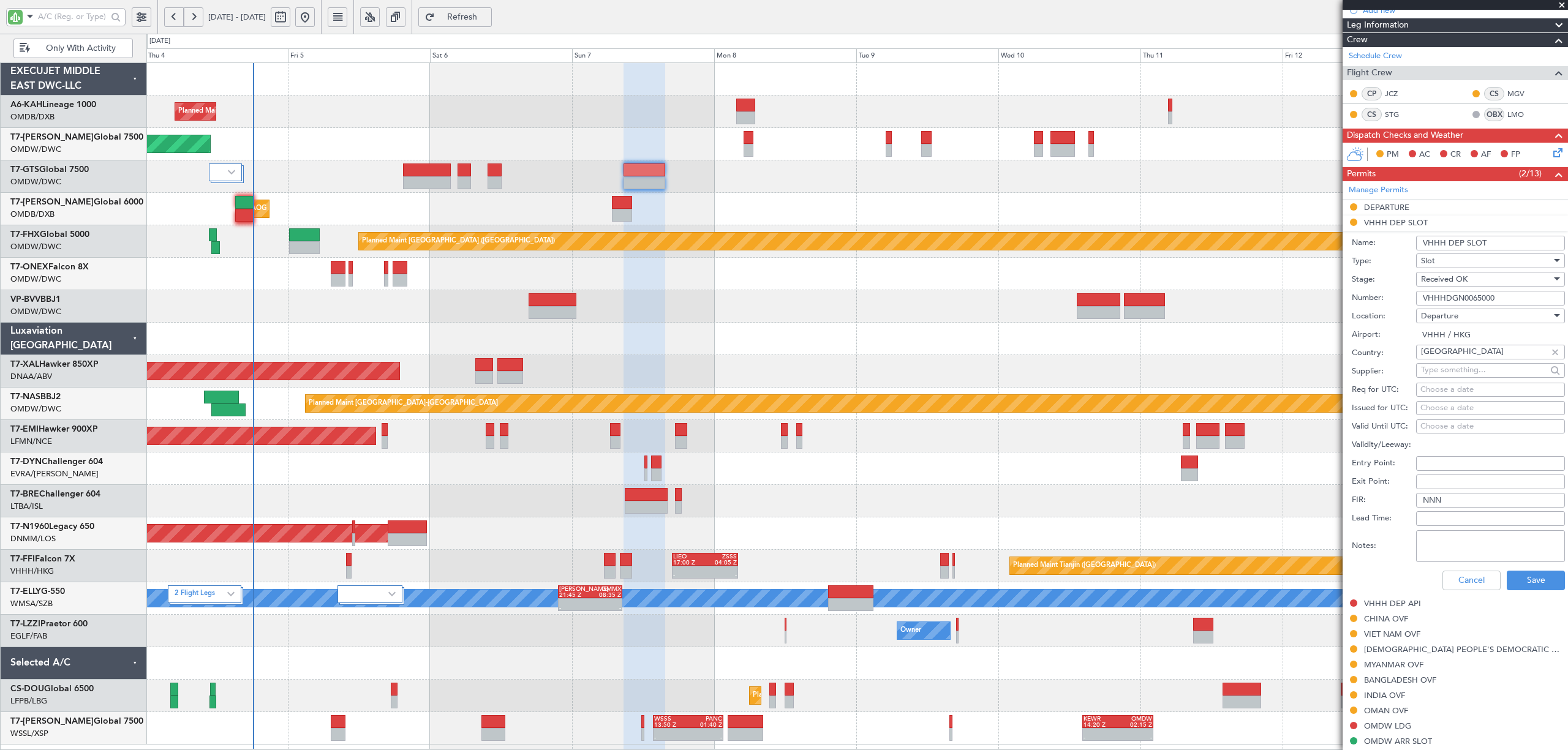
scroll to position [163, 0]
type input "VHHHDGN0065000"
click at [1442, 390] on div "Choose a date" at bounding box center [1491, 389] width 140 height 12
select select "9"
select select "2025"
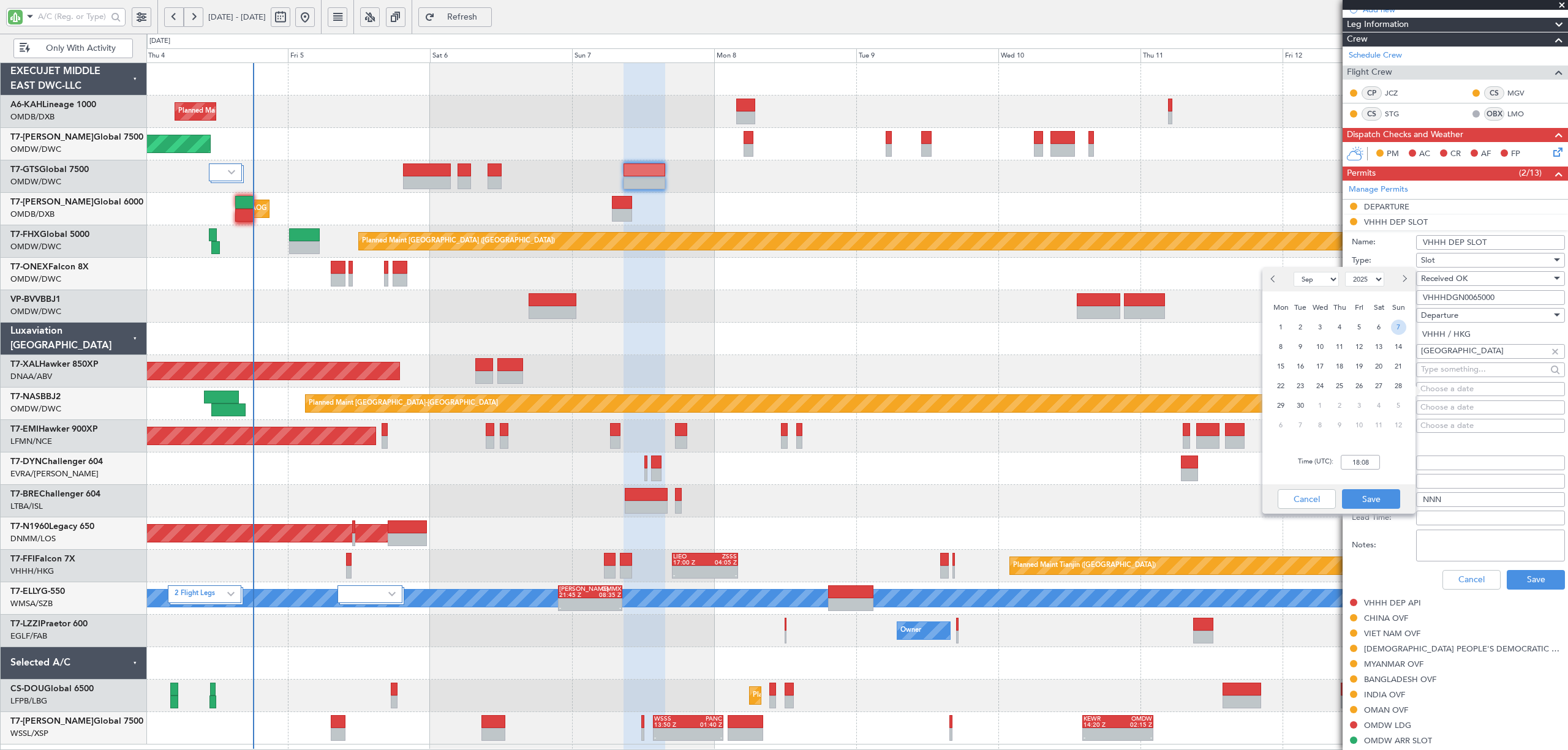
click at [1397, 325] on span "7" at bounding box center [1399, 327] width 15 height 15
click at [1350, 469] on input "00:00" at bounding box center [1361, 462] width 39 height 15
type input "09:15"
click at [1373, 495] on button "Save" at bounding box center [1371, 499] width 58 height 20
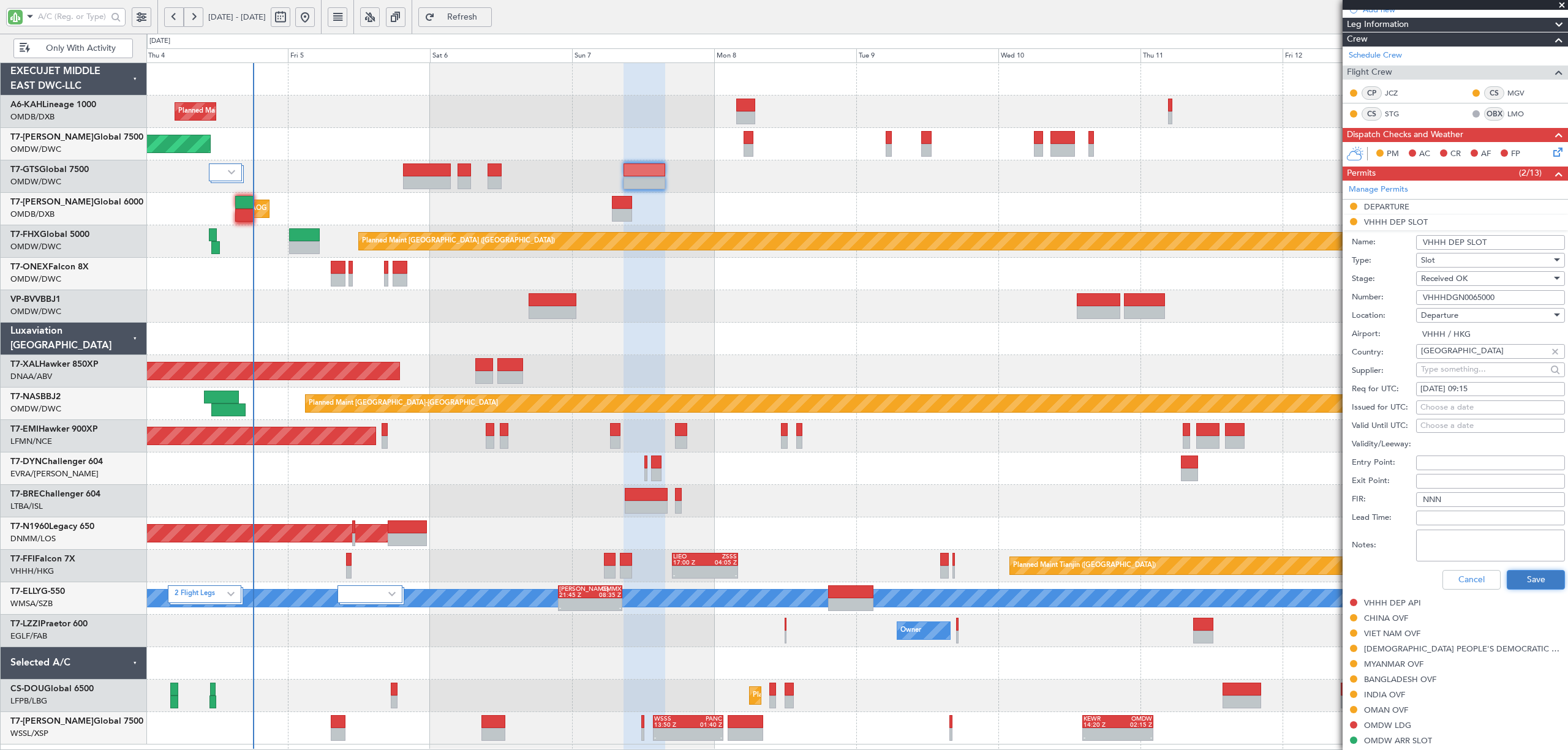
click at [1532, 588] on button "Save" at bounding box center [1536, 579] width 58 height 20
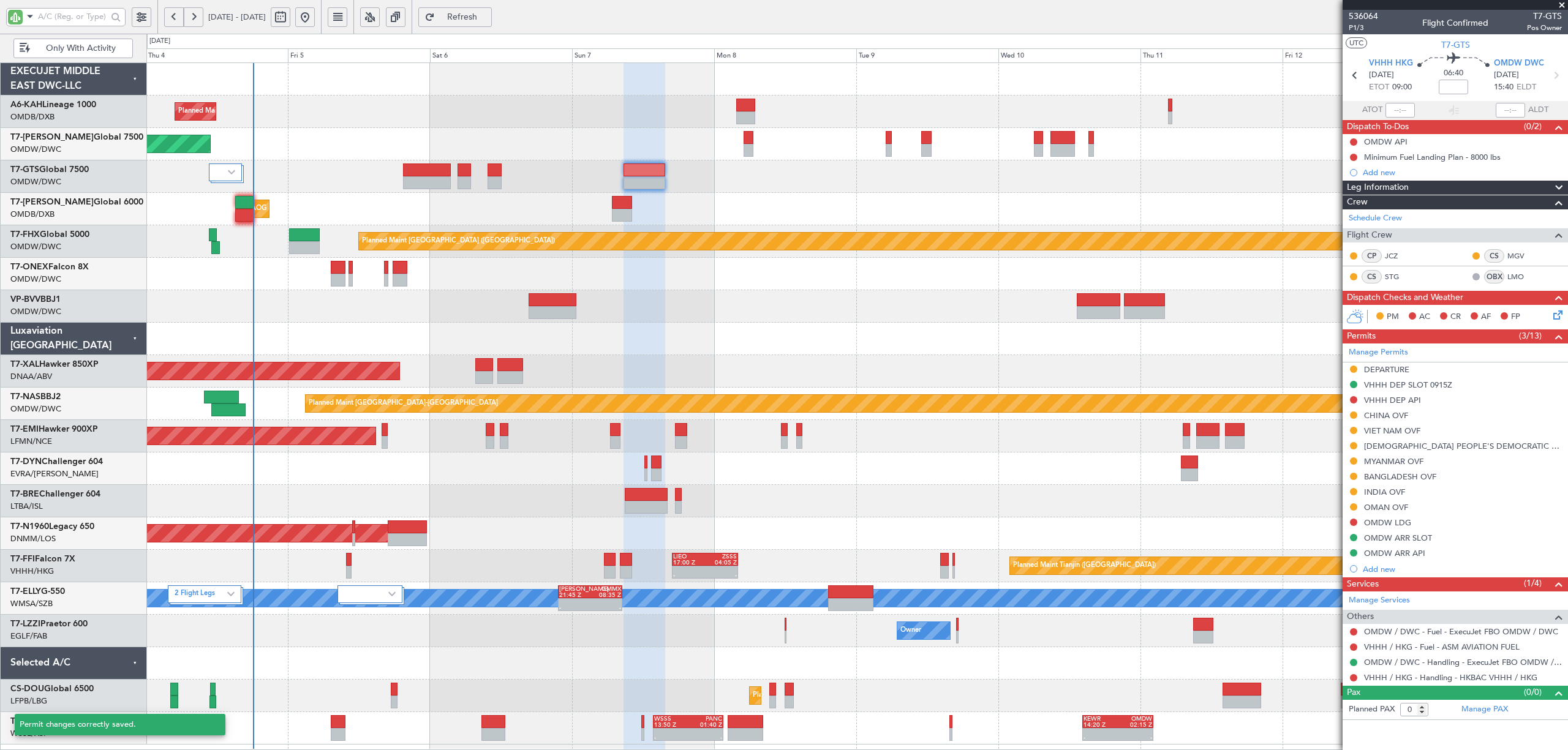
scroll to position [0, 0]
click at [508, 114] on div "Planned Maint Dubai (Al Maktoum Intl)" at bounding box center [857, 111] width 1421 height 32
